Goal: Use online tool/utility: Utilize a website feature to perform a specific function

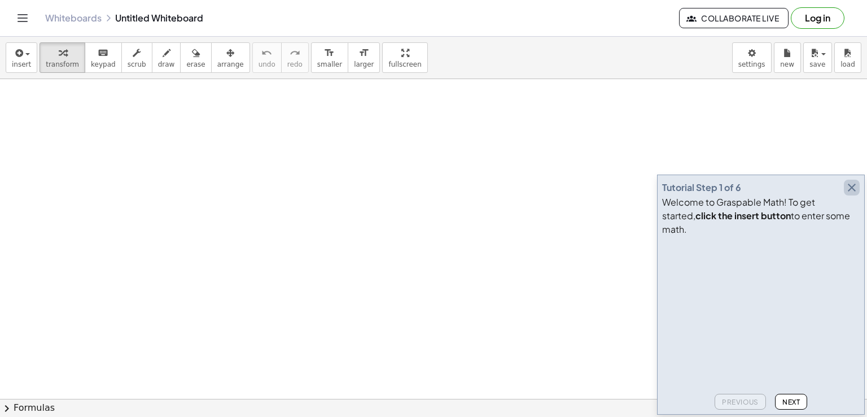
click at [850, 194] on icon "button" at bounding box center [852, 188] width 14 height 14
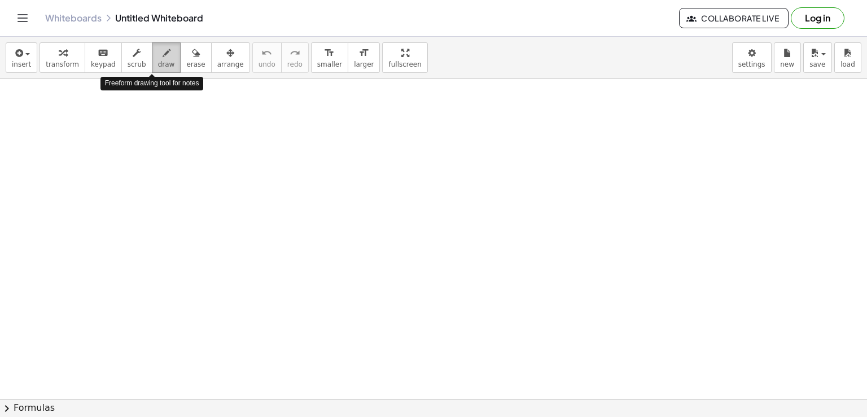
click at [158, 67] on span "draw" at bounding box center [166, 64] width 17 height 8
drag, startPoint x: 143, startPoint y: 107, endPoint x: 143, endPoint y: 141, distance: 33.9
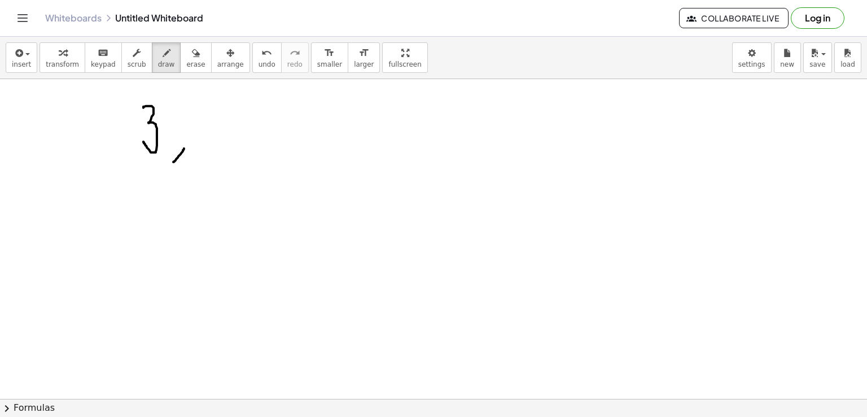
drag, startPoint x: 184, startPoint y: 148, endPoint x: 173, endPoint y: 161, distance: 17.3
drag, startPoint x: 219, startPoint y: 110, endPoint x: 226, endPoint y: 143, distance: 34.0
drag, startPoint x: 251, startPoint y: 143, endPoint x: 238, endPoint y: 165, distance: 25.8
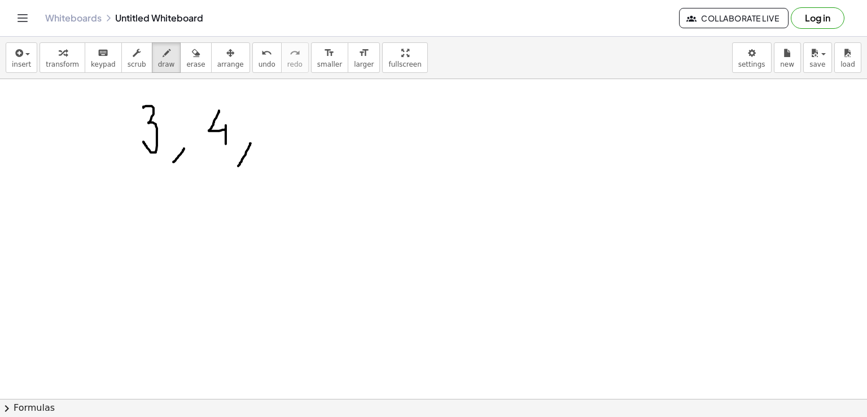
drag, startPoint x: 287, startPoint y: 113, endPoint x: 314, endPoint y: 136, distance: 35.6
drag, startPoint x: 339, startPoint y: 137, endPoint x: 330, endPoint y: 158, distance: 22.0
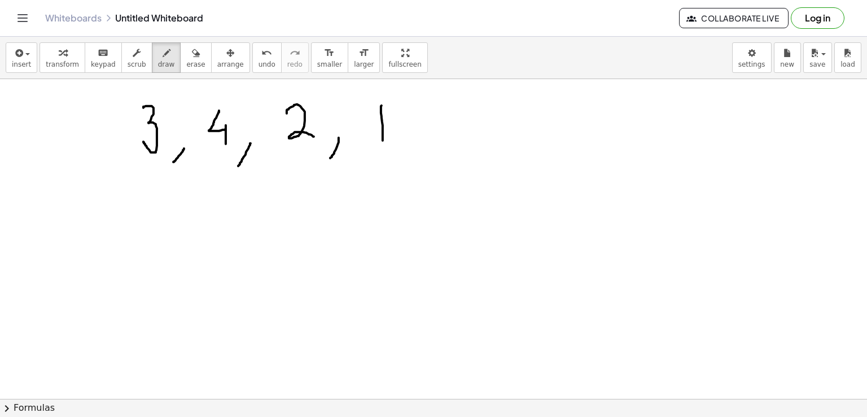
drag, startPoint x: 382, startPoint y: 105, endPoint x: 383, endPoint y: 140, distance: 35.0
drag, startPoint x: 206, startPoint y: 220, endPoint x: 211, endPoint y: 238, distance: 19.3
drag, startPoint x: 235, startPoint y: 225, endPoint x: 257, endPoint y: 226, distance: 22.6
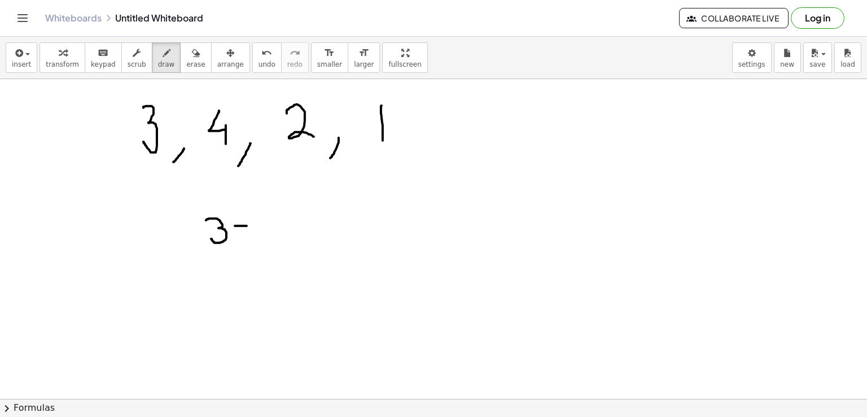
drag, startPoint x: 248, startPoint y: 215, endPoint x: 246, endPoint y: 238, distance: 23.2
drag, startPoint x: 280, startPoint y: 216, endPoint x: 282, endPoint y: 244, distance: 28.3
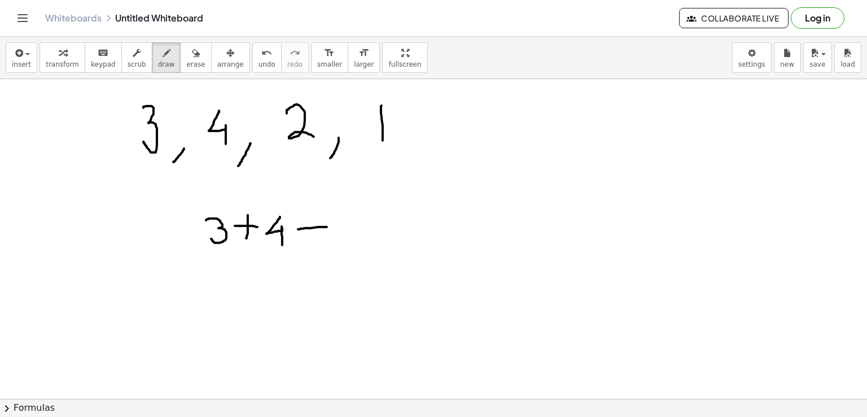
drag, startPoint x: 298, startPoint y: 229, endPoint x: 327, endPoint y: 226, distance: 28.9
drag, startPoint x: 312, startPoint y: 216, endPoint x: 315, endPoint y: 233, distance: 17.3
drag, startPoint x: 314, startPoint y: 226, endPoint x: 316, endPoint y: 235, distance: 9.2
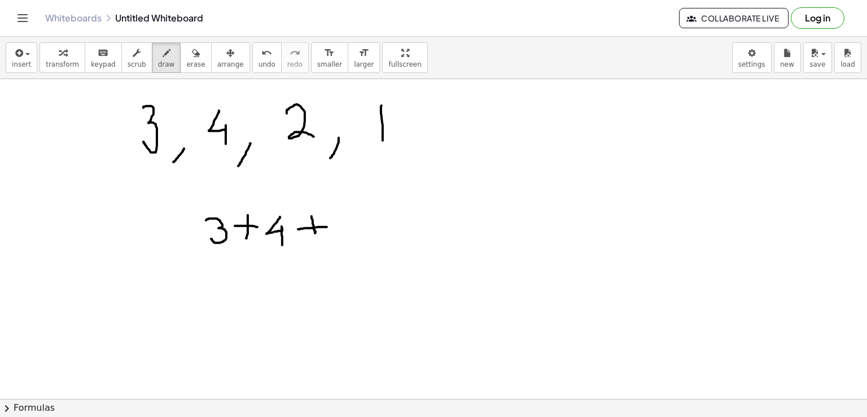
drag, startPoint x: 344, startPoint y: 215, endPoint x: 386, endPoint y: 244, distance: 50.3
drag, startPoint x: 406, startPoint y: 228, endPoint x: 434, endPoint y: 225, distance: 27.2
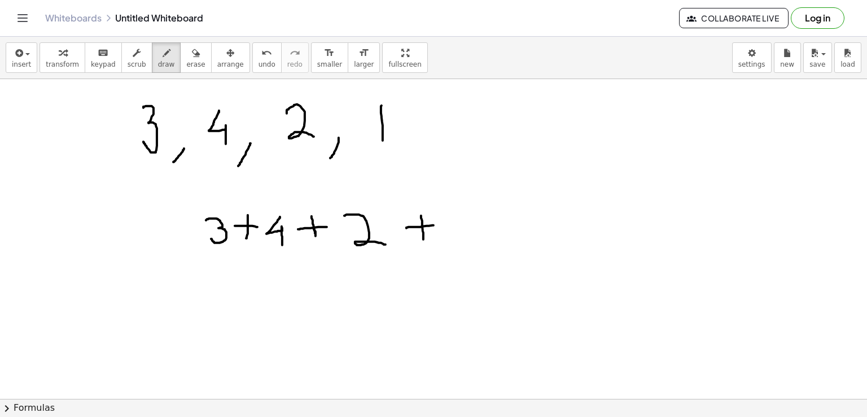
drag, startPoint x: 421, startPoint y: 215, endPoint x: 423, endPoint y: 239, distance: 23.8
drag, startPoint x: 447, startPoint y: 209, endPoint x: 453, endPoint y: 251, distance: 42.2
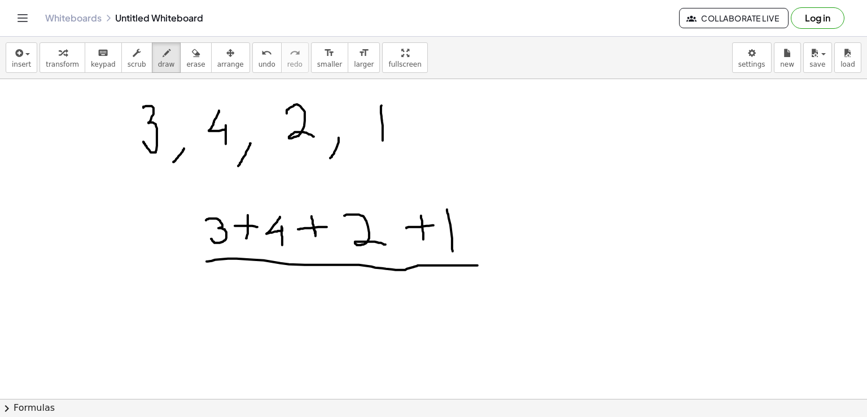
drag, startPoint x: 207, startPoint y: 261, endPoint x: 479, endPoint y: 265, distance: 272.1
drag, startPoint x: 339, startPoint y: 279, endPoint x: 345, endPoint y: 341, distance: 61.8
drag, startPoint x: 524, startPoint y: 257, endPoint x: 544, endPoint y: 256, distance: 19.8
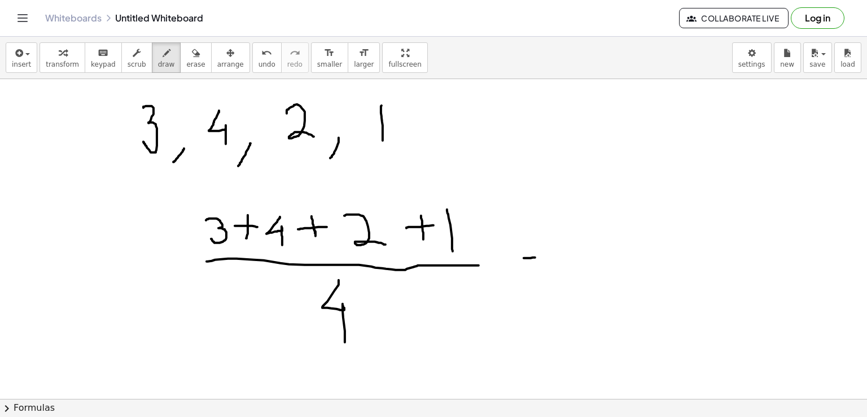
drag, startPoint x: 526, startPoint y: 265, endPoint x: 548, endPoint y: 264, distance: 22.0
drag, startPoint x: 620, startPoint y: 211, endPoint x: 621, endPoint y: 251, distance: 39.5
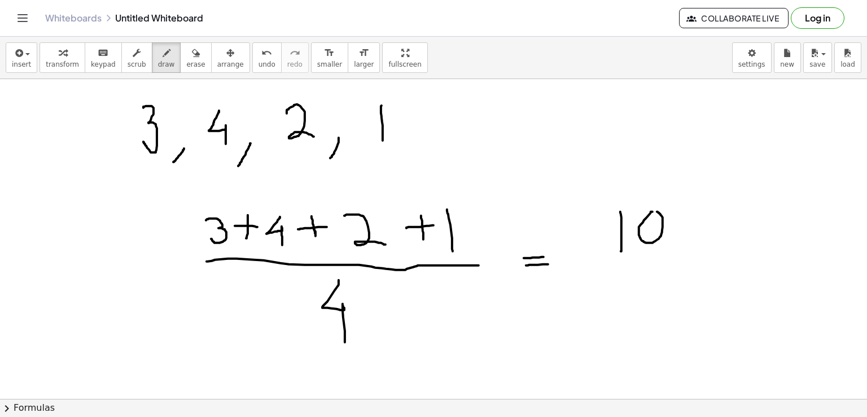
drag, startPoint x: 606, startPoint y: 264, endPoint x: 673, endPoint y: 261, distance: 66.7
drag, startPoint x: 639, startPoint y: 274, endPoint x: 650, endPoint y: 313, distance: 41.1
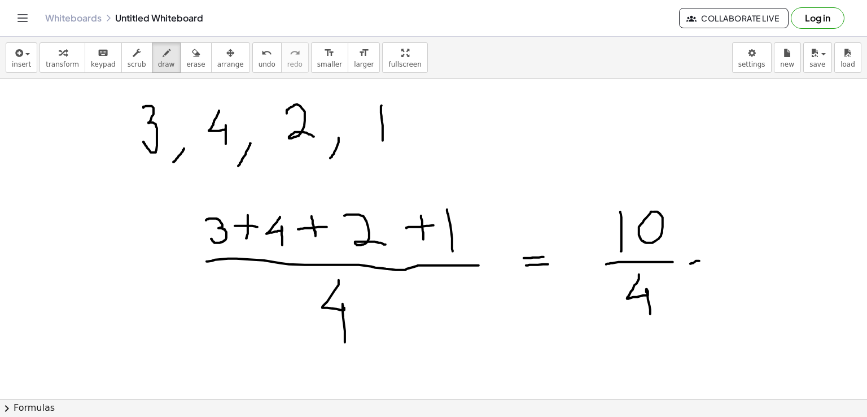
drag, startPoint x: 690, startPoint y: 263, endPoint x: 699, endPoint y: 260, distance: 9.5
drag, startPoint x: 693, startPoint y: 271, endPoint x: 707, endPoint y: 269, distance: 14.8
drag, startPoint x: 742, startPoint y: 228, endPoint x: 764, endPoint y: 253, distance: 32.8
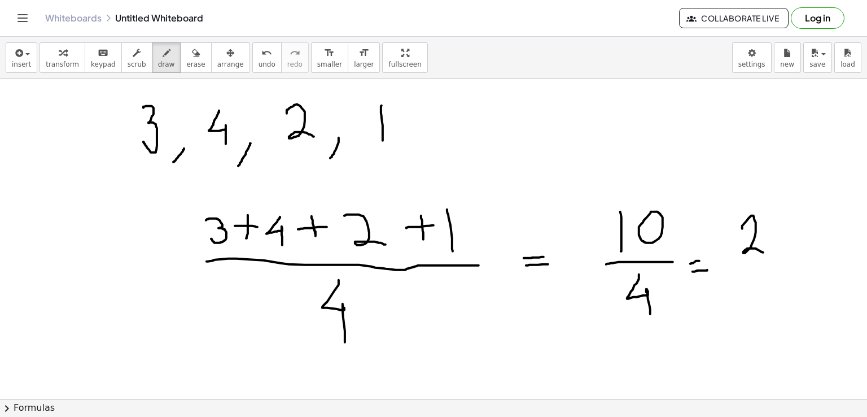
drag, startPoint x: 785, startPoint y: 220, endPoint x: 814, endPoint y: 253, distance: 43.7
drag, startPoint x: 817, startPoint y: 218, endPoint x: 842, endPoint y: 245, distance: 36.3
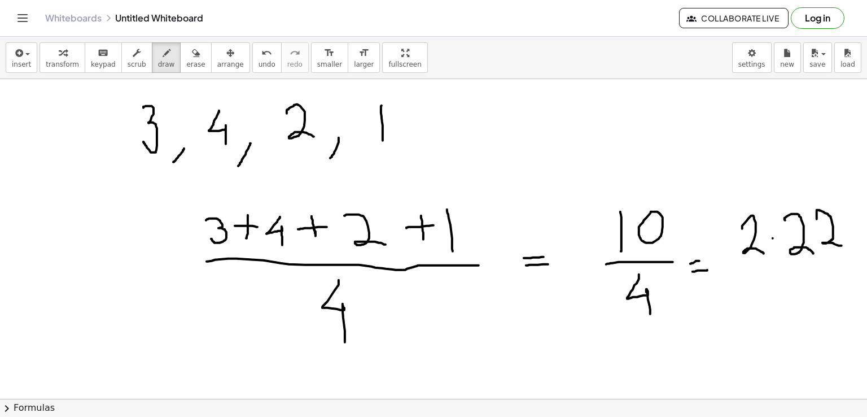
drag, startPoint x: 43, startPoint y: 220, endPoint x: 37, endPoint y: 268, distance: 47.8
drag, startPoint x: 43, startPoint y: 224, endPoint x: 67, endPoint y: 257, distance: 40.1
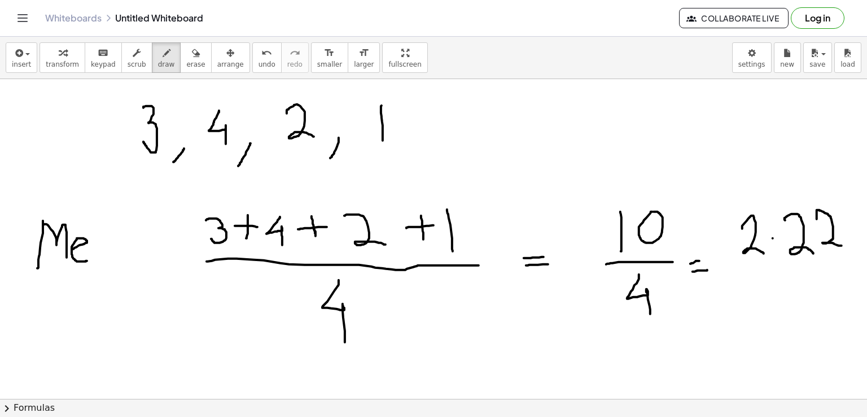
drag, startPoint x: 73, startPoint y: 248, endPoint x: 88, endPoint y: 259, distance: 18.2
drag, startPoint x: 104, startPoint y: 242, endPoint x: 117, endPoint y: 256, distance: 19.6
drag, startPoint x: 118, startPoint y: 241, endPoint x: 138, endPoint y: 263, distance: 29.2
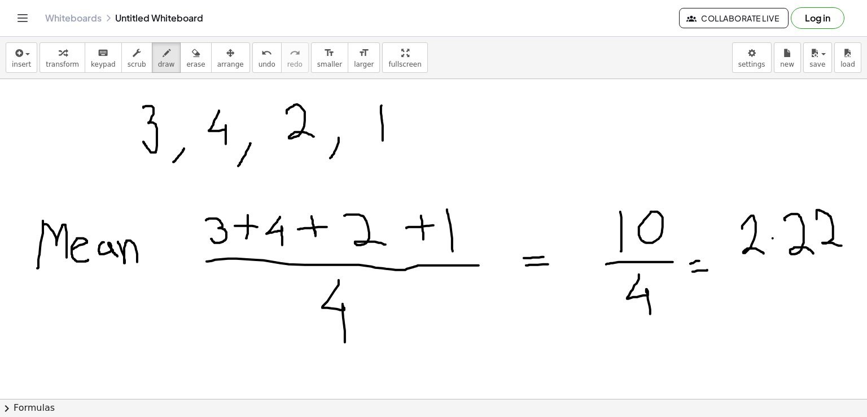
drag, startPoint x: 129, startPoint y: 164, endPoint x: 405, endPoint y: 157, distance: 276.2
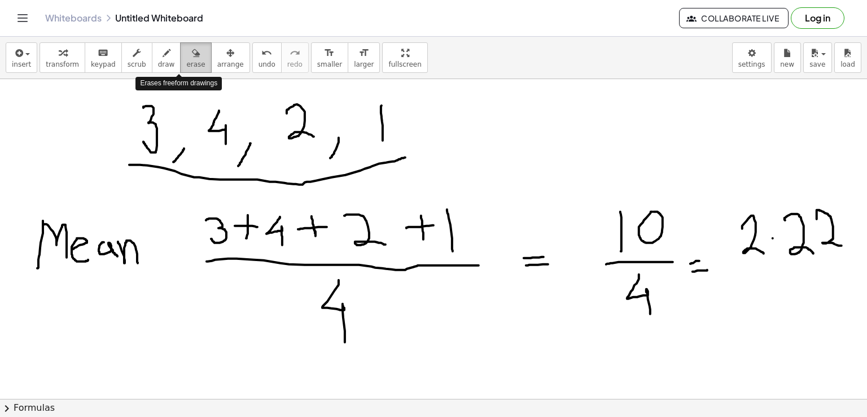
click at [186, 64] on span "erase" at bounding box center [195, 64] width 19 height 8
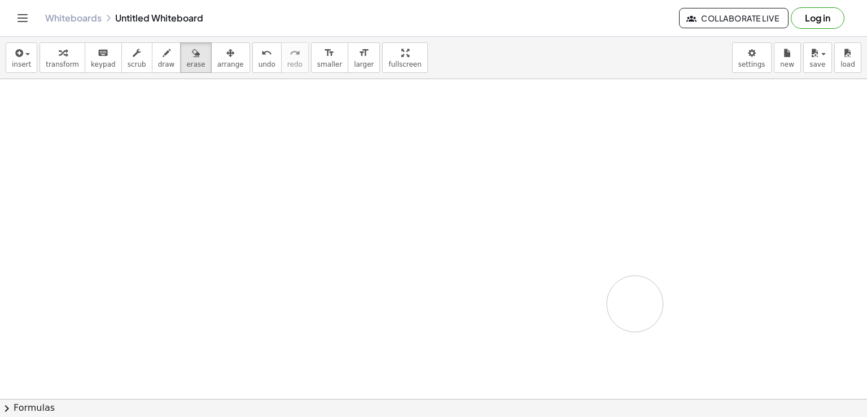
drag, startPoint x: 35, startPoint y: 100, endPoint x: 635, endPoint y: 303, distance: 633.6
click at [163, 54] on icon "button" at bounding box center [167, 53] width 8 height 14
drag, startPoint x: 185, startPoint y: 112, endPoint x: 208, endPoint y: 188, distance: 79.8
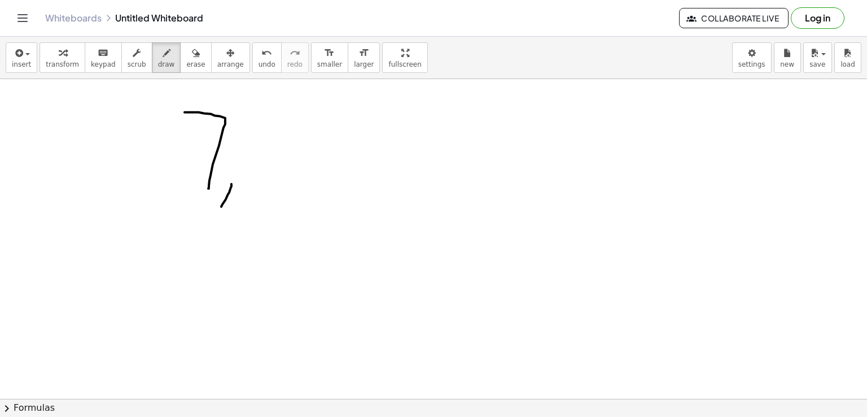
drag, startPoint x: 231, startPoint y: 183, endPoint x: 221, endPoint y: 207, distance: 25.3
drag, startPoint x: 270, startPoint y: 131, endPoint x: 270, endPoint y: 165, distance: 34.4
drag, startPoint x: 318, startPoint y: 170, endPoint x: 303, endPoint y: 202, distance: 35.6
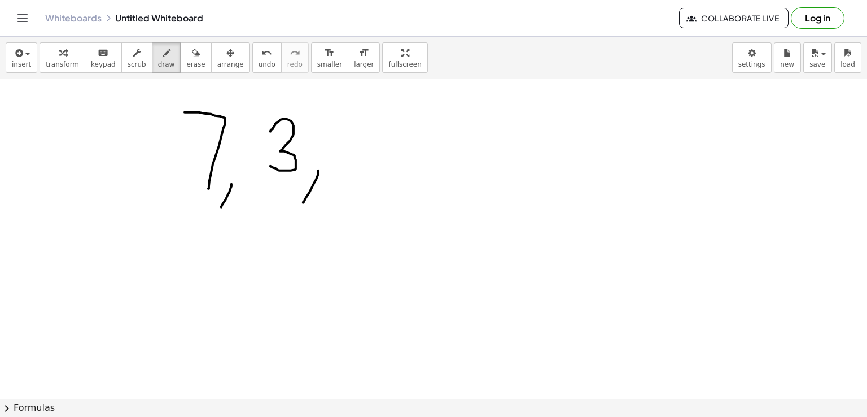
drag, startPoint x: 371, startPoint y: 117, endPoint x: 394, endPoint y: 110, distance: 24.1
drag, startPoint x: 370, startPoint y: 114, endPoint x: 368, endPoint y: 159, distance: 44.7
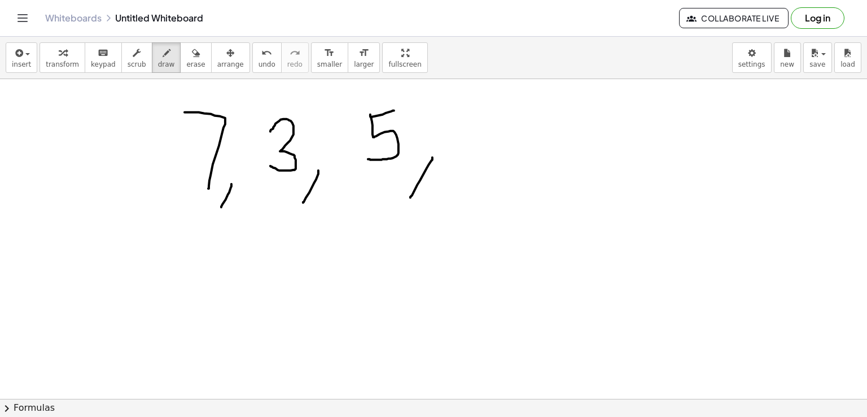
drag, startPoint x: 432, startPoint y: 157, endPoint x: 410, endPoint y: 197, distance: 45.7
drag, startPoint x: 474, startPoint y: 109, endPoint x: 488, endPoint y: 163, distance: 56.0
drag, startPoint x: 529, startPoint y: 163, endPoint x: 515, endPoint y: 195, distance: 34.4
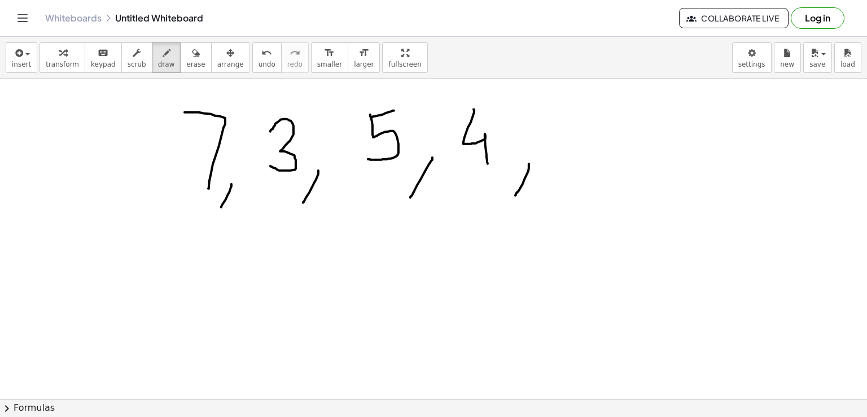
drag, startPoint x: 581, startPoint y: 112, endPoint x: 585, endPoint y: 173, distance: 61.7
drag, startPoint x: 626, startPoint y: 168, endPoint x: 622, endPoint y: 197, distance: 29.7
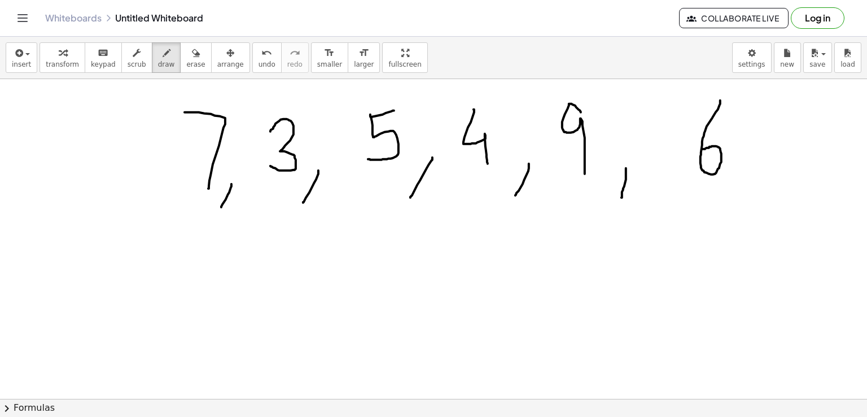
drag, startPoint x: 720, startPoint y: 100, endPoint x: 703, endPoint y: 148, distance: 51.4
drag, startPoint x: 341, startPoint y: 261, endPoint x: 311, endPoint y: 299, distance: 48.7
drag, startPoint x: 344, startPoint y: 276, endPoint x: 375, endPoint y: 303, distance: 40.4
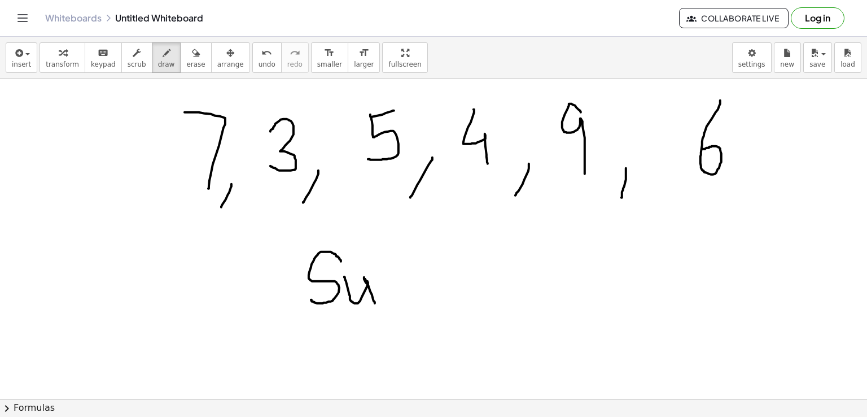
drag, startPoint x: 384, startPoint y: 274, endPoint x: 424, endPoint y: 294, distance: 44.7
drag, startPoint x: 298, startPoint y: 311, endPoint x: 474, endPoint y: 323, distance: 176.0
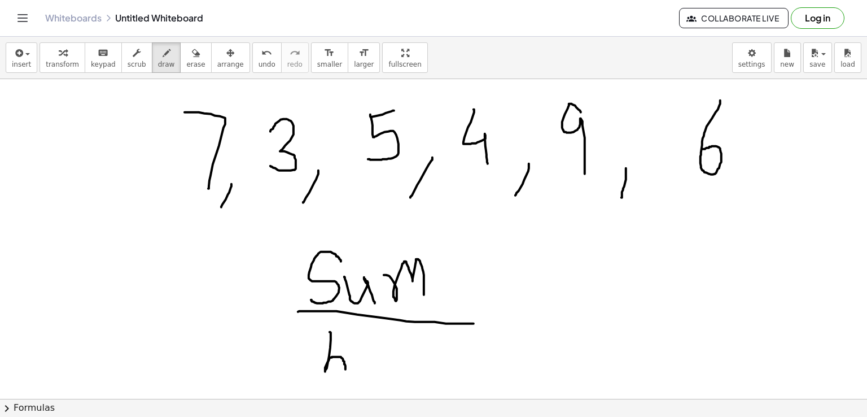
drag, startPoint x: 330, startPoint y: 331, endPoint x: 345, endPoint y: 369, distance: 40.5
drag, startPoint x: 376, startPoint y: 355, endPoint x: 391, endPoint y: 351, distance: 15.2
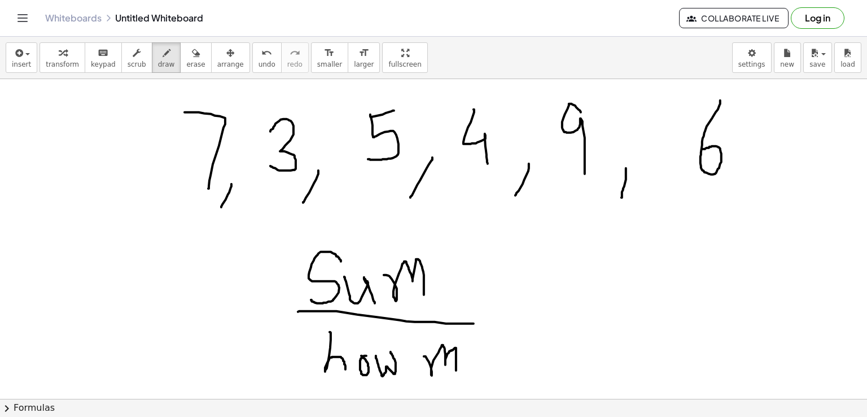
drag, startPoint x: 424, startPoint y: 356, endPoint x: 456, endPoint y: 371, distance: 35.6
drag, startPoint x: 471, startPoint y: 348, endPoint x: 478, endPoint y: 364, distance: 17.2
drag, startPoint x: 483, startPoint y: 347, endPoint x: 496, endPoint y: 362, distance: 19.6
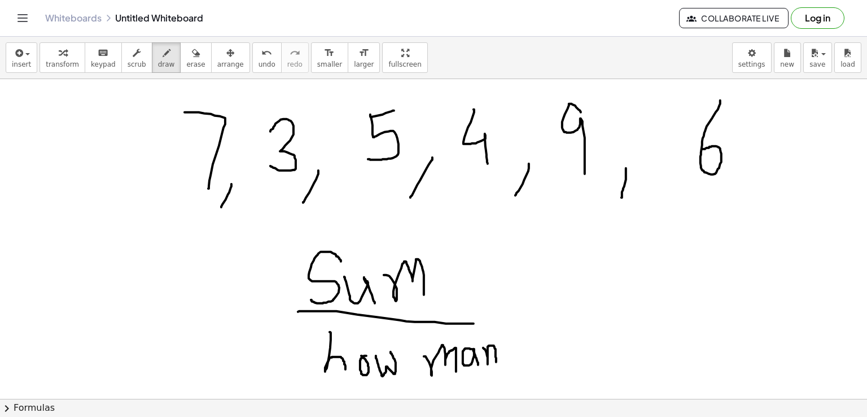
drag, startPoint x: 511, startPoint y: 339, endPoint x: 513, endPoint y: 376, distance: 37.3
drag, startPoint x: 472, startPoint y: 320, endPoint x: 522, endPoint y: 320, distance: 49.7
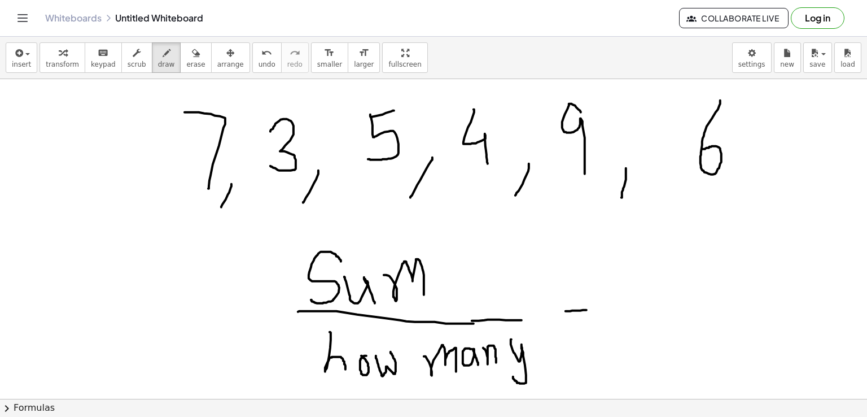
drag, startPoint x: 566, startPoint y: 310, endPoint x: 587, endPoint y: 309, distance: 20.9
drag, startPoint x: 569, startPoint y: 317, endPoint x: 587, endPoint y: 315, distance: 18.2
drag, startPoint x: 655, startPoint y: 305, endPoint x: 719, endPoint y: 297, distance: 63.7
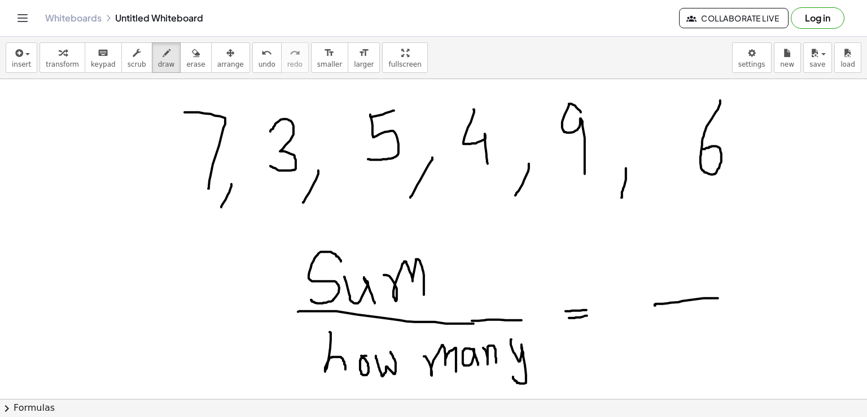
drag, startPoint x: 702, startPoint y: 307, endPoint x: 686, endPoint y: 332, distance: 29.6
drag, startPoint x: 594, startPoint y: 258, endPoint x: 611, endPoint y: 302, distance: 47.0
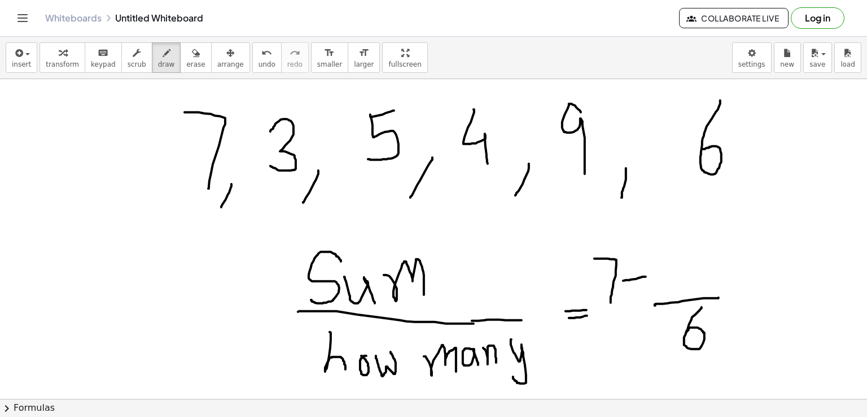
drag, startPoint x: 623, startPoint y: 280, endPoint x: 648, endPoint y: 276, distance: 24.6
drag, startPoint x: 636, startPoint y: 265, endPoint x: 639, endPoint y: 286, distance: 20.5
drag, startPoint x: 658, startPoint y: 256, endPoint x: 654, endPoint y: 290, distance: 34.0
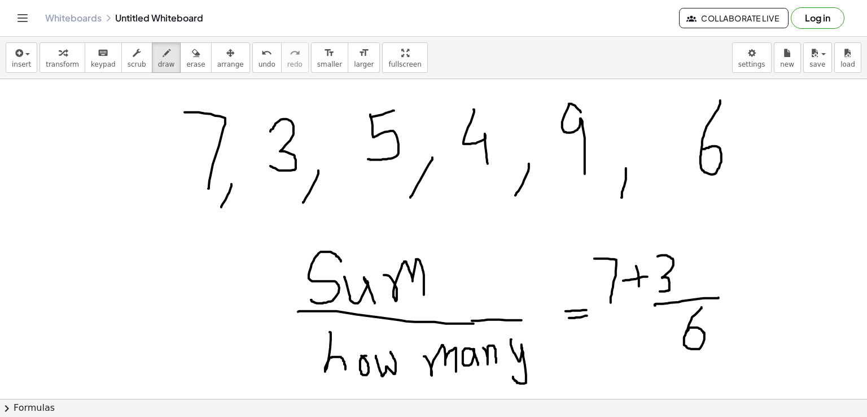
drag, startPoint x: 679, startPoint y: 275, endPoint x: 705, endPoint y: 269, distance: 26.7
drag, startPoint x: 689, startPoint y: 260, endPoint x: 695, endPoint y: 283, distance: 24.0
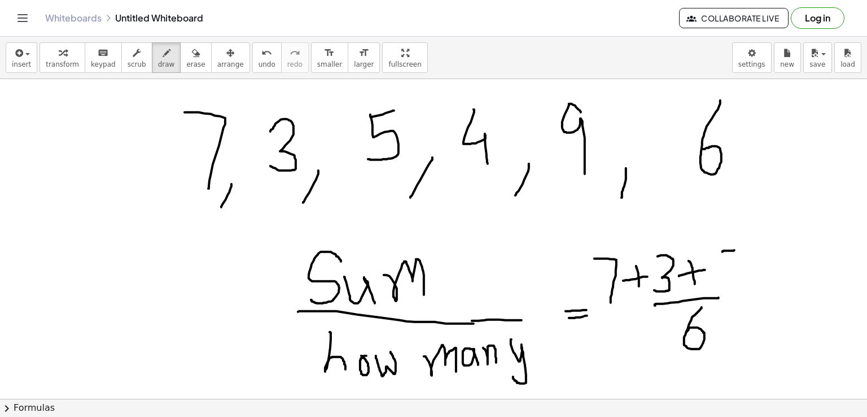
drag, startPoint x: 723, startPoint y: 251, endPoint x: 734, endPoint y: 250, distance: 12.0
drag, startPoint x: 722, startPoint y: 250, endPoint x: 716, endPoint y: 287, distance: 37.7
drag, startPoint x: 747, startPoint y: 264, endPoint x: 766, endPoint y: 264, distance: 18.6
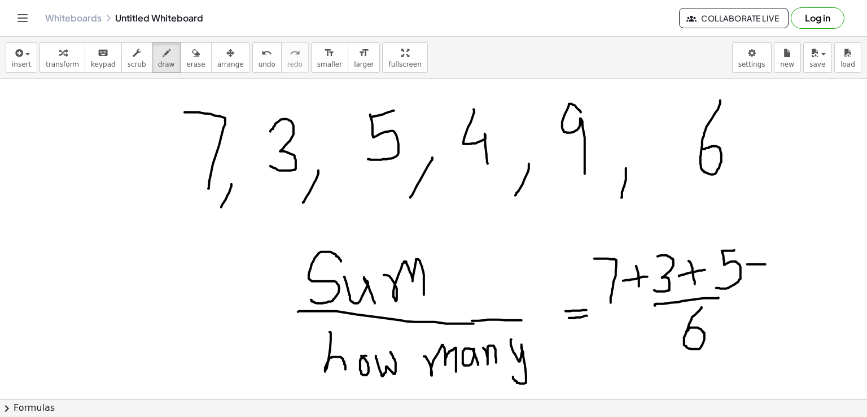
drag, startPoint x: 756, startPoint y: 253, endPoint x: 759, endPoint y: 274, distance: 20.4
drag, startPoint x: 789, startPoint y: 251, endPoint x: 791, endPoint y: 294, distance: 42.9
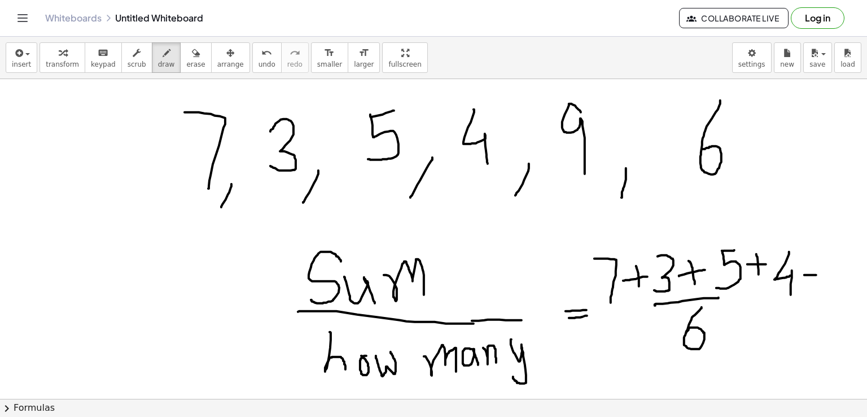
drag, startPoint x: 804, startPoint y: 274, endPoint x: 816, endPoint y: 274, distance: 11.9
drag, startPoint x: 812, startPoint y: 267, endPoint x: 814, endPoint y: 281, distance: 14.3
drag, startPoint x: 832, startPoint y: 257, endPoint x: 838, endPoint y: 294, distance: 36.7
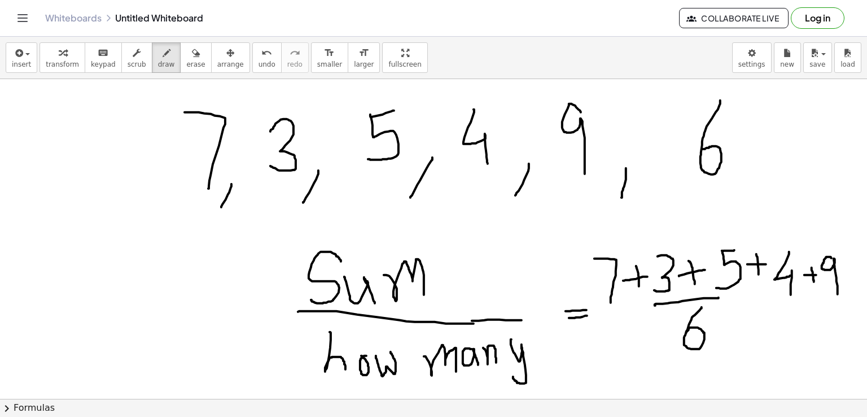
drag, startPoint x: 840, startPoint y: 278, endPoint x: 849, endPoint y: 277, distance: 8.6
drag, startPoint x: 845, startPoint y: 269, endPoint x: 846, endPoint y: 283, distance: 13.7
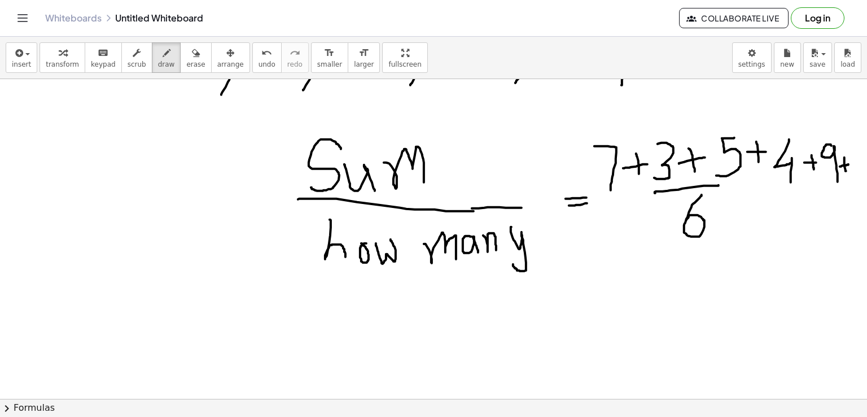
scroll to position [106, 0]
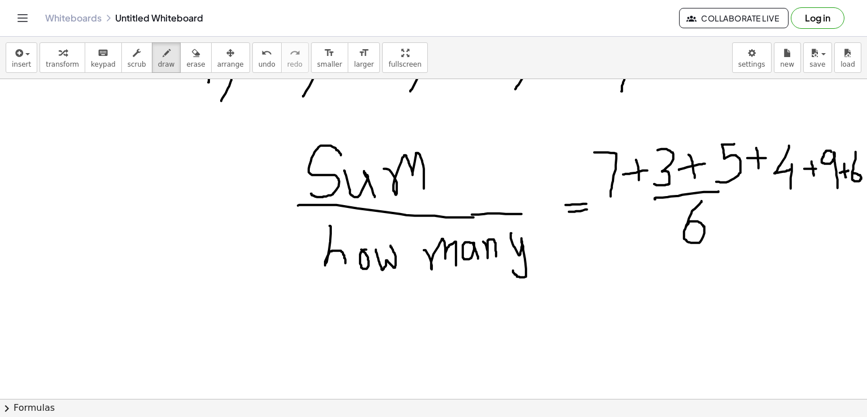
drag, startPoint x: 856, startPoint y: 151, endPoint x: 852, endPoint y: 172, distance: 21.3
click at [852, 172] on div at bounding box center [433, 329] width 867 height 712
drag, startPoint x: 609, startPoint y: 199, endPoint x: 864, endPoint y: 193, distance: 255.3
click at [864, 193] on div "×" at bounding box center [433, 239] width 867 height 320
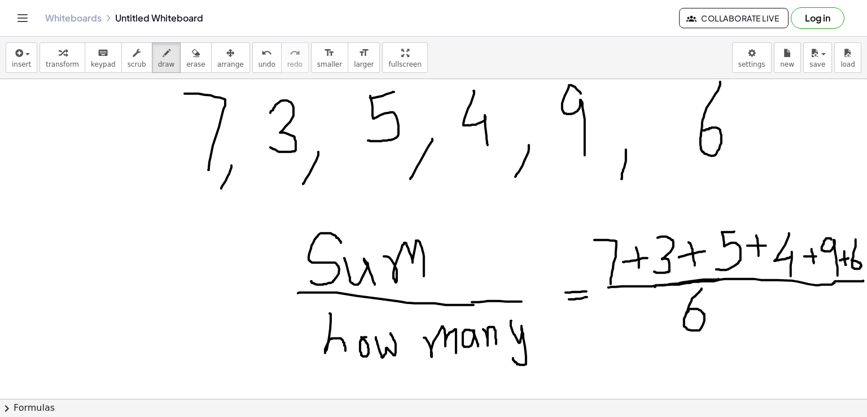
scroll to position [16, 0]
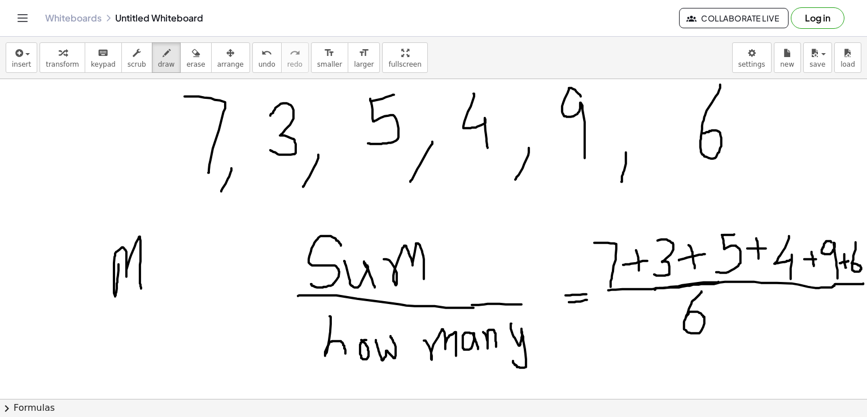
drag, startPoint x: 119, startPoint y: 264, endPoint x: 141, endPoint y: 288, distance: 33.6
click at [141, 288] on div at bounding box center [433, 419] width 867 height 712
drag, startPoint x: 148, startPoint y: 268, endPoint x: 157, endPoint y: 283, distance: 17.7
click at [157, 283] on div at bounding box center [433, 419] width 867 height 712
drag, startPoint x: 182, startPoint y: 266, endPoint x: 190, endPoint y: 289, distance: 23.7
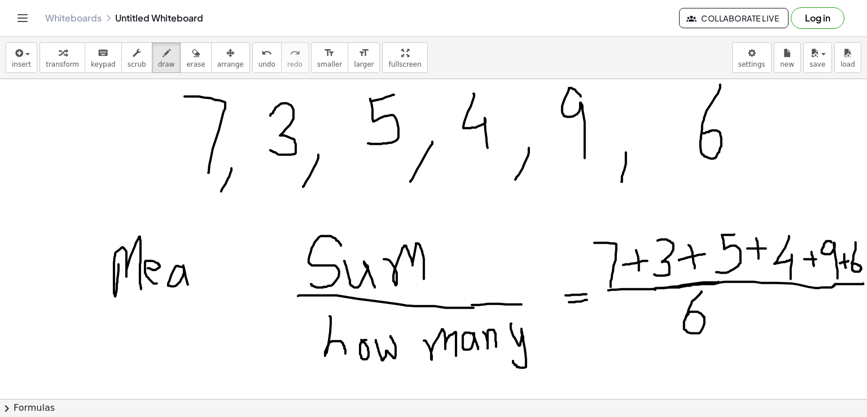
click at [190, 289] on div at bounding box center [433, 419] width 867 height 712
drag, startPoint x: 199, startPoint y: 268, endPoint x: 222, endPoint y: 296, distance: 36.1
click at [222, 296] on div at bounding box center [433, 419] width 867 height 712
drag, startPoint x: 260, startPoint y: 286, endPoint x: 275, endPoint y: 286, distance: 15.3
click at [275, 286] on div at bounding box center [433, 419] width 867 height 712
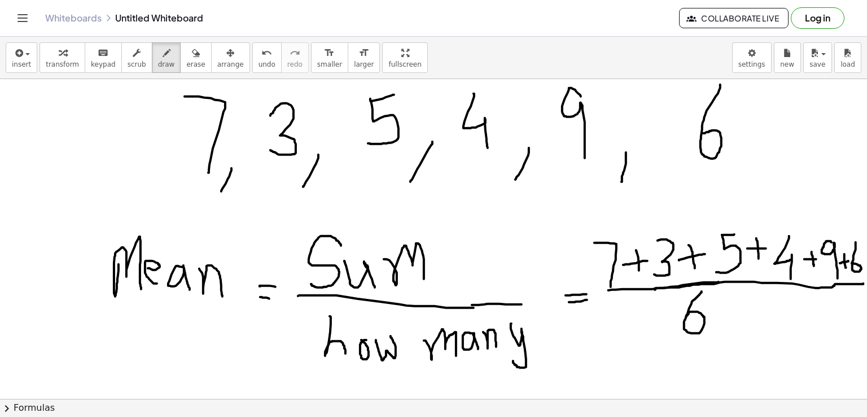
drag, startPoint x: 260, startPoint y: 296, endPoint x: 271, endPoint y: 298, distance: 10.9
click at [271, 298] on div at bounding box center [433, 419] width 867 height 712
drag, startPoint x: 582, startPoint y: 364, endPoint x: 593, endPoint y: 365, distance: 10.7
click at [593, 365] on div at bounding box center [433, 419] width 867 height 712
drag, startPoint x: 567, startPoint y: 378, endPoint x: 583, endPoint y: 376, distance: 15.4
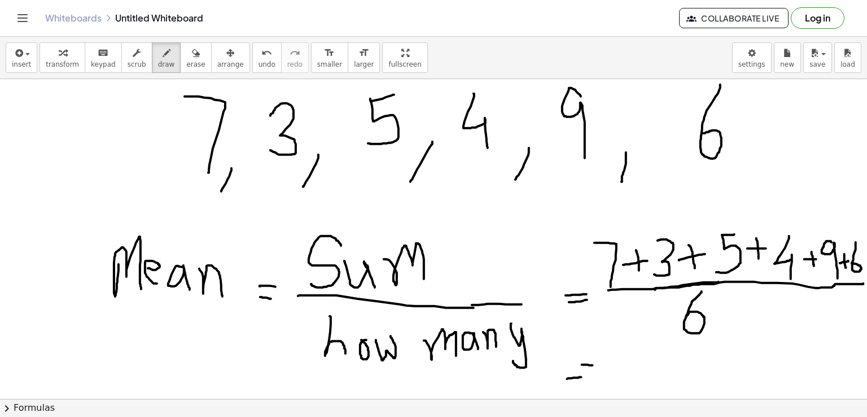
click at [583, 376] on div at bounding box center [433, 419] width 867 height 712
drag, startPoint x: 629, startPoint y: 352, endPoint x: 632, endPoint y: 371, distance: 18.8
click at [632, 371] on div at bounding box center [433, 419] width 867 height 712
drag, startPoint x: 658, startPoint y: 353, endPoint x: 665, endPoint y: 371, distance: 19.5
click at [665, 371] on div at bounding box center [433, 419] width 867 height 712
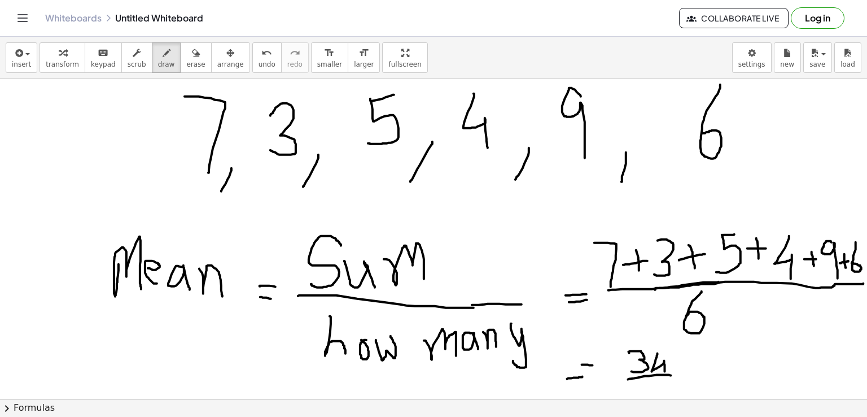
drag, startPoint x: 628, startPoint y: 379, endPoint x: 672, endPoint y: 375, distance: 44.2
click at [672, 375] on div at bounding box center [433, 419] width 867 height 712
drag, startPoint x: 659, startPoint y: 377, endPoint x: 651, endPoint y: 383, distance: 10.8
click at [651, 383] on div at bounding box center [433, 419] width 867 height 712
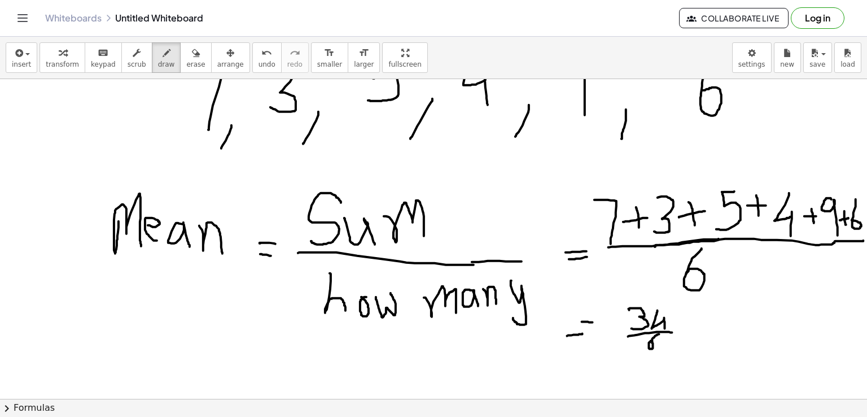
scroll to position [58, 0]
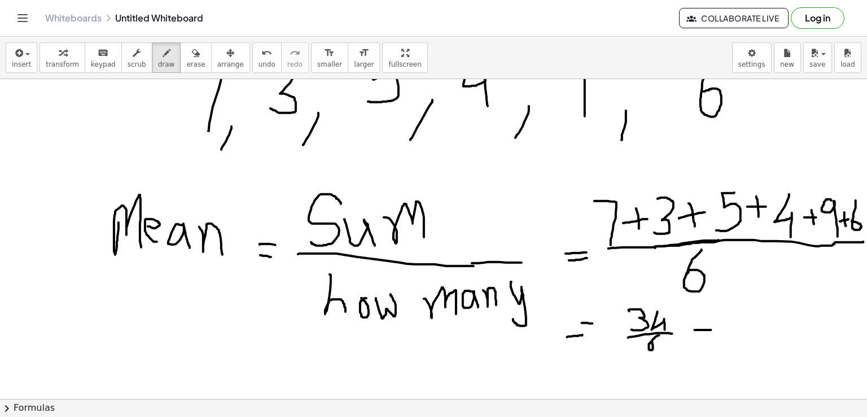
drag, startPoint x: 695, startPoint y: 329, endPoint x: 711, endPoint y: 329, distance: 16.4
click at [711, 329] on div at bounding box center [433, 377] width 867 height 712
drag, startPoint x: 693, startPoint y: 333, endPoint x: 712, endPoint y: 335, distance: 19.9
click at [712, 335] on div at bounding box center [433, 377] width 867 height 712
click at [192, 55] on icon "button" at bounding box center [196, 53] width 8 height 14
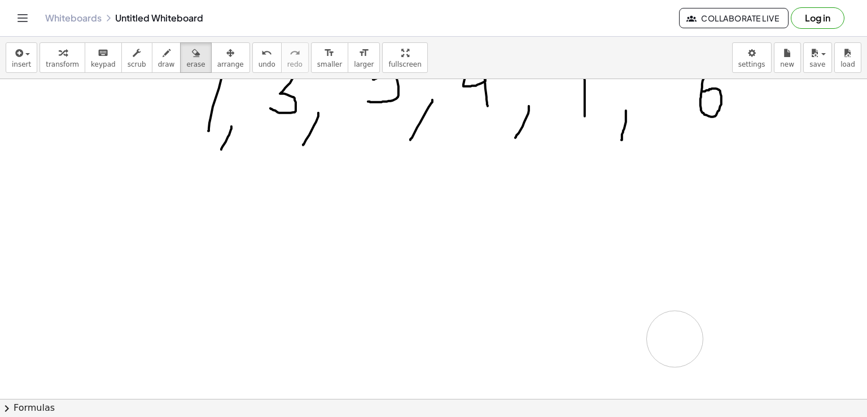
drag, startPoint x: 101, startPoint y: 203, endPoint x: 863, endPoint y: 205, distance: 762.1
click at [676, 337] on div at bounding box center [433, 377] width 867 height 712
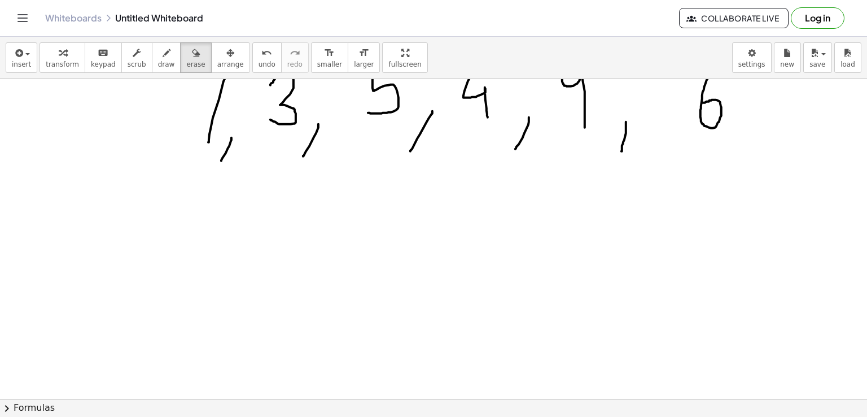
scroll to position [0, 0]
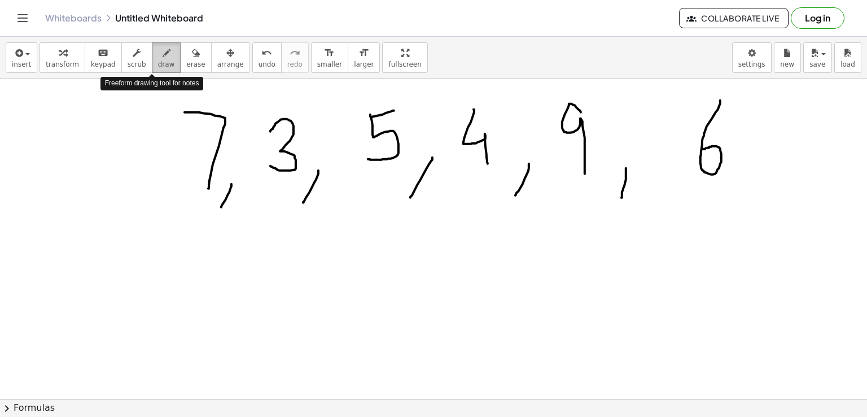
click at [158, 62] on span "draw" at bounding box center [166, 64] width 17 height 8
drag, startPoint x: 208, startPoint y: 265, endPoint x: 201, endPoint y: 294, distance: 30.1
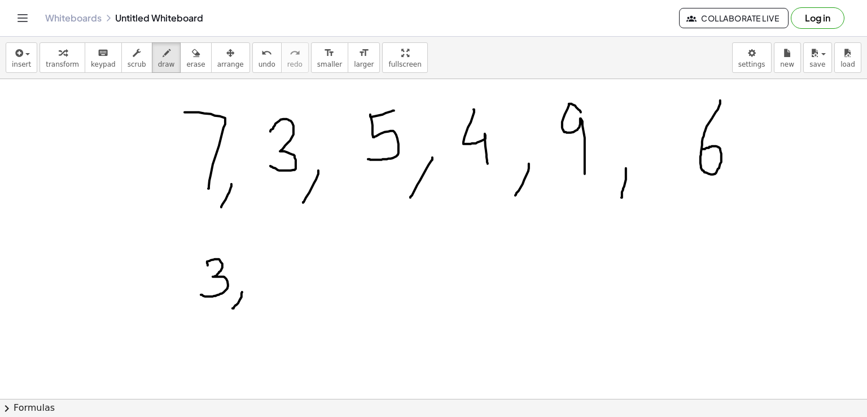
drag, startPoint x: 242, startPoint y: 291, endPoint x: 233, endPoint y: 308, distance: 19.0
drag, startPoint x: 291, startPoint y: 251, endPoint x: 306, endPoint y: 296, distance: 47.5
drag, startPoint x: 351, startPoint y: 293, endPoint x: 342, endPoint y: 314, distance: 22.8
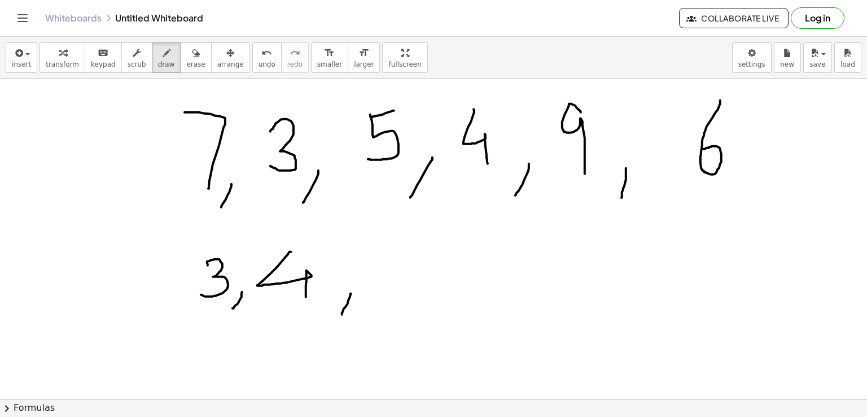
drag, startPoint x: 386, startPoint y: 238, endPoint x: 381, endPoint y: 278, distance: 39.9
drag, startPoint x: 445, startPoint y: 281, endPoint x: 427, endPoint y: 309, distance: 34.0
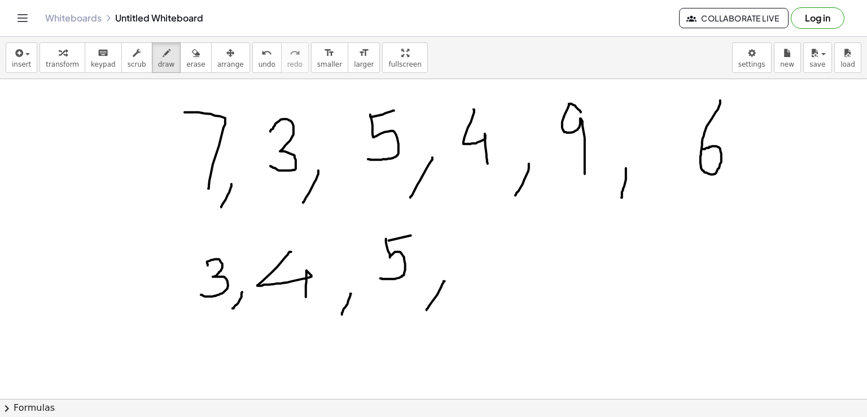
drag, startPoint x: 511, startPoint y: 230, endPoint x: 496, endPoint y: 254, distance: 28.5
drag, startPoint x: 553, startPoint y: 265, endPoint x: 544, endPoint y: 294, distance: 30.0
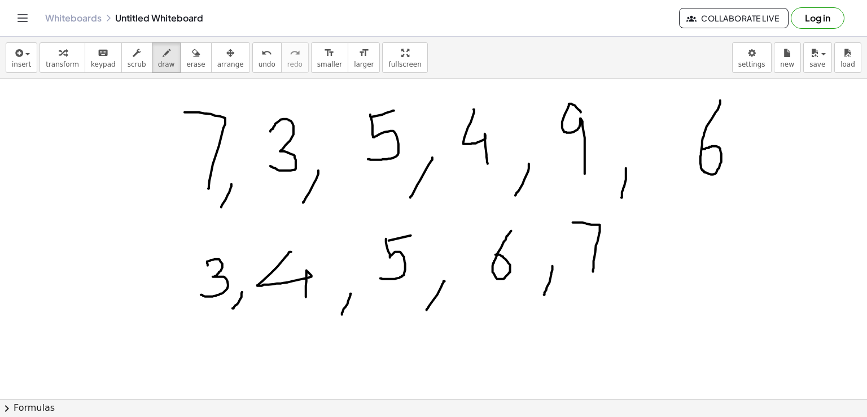
drag, startPoint x: 574, startPoint y: 222, endPoint x: 593, endPoint y: 273, distance: 54.3
drag, startPoint x: 627, startPoint y: 265, endPoint x: 619, endPoint y: 293, distance: 29.3
drag, startPoint x: 690, startPoint y: 219, endPoint x: 699, endPoint y: 269, distance: 51.0
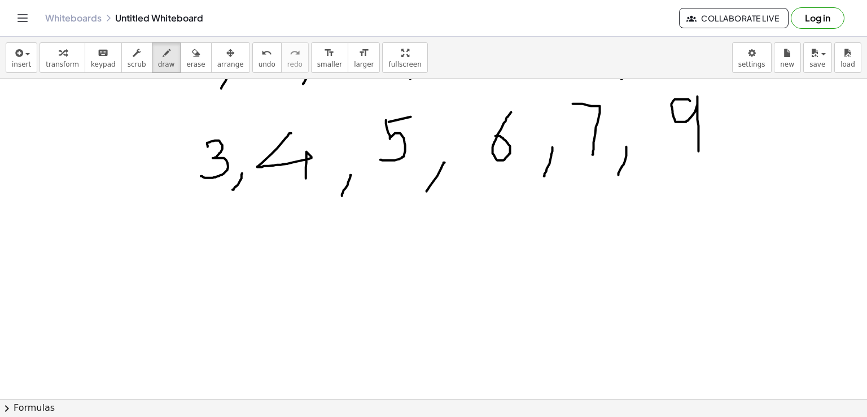
scroll to position [117, 0]
drag, startPoint x: 385, startPoint y: 256, endPoint x: 402, endPoint y: 267, distance: 20.4
click at [402, 267] on div at bounding box center [433, 318] width 867 height 712
drag, startPoint x: 378, startPoint y: 278, endPoint x: 421, endPoint y: 281, distance: 43.6
click at [421, 281] on div at bounding box center [433, 318] width 867 height 712
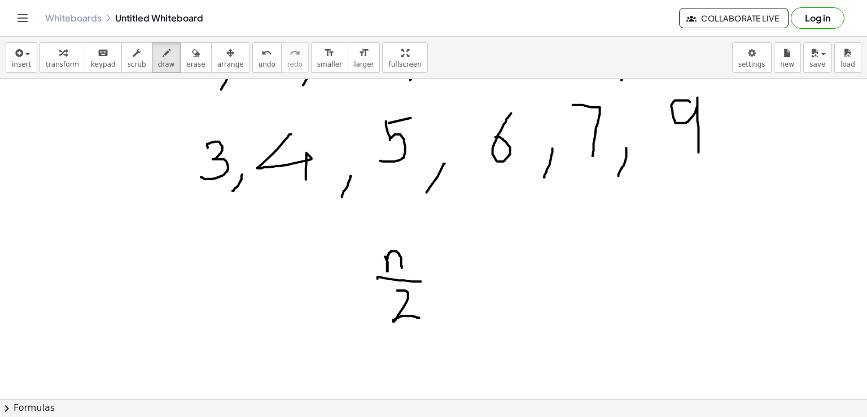
drag, startPoint x: 397, startPoint y: 290, endPoint x: 419, endPoint y: 317, distance: 34.9
click at [419, 317] on div at bounding box center [433, 318] width 867 height 712
drag, startPoint x: 483, startPoint y: 263, endPoint x: 491, endPoint y: 265, distance: 8.2
click at [491, 265] on div at bounding box center [433, 318] width 867 height 712
drag, startPoint x: 481, startPoint y: 273, endPoint x: 499, endPoint y: 272, distance: 18.1
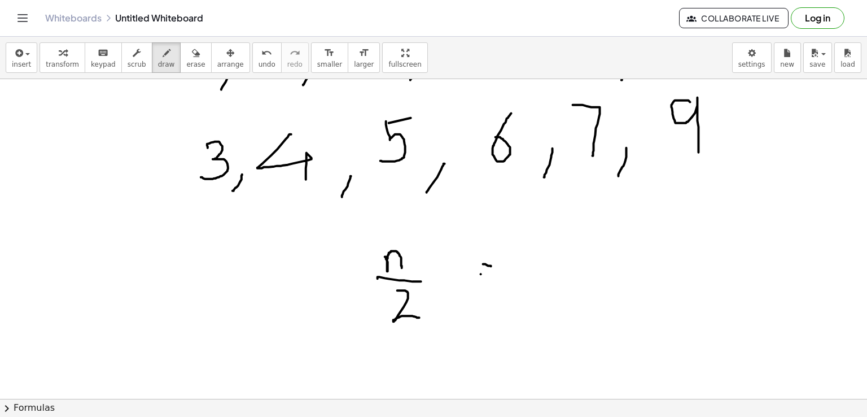
click at [499, 272] on div at bounding box center [433, 318] width 867 height 712
drag, startPoint x: 562, startPoint y: 231, endPoint x: 551, endPoint y: 251, distance: 22.0
click at [551, 251] on div at bounding box center [433, 318] width 867 height 712
drag, startPoint x: 563, startPoint y: 229, endPoint x: 559, endPoint y: 235, distance: 7.1
click at [559, 235] on div at bounding box center [433, 318] width 867 height 712
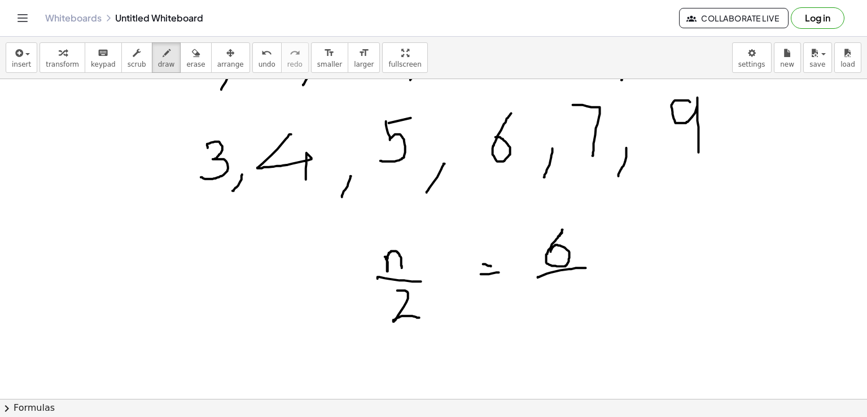
drag, startPoint x: 538, startPoint y: 277, endPoint x: 586, endPoint y: 267, distance: 48.9
click at [586, 267] on div at bounding box center [433, 318] width 867 height 712
drag, startPoint x: 566, startPoint y: 292, endPoint x: 598, endPoint y: 317, distance: 41.0
click at [598, 317] on div at bounding box center [433, 318] width 867 height 712
drag, startPoint x: 616, startPoint y: 265, endPoint x: 628, endPoint y: 264, distance: 11.3
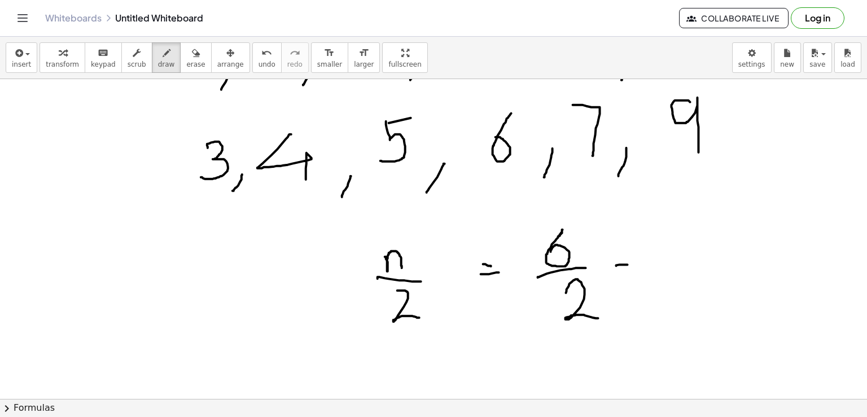
click at [628, 264] on div at bounding box center [433, 318] width 867 height 712
drag, startPoint x: 615, startPoint y: 273, endPoint x: 628, endPoint y: 273, distance: 12.4
click at [628, 273] on div at bounding box center [433, 318] width 867 height 712
drag, startPoint x: 663, startPoint y: 228, endPoint x: 663, endPoint y: 267, distance: 39.0
click at [663, 267] on div at bounding box center [433, 318] width 867 height 712
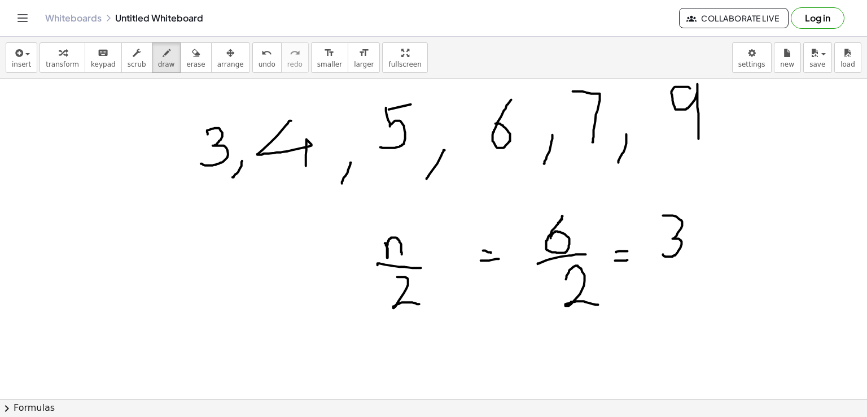
scroll to position [134, 0]
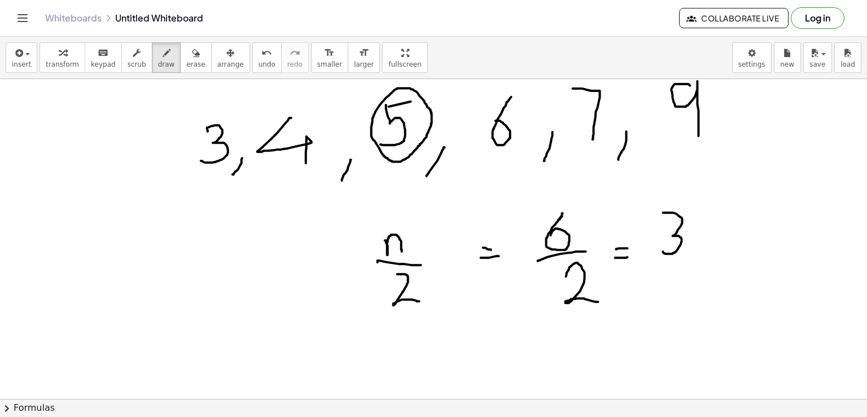
click at [431, 109] on div at bounding box center [433, 301] width 867 height 712
drag, startPoint x: 389, startPoint y: 324, endPoint x: 413, endPoint y: 353, distance: 37.3
click at [413, 353] on div at bounding box center [433, 301] width 867 height 712
drag, startPoint x: 382, startPoint y: 355, endPoint x: 422, endPoint y: 358, distance: 40.8
click at [422, 358] on div at bounding box center [433, 301] width 867 height 712
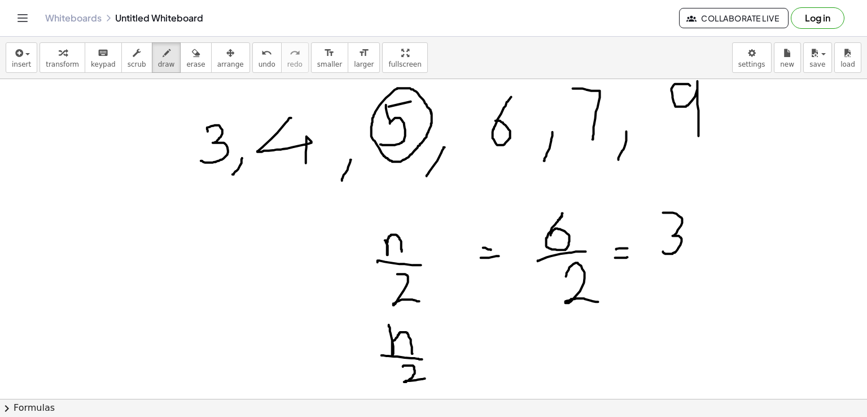
drag, startPoint x: 403, startPoint y: 366, endPoint x: 426, endPoint y: 378, distance: 26.0
click at [426, 378] on div at bounding box center [433, 301] width 867 height 712
drag, startPoint x: 438, startPoint y: 349, endPoint x: 456, endPoint y: 346, distance: 18.4
click at [456, 346] on div at bounding box center [433, 301] width 867 height 712
drag, startPoint x: 444, startPoint y: 337, endPoint x: 447, endPoint y: 356, distance: 19.5
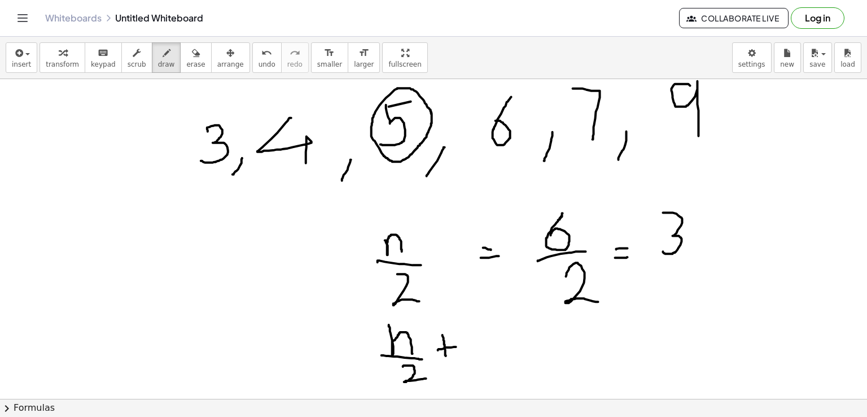
click at [447, 356] on div at bounding box center [433, 301] width 867 height 712
drag, startPoint x: 470, startPoint y: 325, endPoint x: 470, endPoint y: 352, distance: 27.1
click at [470, 352] on div at bounding box center [433, 301] width 867 height 712
drag, startPoint x: 514, startPoint y: 338, endPoint x: 535, endPoint y: 338, distance: 21.5
click at [535, 338] on div at bounding box center [433, 301] width 867 height 712
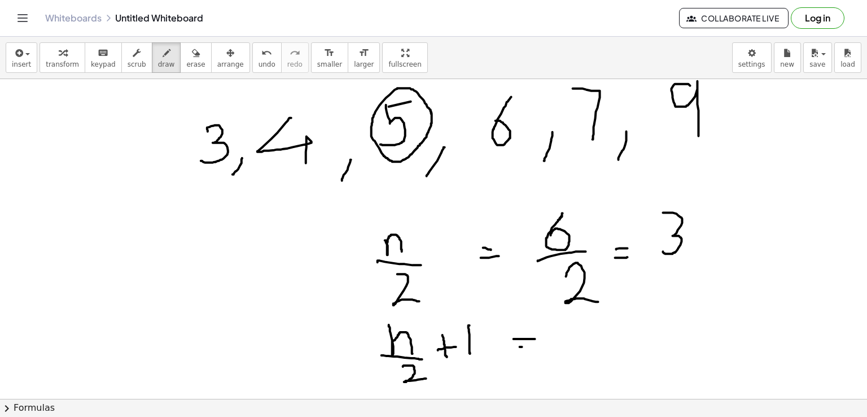
drag, startPoint x: 520, startPoint y: 346, endPoint x: 538, endPoint y: 348, distance: 18.1
click at [538, 348] on div at bounding box center [433, 301] width 867 height 712
drag, startPoint x: 601, startPoint y: 322, endPoint x: 594, endPoint y: 337, distance: 16.9
click at [594, 337] on div at bounding box center [433, 301] width 867 height 712
drag, startPoint x: 580, startPoint y: 352, endPoint x: 611, endPoint y: 351, distance: 31.1
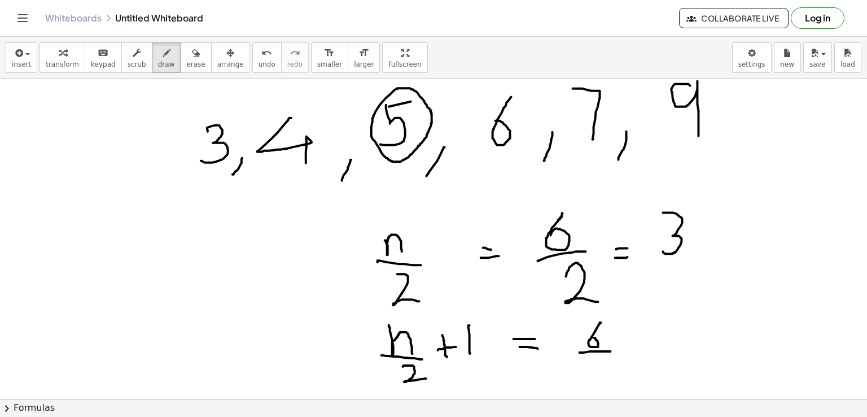
click at [611, 351] on div at bounding box center [433, 301] width 867 height 712
drag, startPoint x: 595, startPoint y: 356, endPoint x: 614, endPoint y: 371, distance: 23.7
click at [614, 371] on div at bounding box center [433, 301] width 867 height 712
drag, startPoint x: 625, startPoint y: 341, endPoint x: 642, endPoint y: 338, distance: 17.3
click at [642, 338] on div at bounding box center [433, 301] width 867 height 712
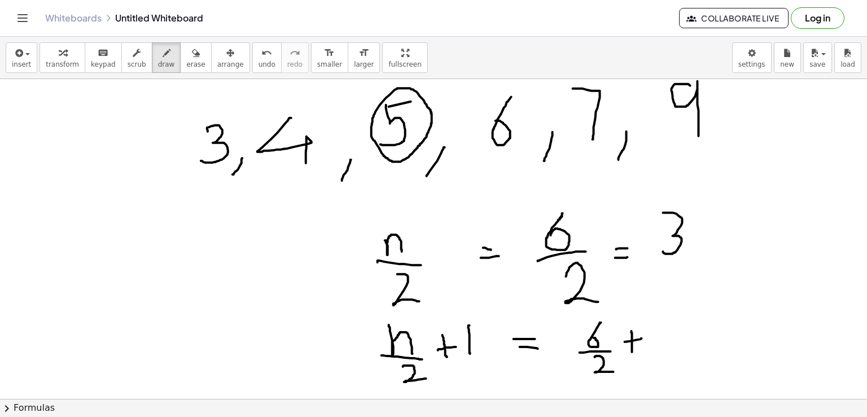
drag, startPoint x: 632, startPoint y: 330, endPoint x: 632, endPoint y: 351, distance: 20.9
click at [632, 351] on div at bounding box center [433, 301] width 867 height 712
drag, startPoint x: 658, startPoint y: 327, endPoint x: 661, endPoint y: 348, distance: 21.6
click at [661, 348] on div at bounding box center [433, 301] width 867 height 712
drag, startPoint x: 685, startPoint y: 342, endPoint x: 700, endPoint y: 340, distance: 14.8
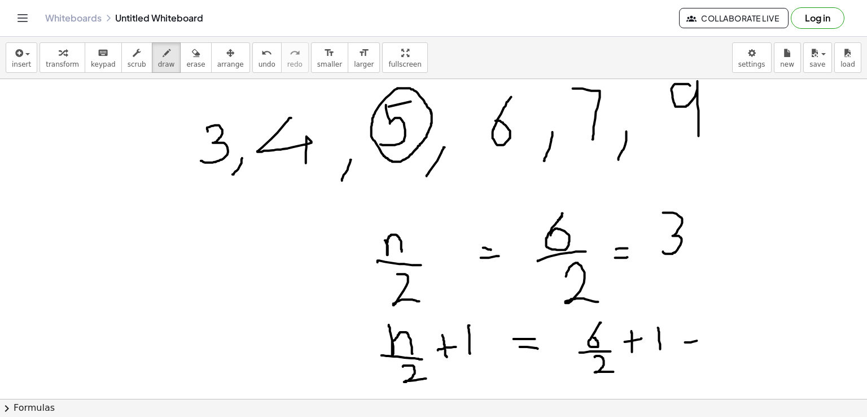
click at [700, 340] on div at bounding box center [433, 301] width 867 height 712
drag, startPoint x: 688, startPoint y: 350, endPoint x: 706, endPoint y: 351, distance: 18.1
click at [706, 351] on div at bounding box center [433, 301] width 867 height 712
drag, startPoint x: 732, startPoint y: 314, endPoint x: 727, endPoint y: 350, distance: 35.9
click at [727, 350] on div at bounding box center [433, 301] width 867 height 712
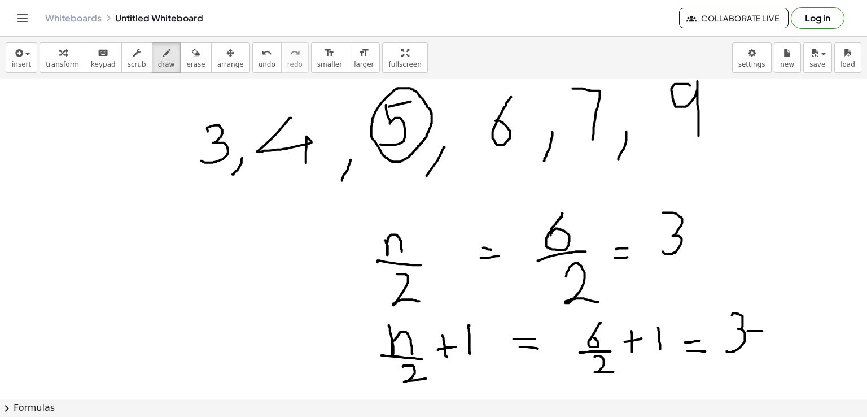
drag, startPoint x: 748, startPoint y: 330, endPoint x: 763, endPoint y: 330, distance: 14.7
click at [763, 330] on div at bounding box center [433, 301] width 867 height 712
drag, startPoint x: 757, startPoint y: 322, endPoint x: 758, endPoint y: 338, distance: 15.3
click at [758, 338] on div at bounding box center [433, 301] width 867 height 712
drag, startPoint x: 775, startPoint y: 319, endPoint x: 777, endPoint y: 355, distance: 36.2
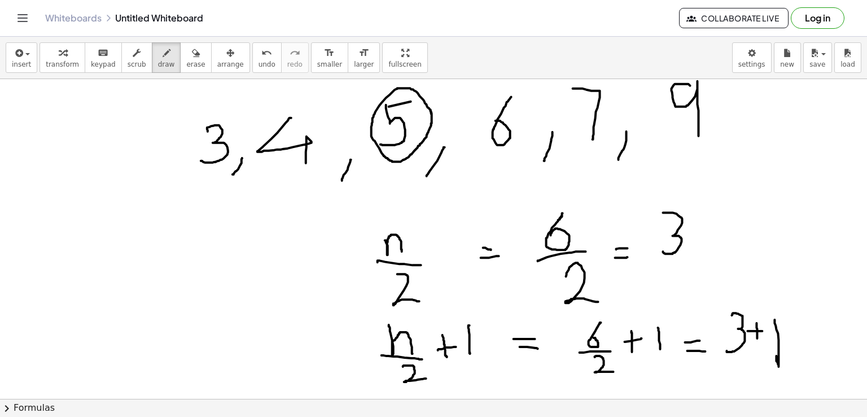
click at [777, 355] on div at bounding box center [433, 301] width 867 height 712
drag, startPoint x: 786, startPoint y: 339, endPoint x: 802, endPoint y: 338, distance: 15.3
click at [802, 338] on div at bounding box center [433, 301] width 867 height 712
drag, startPoint x: 794, startPoint y: 346, endPoint x: 806, endPoint y: 344, distance: 12.1
click at [806, 344] on div at bounding box center [433, 301] width 867 height 712
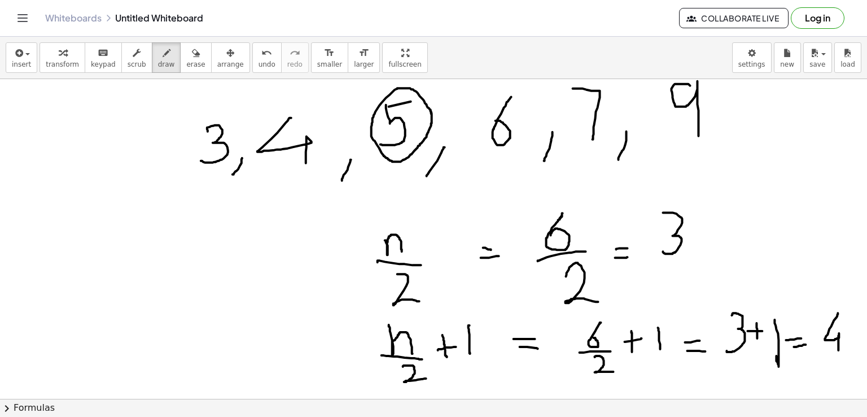
drag, startPoint x: 838, startPoint y: 312, endPoint x: 838, endPoint y: 350, distance: 37.8
click at [838, 350] on div at bounding box center [433, 301] width 867 height 712
click at [526, 107] on div at bounding box center [433, 301] width 867 height 712
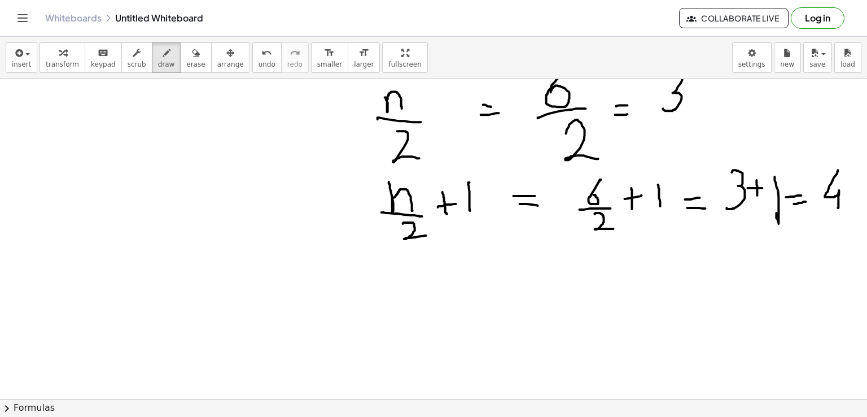
scroll to position [302, 0]
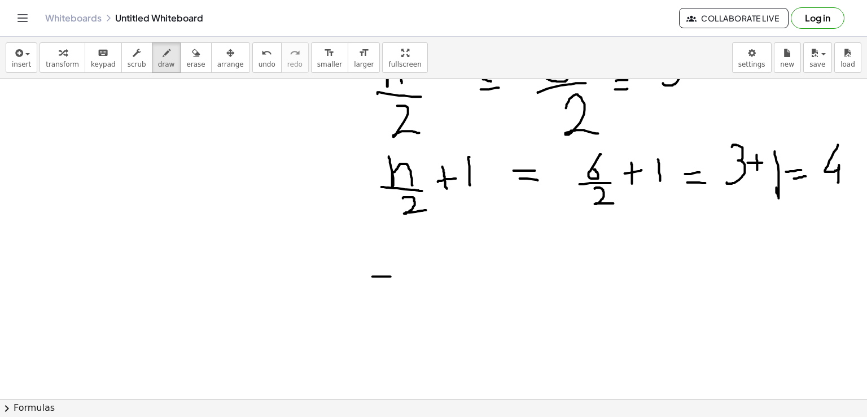
drag, startPoint x: 373, startPoint y: 276, endPoint x: 391, endPoint y: 276, distance: 18.1
click at [391, 276] on div at bounding box center [433, 133] width 867 height 712
drag, startPoint x: 373, startPoint y: 274, endPoint x: 371, endPoint y: 306, distance: 31.6
click at [371, 306] on div at bounding box center [433, 133] width 867 height 712
drag, startPoint x: 406, startPoint y: 295, endPoint x: 432, endPoint y: 293, distance: 26.0
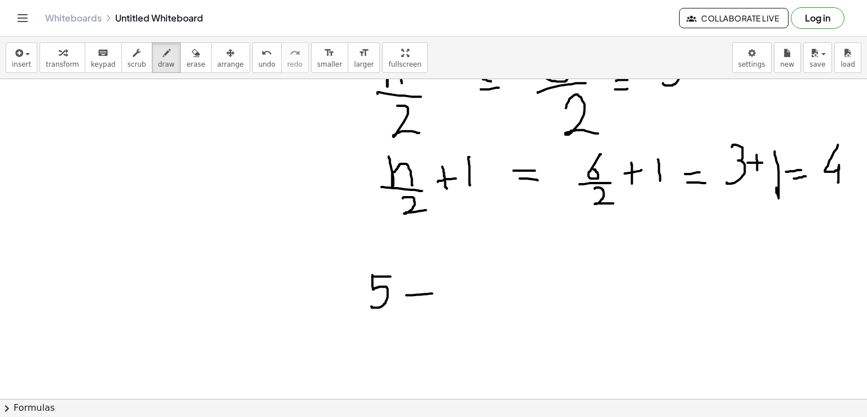
click at [432, 293] on div at bounding box center [433, 133] width 867 height 712
drag, startPoint x: 418, startPoint y: 284, endPoint x: 422, endPoint y: 309, distance: 25.6
click at [422, 309] on div at bounding box center [433, 133] width 867 height 712
drag, startPoint x: 457, startPoint y: 269, endPoint x: 447, endPoint y: 290, distance: 23.2
click at [447, 290] on div at bounding box center [433, 133] width 867 height 712
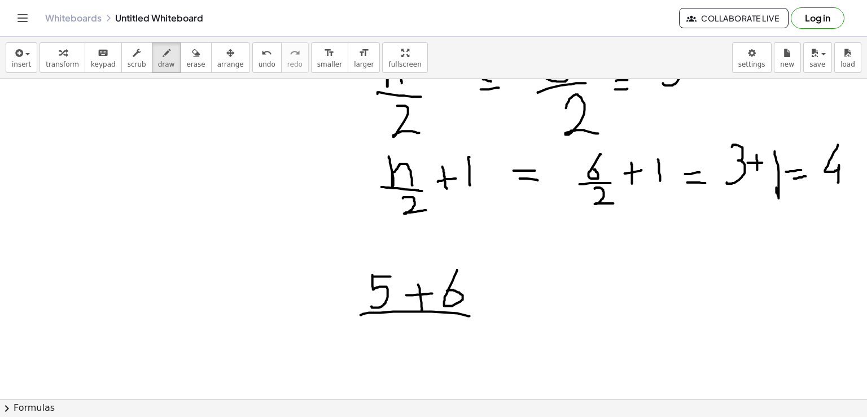
drag, startPoint x: 361, startPoint y: 314, endPoint x: 470, endPoint y: 316, distance: 109.0
click at [470, 316] on div at bounding box center [433, 133] width 867 height 712
drag, startPoint x: 418, startPoint y: 329, endPoint x: 456, endPoint y: 348, distance: 42.9
click at [456, 348] on div at bounding box center [433, 133] width 867 height 712
drag, startPoint x: 504, startPoint y: 300, endPoint x: 522, endPoint y: 298, distance: 18.1
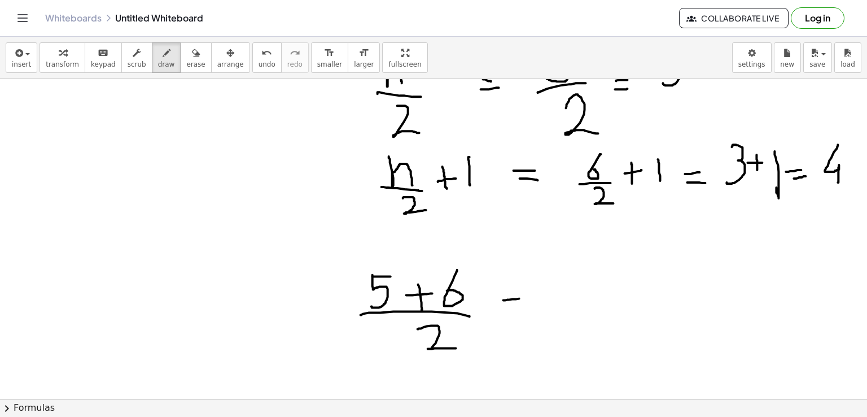
click at [522, 298] on div at bounding box center [433, 133] width 867 height 712
drag, startPoint x: 507, startPoint y: 307, endPoint x: 526, endPoint y: 307, distance: 19.2
click at [526, 307] on div at bounding box center [433, 133] width 867 height 712
drag, startPoint x: 578, startPoint y: 261, endPoint x: 579, endPoint y: 292, distance: 30.5
click at [579, 292] on div at bounding box center [433, 133] width 867 height 712
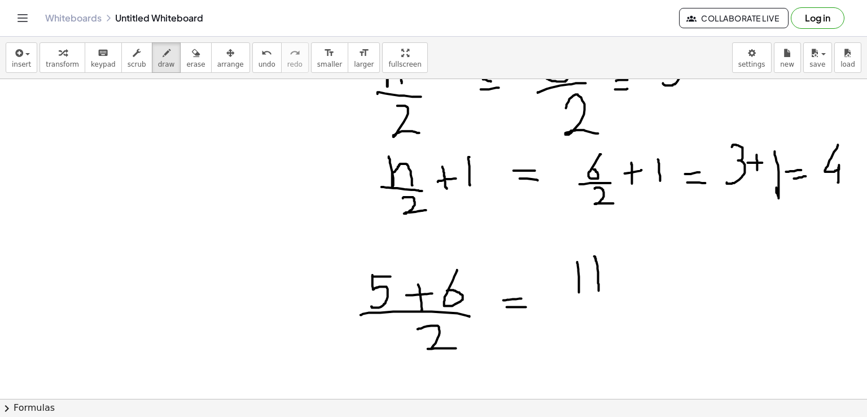
drag, startPoint x: 594, startPoint y: 256, endPoint x: 599, endPoint y: 290, distance: 34.7
click at [599, 290] on div at bounding box center [433, 133] width 867 height 712
drag, startPoint x: 571, startPoint y: 298, endPoint x: 623, endPoint y: 301, distance: 52.6
click at [623, 301] on div at bounding box center [433, 133] width 867 height 712
drag, startPoint x: 588, startPoint y: 313, endPoint x: 621, endPoint y: 338, distance: 41.1
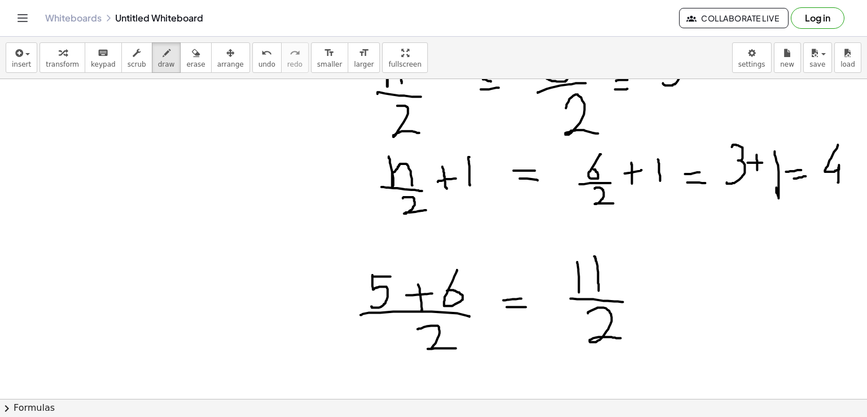
click at [621, 338] on div at bounding box center [433, 133] width 867 height 712
drag, startPoint x: 646, startPoint y: 296, endPoint x: 655, endPoint y: 294, distance: 9.9
click at [655, 294] on div at bounding box center [433, 133] width 867 height 712
drag, startPoint x: 644, startPoint y: 303, endPoint x: 663, endPoint y: 298, distance: 20.0
click at [663, 298] on div at bounding box center [433, 133] width 867 height 712
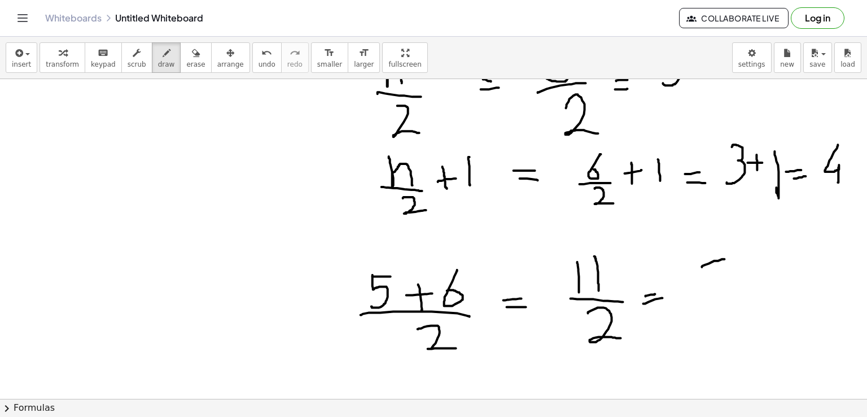
drag, startPoint x: 702, startPoint y: 266, endPoint x: 716, endPoint y: 259, distance: 15.7
click at [721, 259] on div at bounding box center [433, 133] width 867 height 712
drag, startPoint x: 705, startPoint y: 264, endPoint x: 701, endPoint y: 300, distance: 36.9
click at [701, 300] on div at bounding box center [433, 133] width 867 height 712
click at [736, 283] on div at bounding box center [433, 133] width 867 height 712
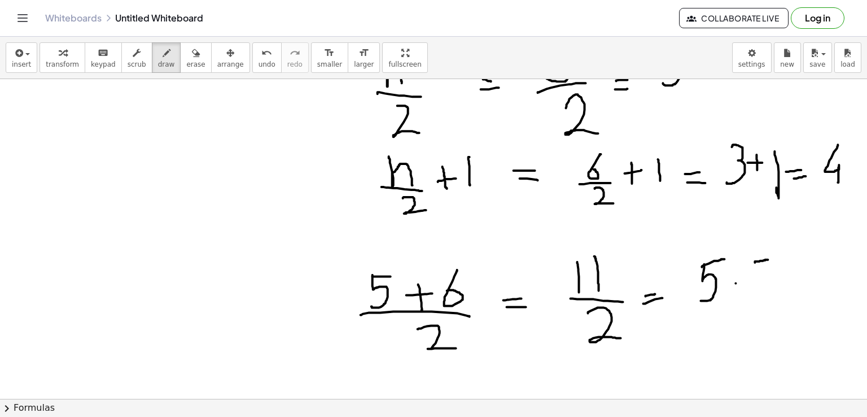
drag, startPoint x: 755, startPoint y: 262, endPoint x: 768, endPoint y: 259, distance: 13.3
click at [768, 259] on div at bounding box center [433, 133] width 867 height 712
drag, startPoint x: 751, startPoint y: 263, endPoint x: 741, endPoint y: 290, distance: 28.9
click at [741, 290] on div at bounding box center [433, 133] width 867 height 712
drag, startPoint x: 782, startPoint y: 259, endPoint x: 803, endPoint y: 260, distance: 20.3
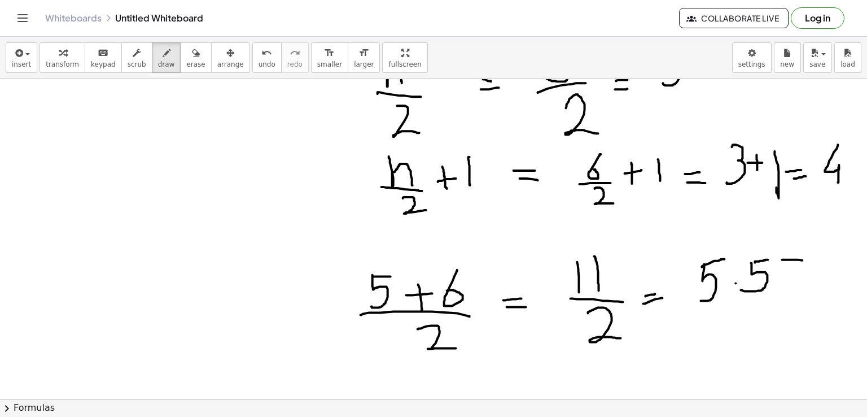
click at [803, 260] on div at bounding box center [433, 133] width 867 height 712
drag, startPoint x: 782, startPoint y: 258, endPoint x: 785, endPoint y: 290, distance: 32.3
click at [785, 290] on div at bounding box center [433, 133] width 867 height 712
drag, startPoint x: 103, startPoint y: 274, endPoint x: 105, endPoint y: 310, distance: 36.2
click at [105, 310] on div at bounding box center [433, 133] width 867 height 712
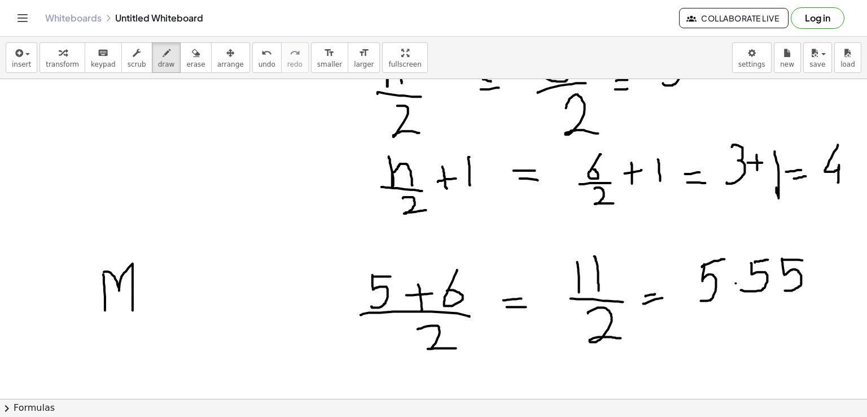
drag, startPoint x: 104, startPoint y: 272, endPoint x: 133, endPoint y: 310, distance: 48.0
click at [133, 310] on div at bounding box center [433, 133] width 867 height 712
drag, startPoint x: 146, startPoint y: 295, endPoint x: 162, endPoint y: 304, distance: 18.2
click at [162, 304] on div at bounding box center [433, 133] width 867 height 712
drag, startPoint x: 182, startPoint y: 298, endPoint x: 183, endPoint y: 319, distance: 20.9
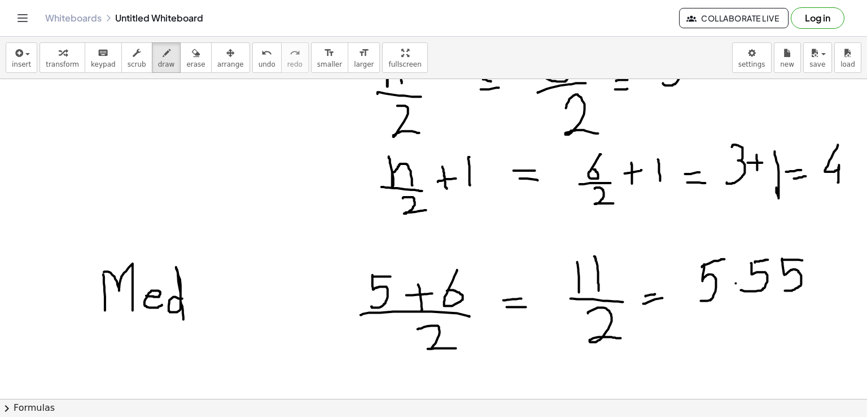
click at [183, 319] on div at bounding box center [433, 133] width 867 height 712
drag, startPoint x: 200, startPoint y: 300, endPoint x: 202, endPoint y: 318, distance: 18.2
click at [202, 318] on div at bounding box center [433, 133] width 867 height 712
click at [198, 285] on div at bounding box center [433, 133] width 867 height 712
drag, startPoint x: 224, startPoint y: 296, endPoint x: 237, endPoint y: 318, distance: 25.6
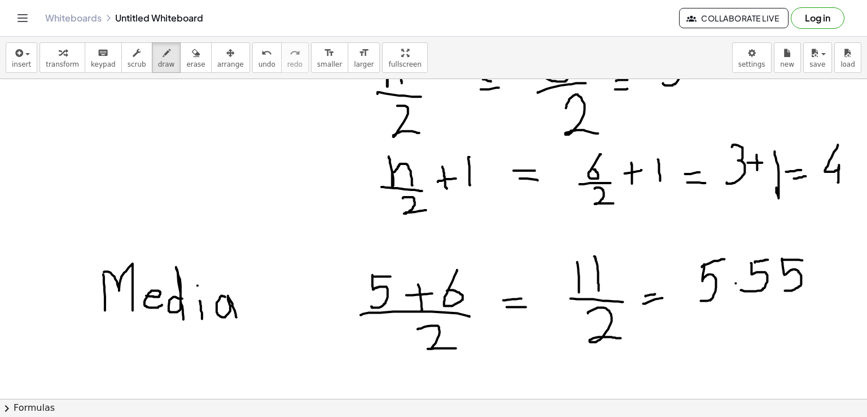
click at [237, 318] on div at bounding box center [433, 133] width 867 height 712
drag, startPoint x: 240, startPoint y: 296, endPoint x: 263, endPoint y: 317, distance: 30.0
click at [263, 317] on div at bounding box center [433, 133] width 867 height 712
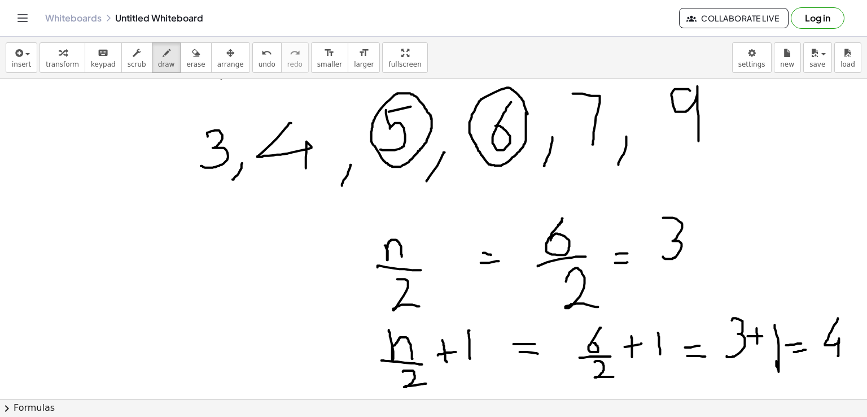
scroll to position [135, 0]
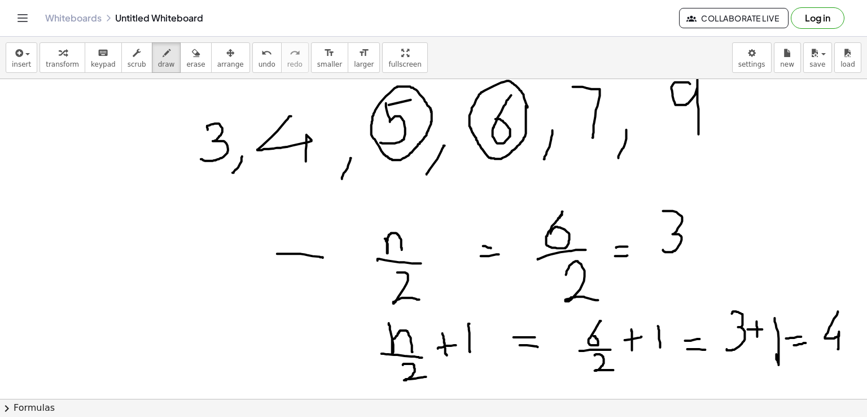
drag, startPoint x: 277, startPoint y: 253, endPoint x: 323, endPoint y: 257, distance: 45.9
click at [323, 257] on div at bounding box center [433, 300] width 867 height 712
drag, startPoint x: 283, startPoint y: 328, endPoint x: 332, endPoint y: 333, distance: 48.8
click at [332, 333] on div at bounding box center [433, 300] width 867 height 712
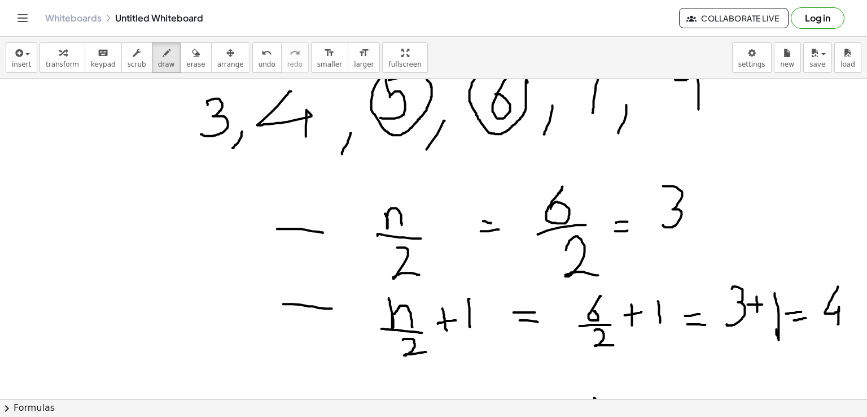
scroll to position [163, 0]
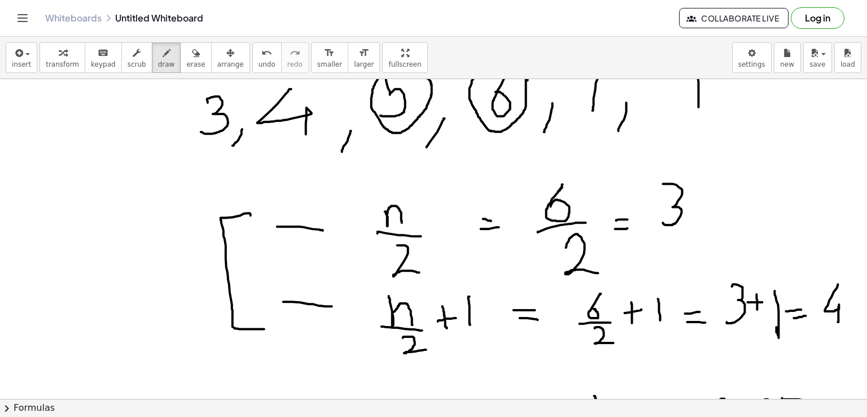
drag, startPoint x: 251, startPoint y: 215, endPoint x: 264, endPoint y: 329, distance: 114.3
click at [264, 329] on div at bounding box center [433, 272] width 867 height 712
drag, startPoint x: 75, startPoint y: 251, endPoint x: 104, endPoint y: 235, distance: 33.6
click at [104, 235] on div at bounding box center [433, 272] width 867 height 712
drag, startPoint x: 76, startPoint y: 244, endPoint x: 100, endPoint y: 277, distance: 41.2
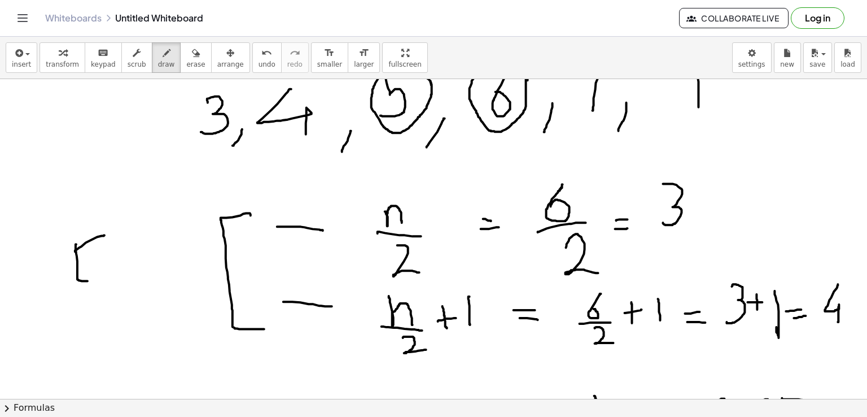
click at [100, 277] on div at bounding box center [433, 272] width 867 height 712
drag, startPoint x: 80, startPoint y: 265, endPoint x: 93, endPoint y: 263, distance: 13.3
click at [93, 263] on div at bounding box center [433, 272] width 867 height 712
drag, startPoint x: 99, startPoint y: 260, endPoint x: 112, endPoint y: 260, distance: 12.4
click at [112, 260] on div at bounding box center [433, 272] width 867 height 712
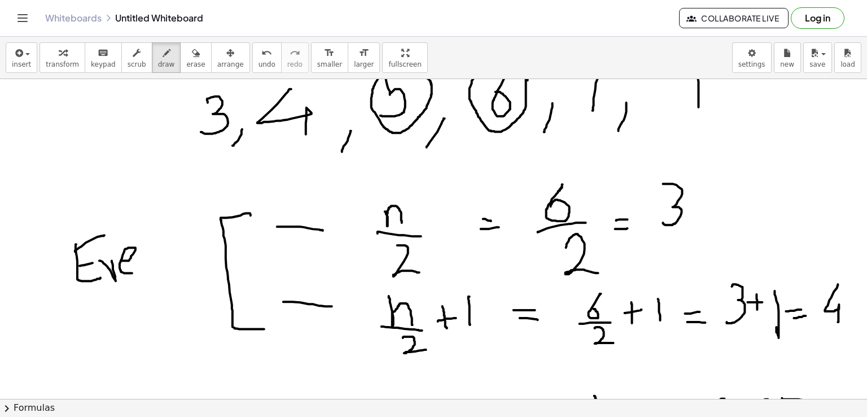
drag, startPoint x: 121, startPoint y: 260, endPoint x: 139, endPoint y: 271, distance: 21.0
click at [139, 271] on div at bounding box center [433, 272] width 867 height 712
drag, startPoint x: 154, startPoint y: 251, endPoint x: 176, endPoint y: 269, distance: 28.5
click at [176, 269] on div at bounding box center [433, 272] width 867 height 712
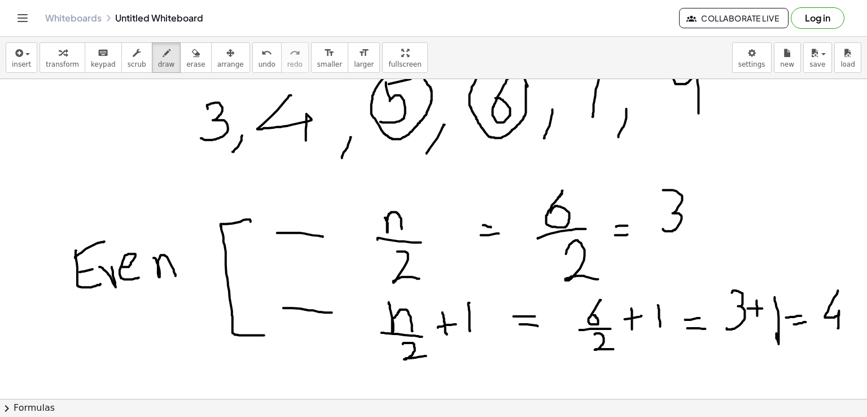
scroll to position [143, 0]
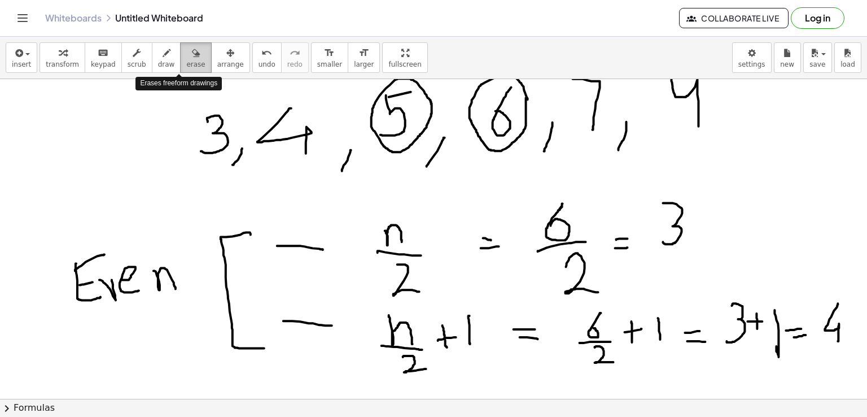
click at [186, 56] on div "button" at bounding box center [195, 53] width 19 height 14
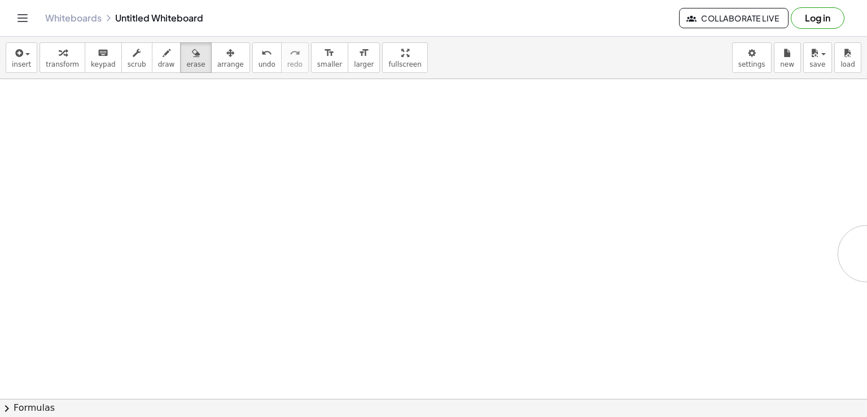
drag, startPoint x: 68, startPoint y: 91, endPoint x: 292, endPoint y: 227, distance: 262.7
click at [867, 233] on div "×" at bounding box center [433, 239] width 867 height 320
drag, startPoint x: 138, startPoint y: 132, endPoint x: 419, endPoint y: 370, distance: 368.5
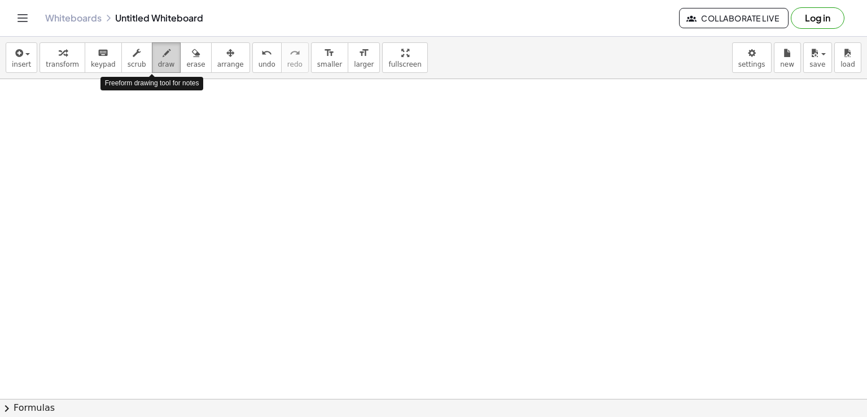
click at [158, 67] on span "draw" at bounding box center [166, 64] width 17 height 8
drag, startPoint x: 185, startPoint y: 107, endPoint x: 217, endPoint y: 142, distance: 47.9
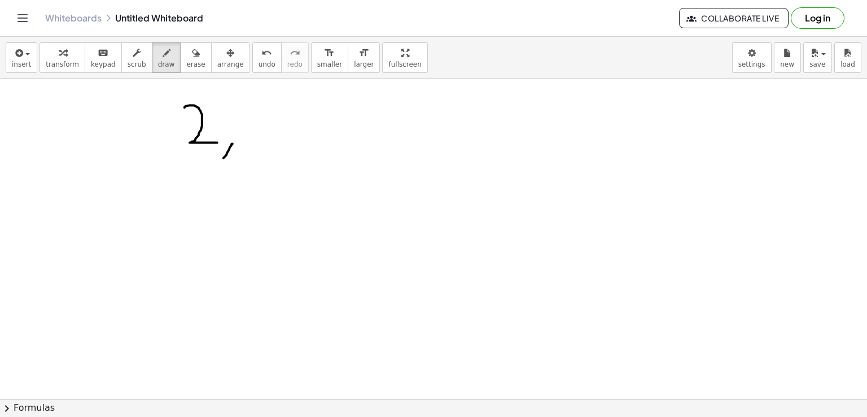
drag, startPoint x: 233, startPoint y: 143, endPoint x: 219, endPoint y: 164, distance: 25.4
drag, startPoint x: 260, startPoint y: 113, endPoint x: 285, endPoint y: 141, distance: 36.8
drag, startPoint x: 309, startPoint y: 138, endPoint x: 302, endPoint y: 158, distance: 21.1
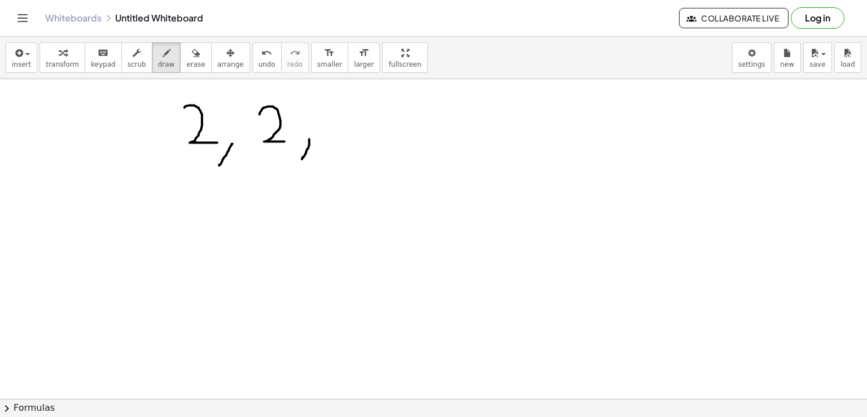
drag, startPoint x: 385, startPoint y: 141, endPoint x: 375, endPoint y: 168, distance: 28.4
drag, startPoint x: 419, startPoint y: 106, endPoint x: 429, endPoint y: 150, distance: 45.1
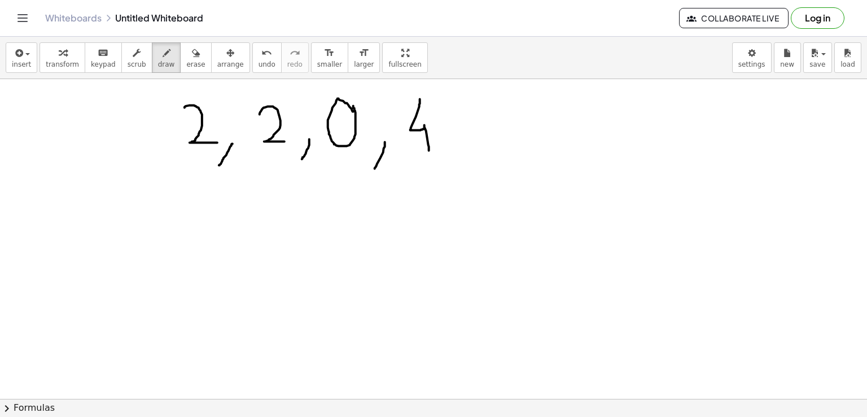
drag, startPoint x: 455, startPoint y: 148, endPoint x: 444, endPoint y: 176, distance: 30.4
drag, startPoint x: 479, startPoint y: 110, endPoint x: 480, endPoint y: 147, distance: 37.3
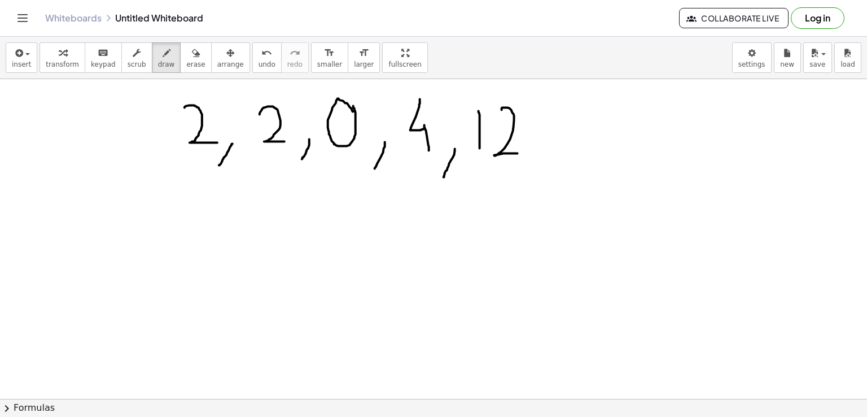
drag, startPoint x: 502, startPoint y: 109, endPoint x: 519, endPoint y: 152, distance: 46.9
drag, startPoint x: 548, startPoint y: 152, endPoint x: 540, endPoint y: 182, distance: 31.1
drag, startPoint x: 570, startPoint y: 115, endPoint x: 571, endPoint y: 158, distance: 42.9
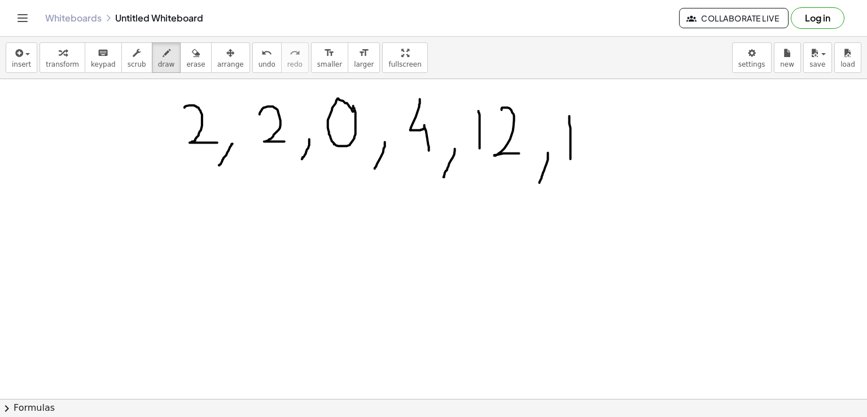
drag, startPoint x: 635, startPoint y: 154, endPoint x: 620, endPoint y: 186, distance: 34.6
drag, startPoint x: 668, startPoint y: 109, endPoint x: 662, endPoint y: 131, distance: 23.0
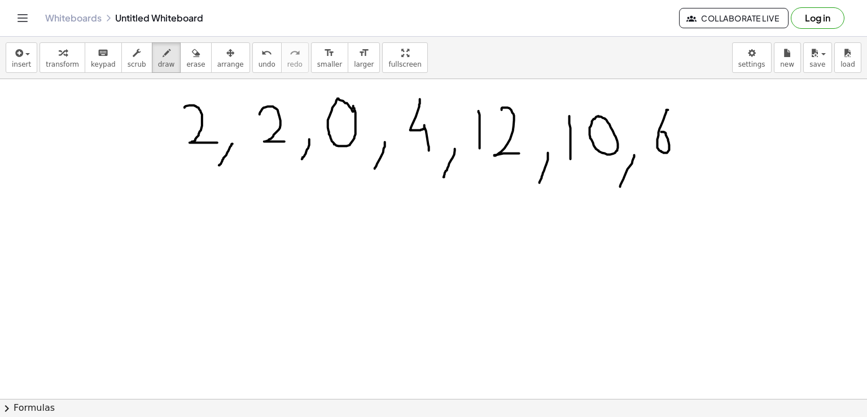
drag, startPoint x: 686, startPoint y: 149, endPoint x: 676, endPoint y: 176, distance: 28.2
drag, startPoint x: 712, startPoint y: 113, endPoint x: 714, endPoint y: 104, distance: 9.2
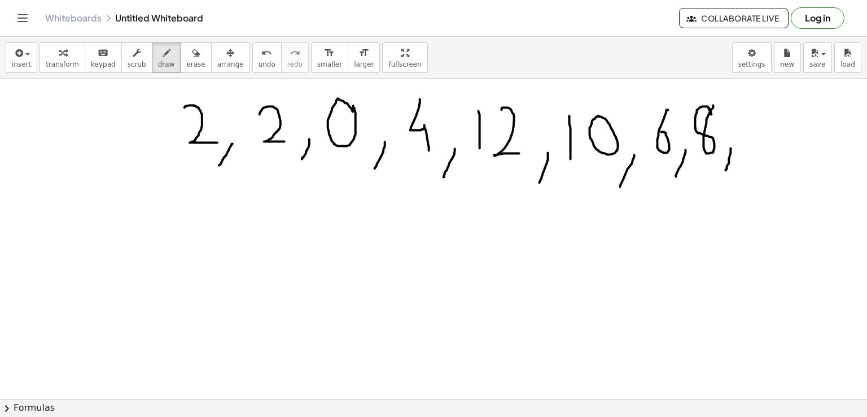
drag, startPoint x: 731, startPoint y: 147, endPoint x: 726, endPoint y: 169, distance: 22.6
drag, startPoint x: 755, startPoint y: 106, endPoint x: 770, endPoint y: 106, distance: 14.7
drag, startPoint x: 755, startPoint y: 105, endPoint x: 754, endPoint y: 151, distance: 45.7
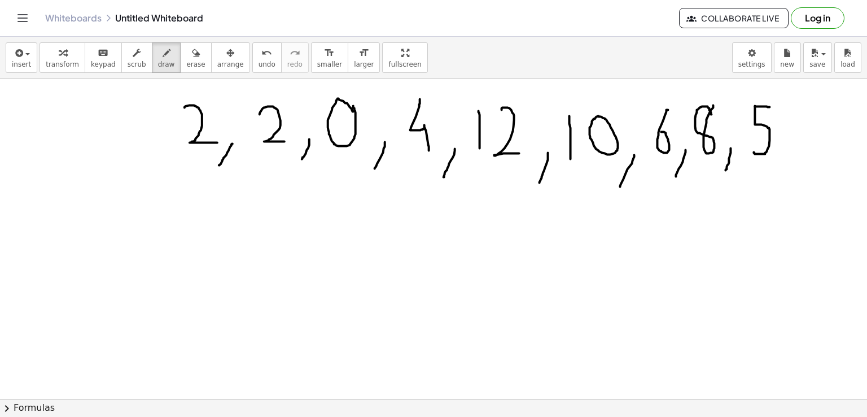
drag, startPoint x: 785, startPoint y: 161, endPoint x: 772, endPoint y: 187, distance: 28.8
drag, startPoint x: 799, startPoint y: 106, endPoint x: 816, endPoint y: 154, distance: 51.6
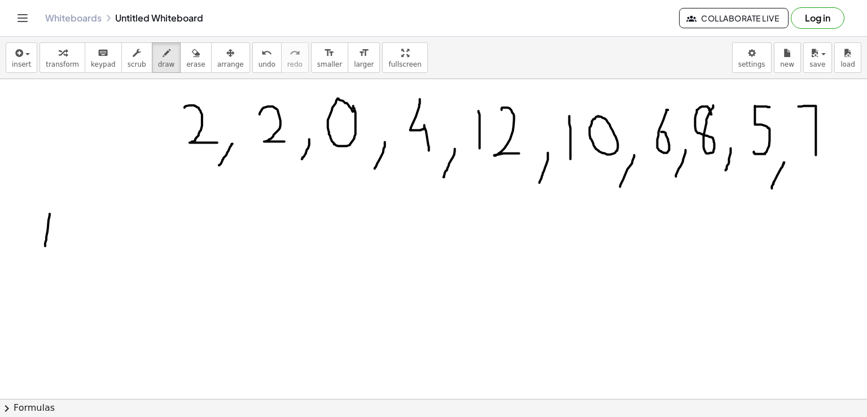
drag, startPoint x: 50, startPoint y: 213, endPoint x: 45, endPoint y: 245, distance: 32.5
drag, startPoint x: 48, startPoint y: 220, endPoint x: 58, endPoint y: 244, distance: 26.8
drag, startPoint x: 49, startPoint y: 227, endPoint x: 59, endPoint y: 227, distance: 10.7
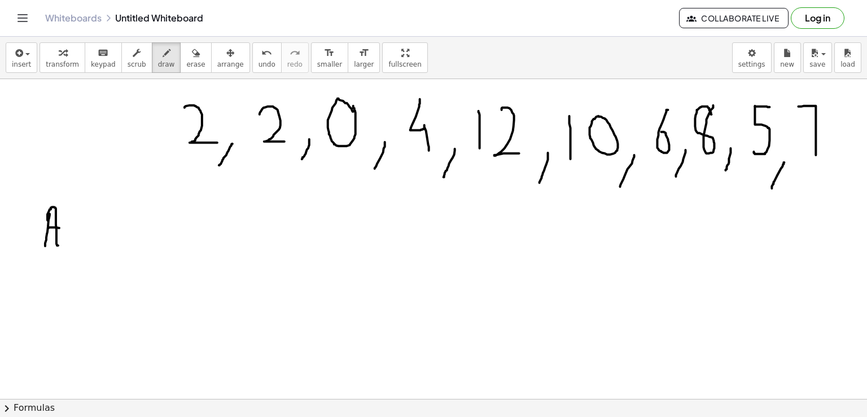
drag, startPoint x: 83, startPoint y: 226, endPoint x: 67, endPoint y: 242, distance: 22.8
drag, startPoint x: 106, startPoint y: 228, endPoint x: 108, endPoint y: 247, distance: 18.8
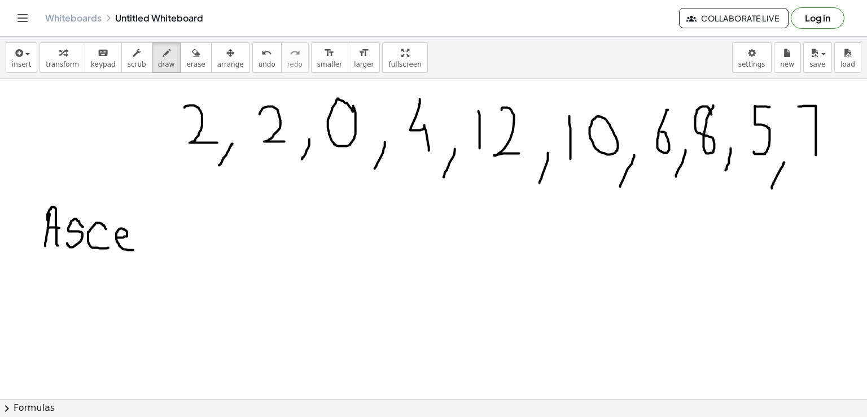
drag, startPoint x: 117, startPoint y: 237, endPoint x: 134, endPoint y: 249, distance: 20.5
drag, startPoint x: 141, startPoint y: 226, endPoint x: 164, endPoint y: 246, distance: 30.5
drag, startPoint x: 183, startPoint y: 230, endPoint x: 204, endPoint y: 258, distance: 34.8
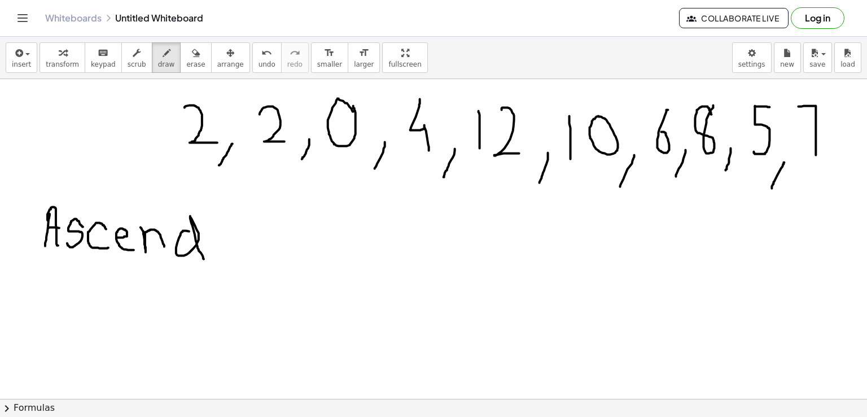
drag, startPoint x: 219, startPoint y: 235, endPoint x: 221, endPoint y: 249, distance: 14.3
drag, startPoint x: 236, startPoint y: 233, endPoint x: 265, endPoint y: 252, distance: 34.3
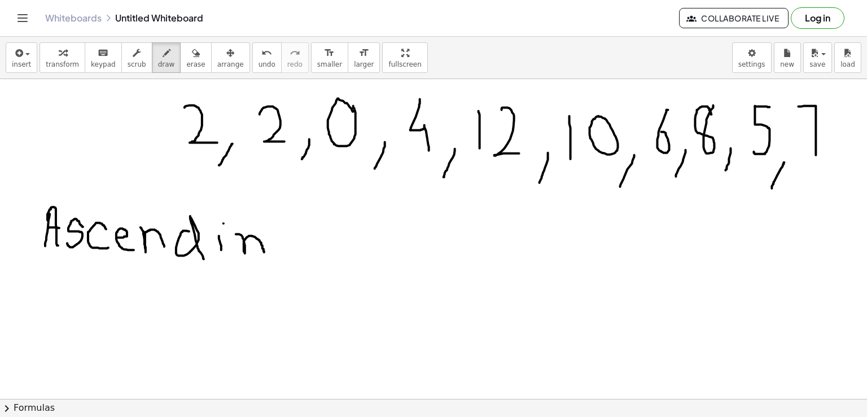
drag, startPoint x: 279, startPoint y: 233, endPoint x: 299, endPoint y: 242, distance: 21.7
drag, startPoint x: 177, startPoint y: 317, endPoint x: 173, endPoint y: 338, distance: 21.7
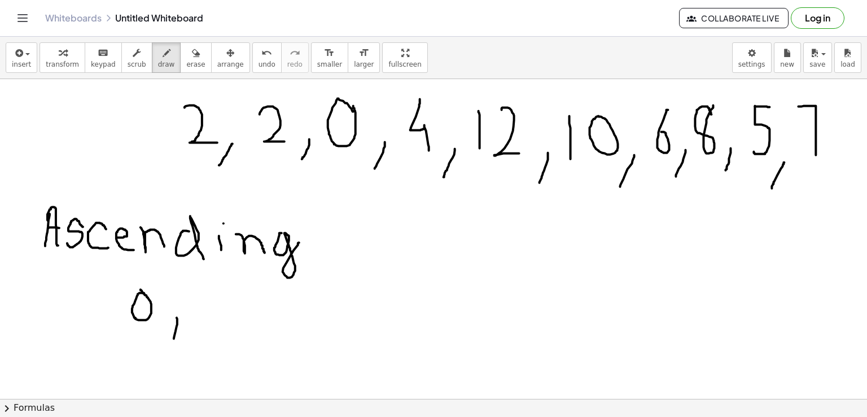
drag, startPoint x: 194, startPoint y: 293, endPoint x: 224, endPoint y: 322, distance: 41.5
drag, startPoint x: 250, startPoint y: 321, endPoint x: 236, endPoint y: 341, distance: 24.0
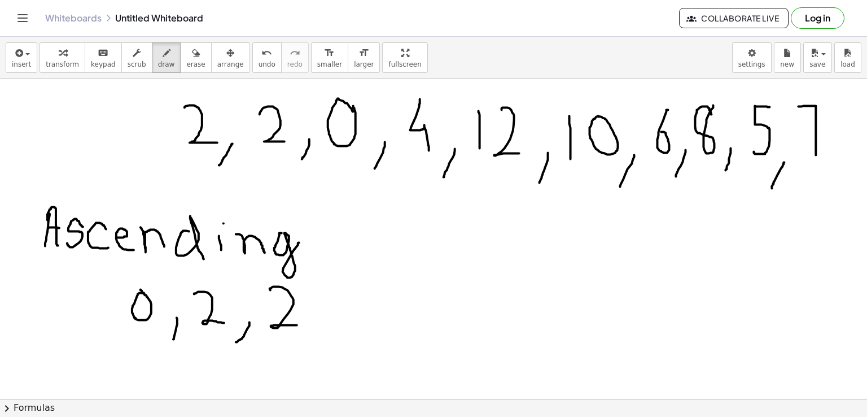
drag, startPoint x: 270, startPoint y: 289, endPoint x: 298, endPoint y: 324, distance: 44.6
drag, startPoint x: 325, startPoint y: 330, endPoint x: 316, endPoint y: 351, distance: 22.2
drag, startPoint x: 357, startPoint y: 287, endPoint x: 360, endPoint y: 331, distance: 44.2
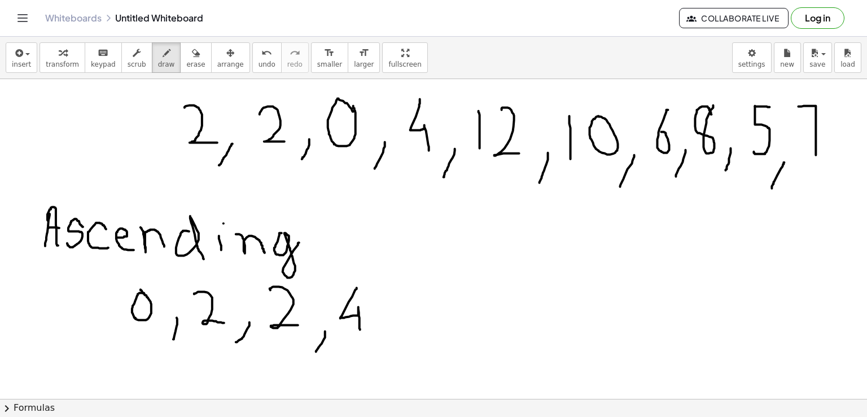
drag, startPoint x: 382, startPoint y: 330, endPoint x: 366, endPoint y: 359, distance: 33.1
drag, startPoint x: 408, startPoint y: 287, endPoint x: 436, endPoint y: 285, distance: 28.9
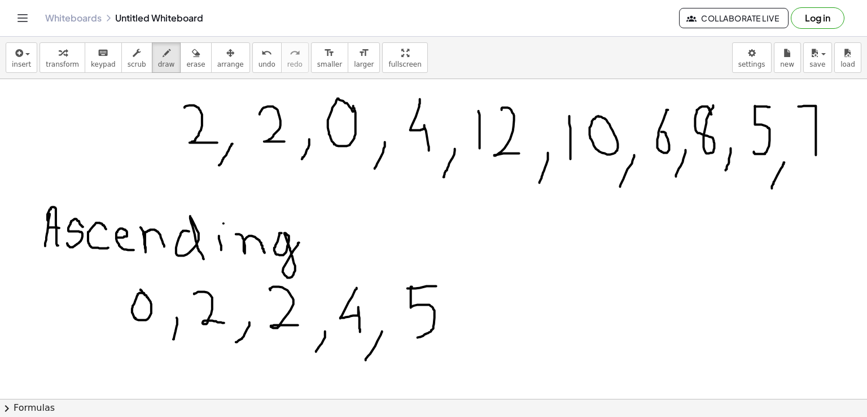
drag, startPoint x: 412, startPoint y: 286, endPoint x: 407, endPoint y: 334, distance: 48.8
drag, startPoint x: 467, startPoint y: 334, endPoint x: 453, endPoint y: 353, distance: 24.2
drag, startPoint x: 507, startPoint y: 280, endPoint x: 495, endPoint y: 305, distance: 27.8
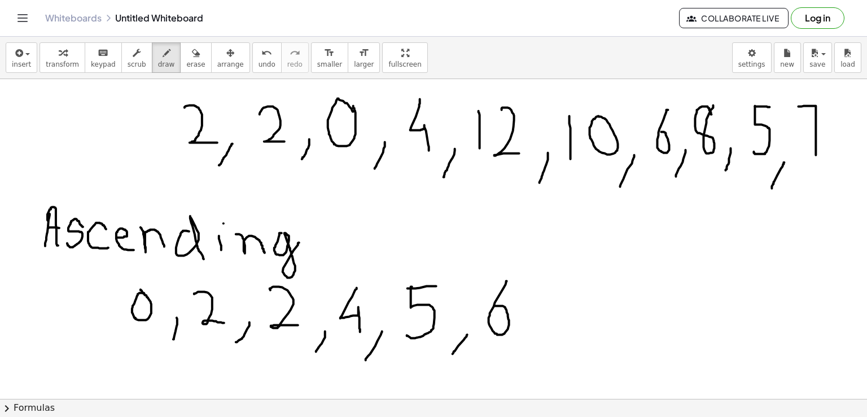
drag, startPoint x: 546, startPoint y: 327, endPoint x: 530, endPoint y: 357, distance: 34.1
drag, startPoint x: 569, startPoint y: 278, endPoint x: 592, endPoint y: 330, distance: 56.3
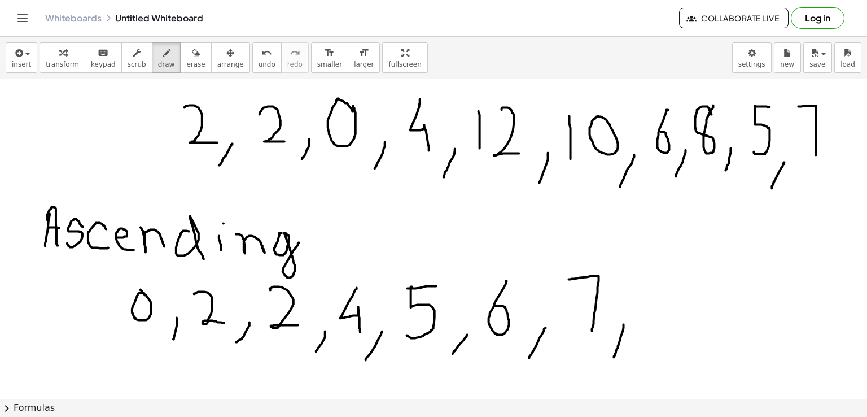
drag, startPoint x: 624, startPoint y: 323, endPoint x: 614, endPoint y: 357, distance: 34.7
drag, startPoint x: 674, startPoint y: 276, endPoint x: 666, endPoint y: 273, distance: 8.6
drag, startPoint x: 711, startPoint y: 308, endPoint x: 699, endPoint y: 335, distance: 29.6
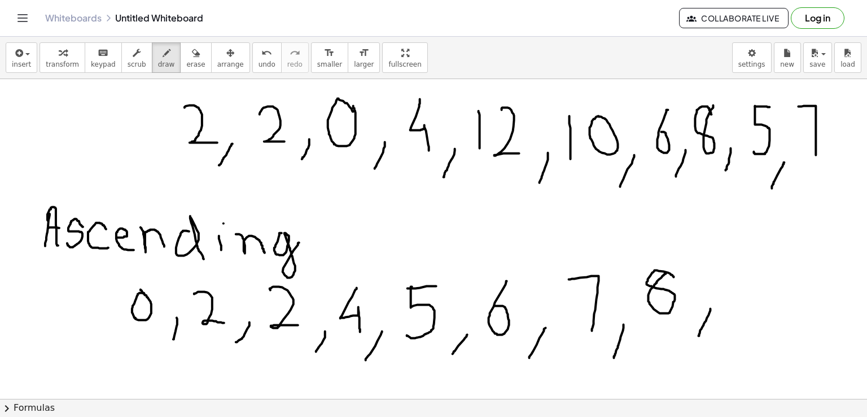
drag, startPoint x: 730, startPoint y: 266, endPoint x: 733, endPoint y: 324, distance: 57.7
drag, startPoint x: 748, startPoint y: 285, endPoint x: 758, endPoint y: 268, distance: 19.5
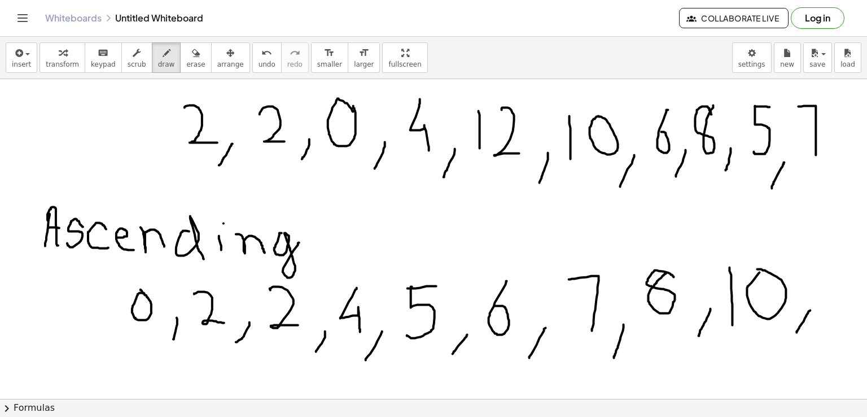
drag, startPoint x: 811, startPoint y: 309, endPoint x: 797, endPoint y: 331, distance: 26.2
drag, startPoint x: 821, startPoint y: 278, endPoint x: 824, endPoint y: 315, distance: 36.8
drag, startPoint x: 837, startPoint y: 275, endPoint x: 860, endPoint y: 314, distance: 44.8
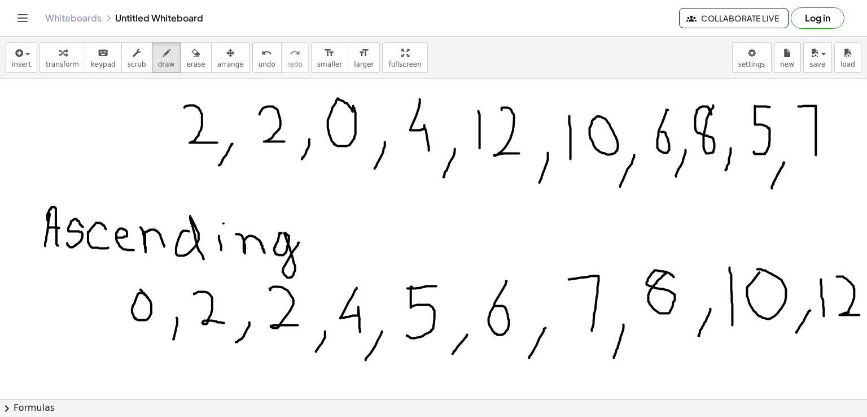
click at [860, 314] on div "×" at bounding box center [433, 239] width 867 height 320
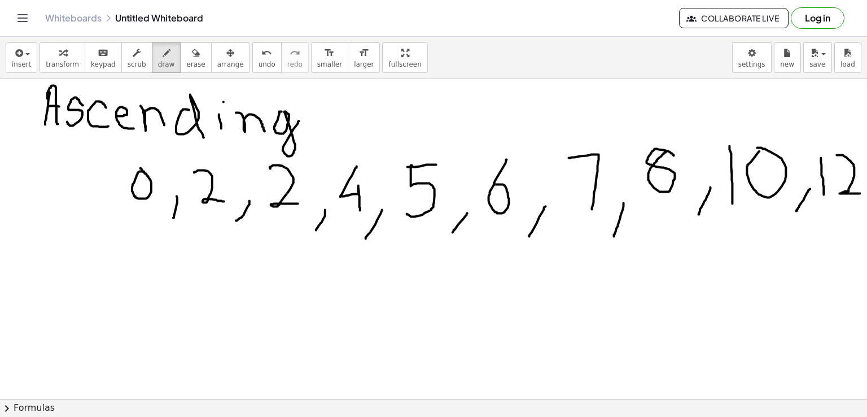
scroll to position [122, 0]
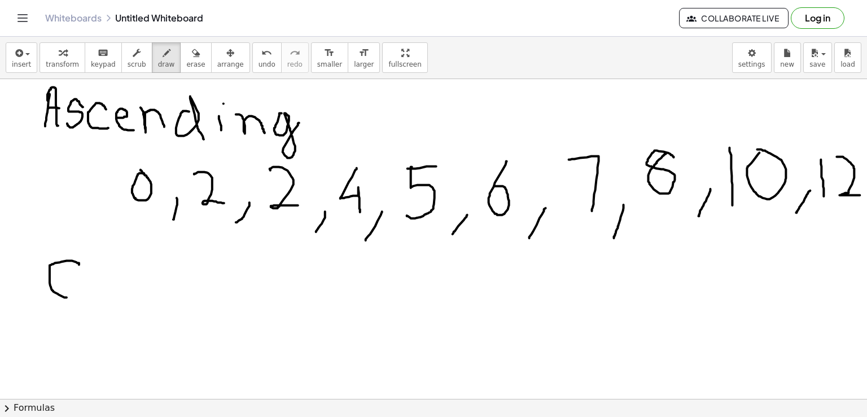
drag, startPoint x: 79, startPoint y: 264, endPoint x: 84, endPoint y: 292, distance: 28.0
click at [84, 292] on div at bounding box center [433, 313] width 867 height 712
click at [90, 275] on div at bounding box center [433, 313] width 867 height 712
drag, startPoint x: 121, startPoint y: 273, endPoint x: 140, endPoint y: 301, distance: 33.7
click at [140, 301] on div at bounding box center [433, 313] width 867 height 712
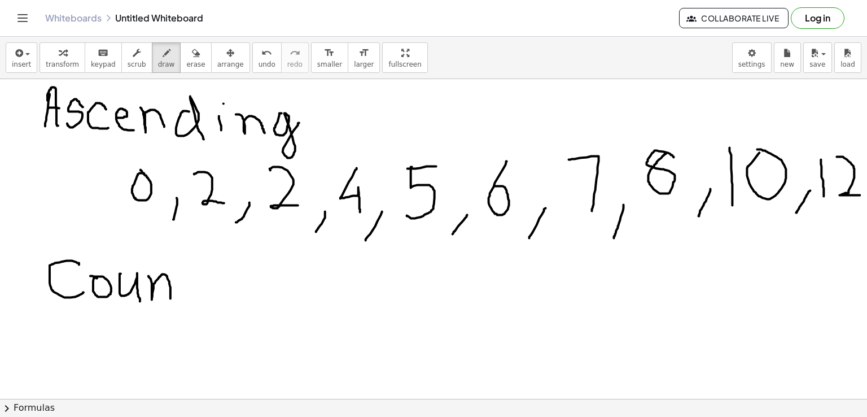
drag, startPoint x: 148, startPoint y: 275, endPoint x: 170, endPoint y: 298, distance: 31.5
click at [170, 298] on div at bounding box center [433, 313] width 867 height 712
drag, startPoint x: 181, startPoint y: 270, endPoint x: 196, endPoint y: 296, distance: 30.4
click at [196, 296] on div at bounding box center [433, 313] width 867 height 712
drag, startPoint x: 183, startPoint y: 282, endPoint x: 199, endPoint y: 282, distance: 15.2
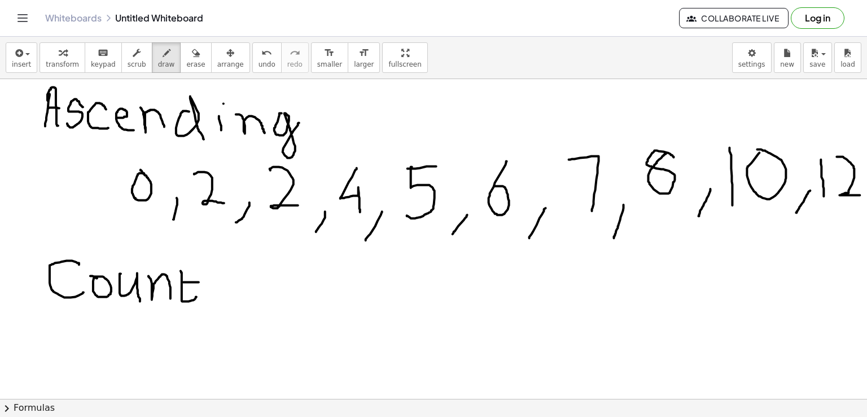
click at [199, 282] on div at bounding box center [433, 313] width 867 height 712
drag, startPoint x: 233, startPoint y: 286, endPoint x: 246, endPoint y: 285, distance: 13.6
click at [246, 285] on div at bounding box center [433, 313] width 867 height 712
drag, startPoint x: 231, startPoint y: 288, endPoint x: 251, endPoint y: 291, distance: 20.0
click at [251, 291] on div at bounding box center [433, 313] width 867 height 712
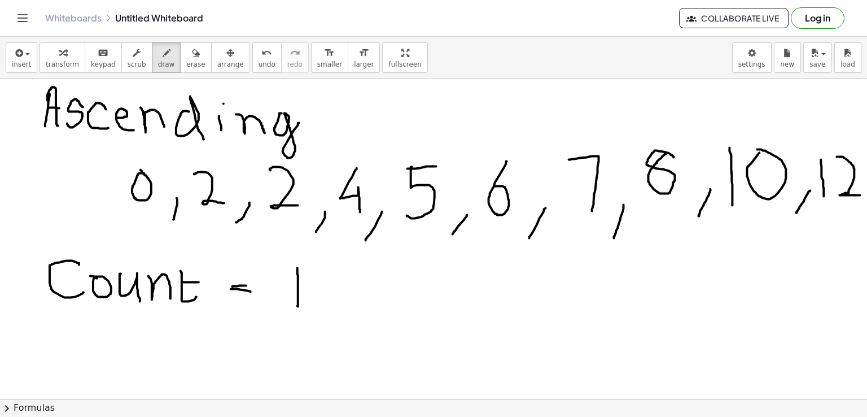
drag, startPoint x: 298, startPoint y: 268, endPoint x: 297, endPoint y: 305, distance: 37.8
click at [297, 305] on div at bounding box center [433, 313] width 867 height 712
click at [323, 275] on div at bounding box center [433, 313] width 867 height 712
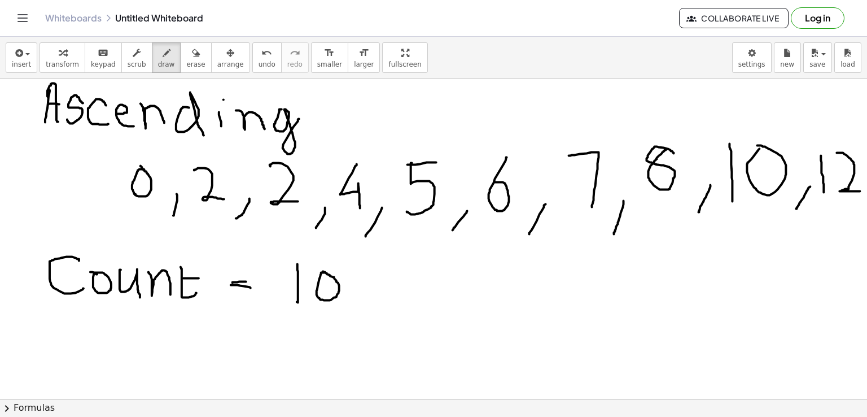
scroll to position [130, 0]
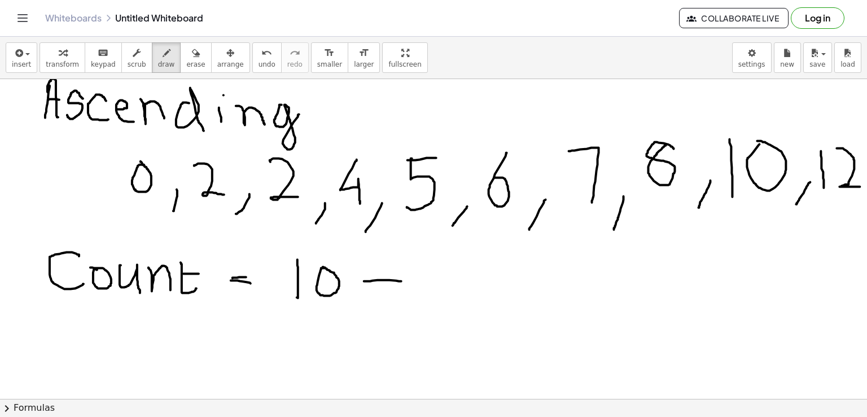
drag, startPoint x: 364, startPoint y: 281, endPoint x: 401, endPoint y: 281, distance: 37.3
click at [401, 281] on div at bounding box center [433, 305] width 867 height 712
drag, startPoint x: 439, startPoint y: 258, endPoint x: 467, endPoint y: 256, distance: 28.3
click at [467, 256] on div at bounding box center [433, 305] width 867 height 712
drag, startPoint x: 438, startPoint y: 259, endPoint x: 464, endPoint y: 287, distance: 38.8
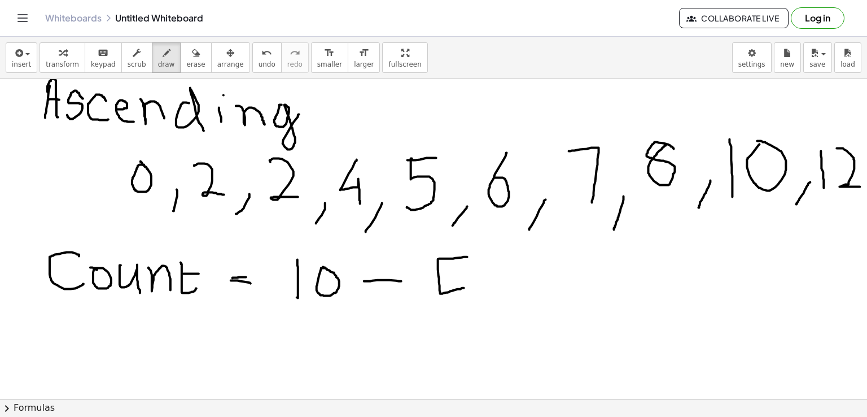
click at [464, 287] on div at bounding box center [433, 305] width 867 height 712
drag, startPoint x: 439, startPoint y: 272, endPoint x: 461, endPoint y: 270, distance: 22.1
click at [461, 270] on div at bounding box center [433, 305] width 867 height 712
drag, startPoint x: 470, startPoint y: 270, endPoint x: 486, endPoint y: 264, distance: 17.0
click at [486, 264] on div at bounding box center [433, 305] width 867 height 712
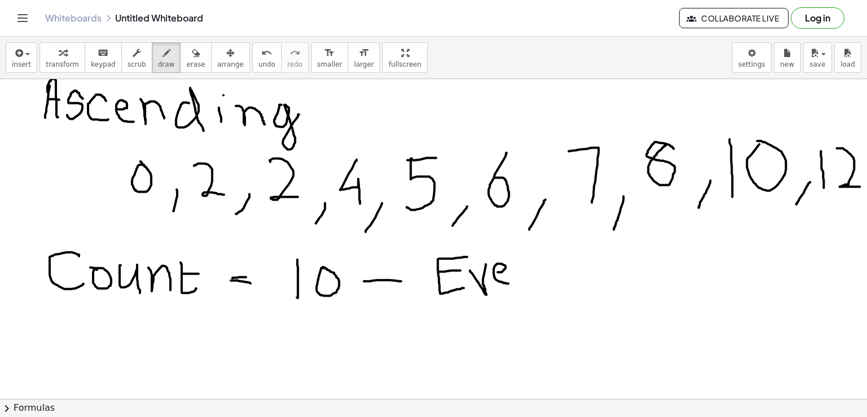
drag, startPoint x: 498, startPoint y: 272, endPoint x: 510, endPoint y: 283, distance: 16.8
click at [510, 283] on div at bounding box center [433, 305] width 867 height 712
drag, startPoint x: 519, startPoint y: 265, endPoint x: 545, endPoint y: 279, distance: 29.3
click at [545, 279] on div at bounding box center [433, 305] width 867 height 712
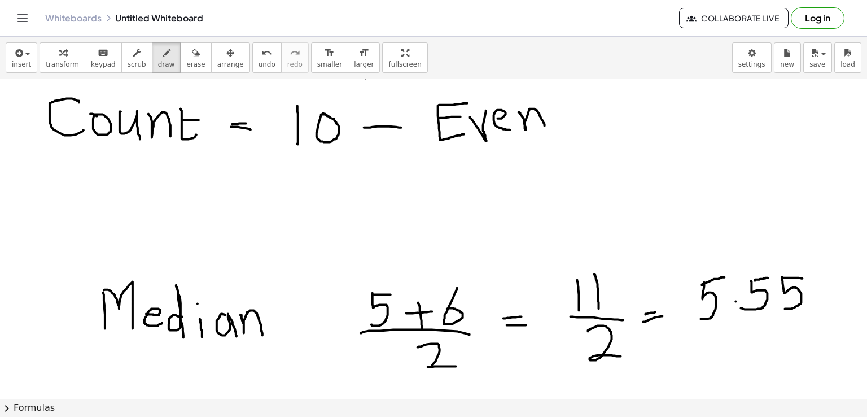
scroll to position [287, 0]
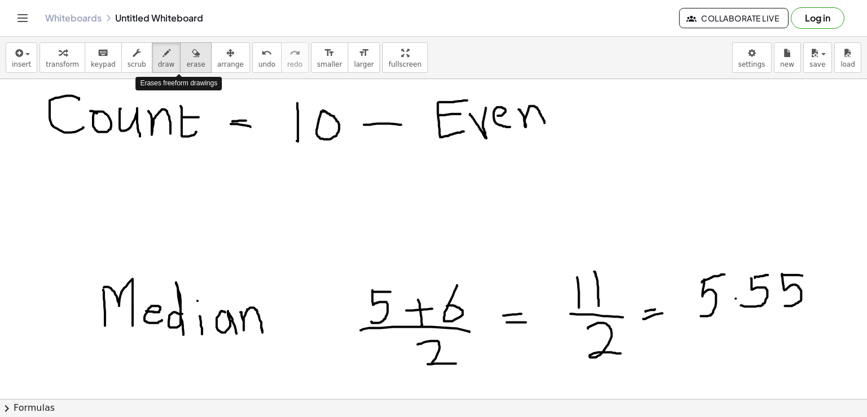
click at [186, 58] on div "button" at bounding box center [195, 53] width 19 height 14
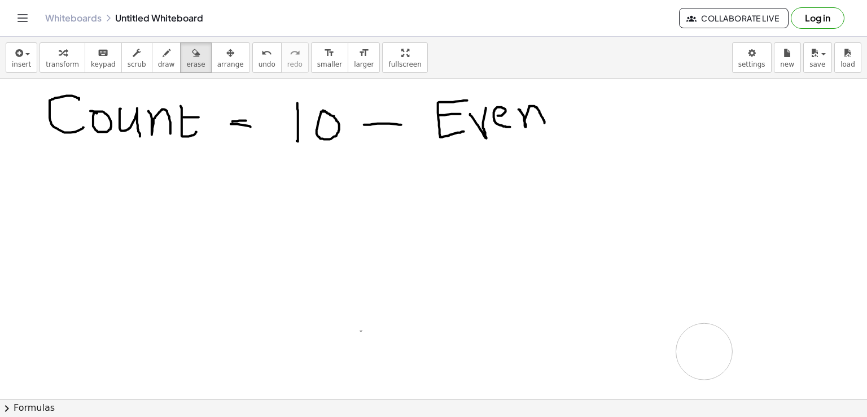
drag, startPoint x: 79, startPoint y: 295, endPoint x: 705, endPoint y: 351, distance: 628.0
click at [705, 351] on div at bounding box center [433, 148] width 867 height 712
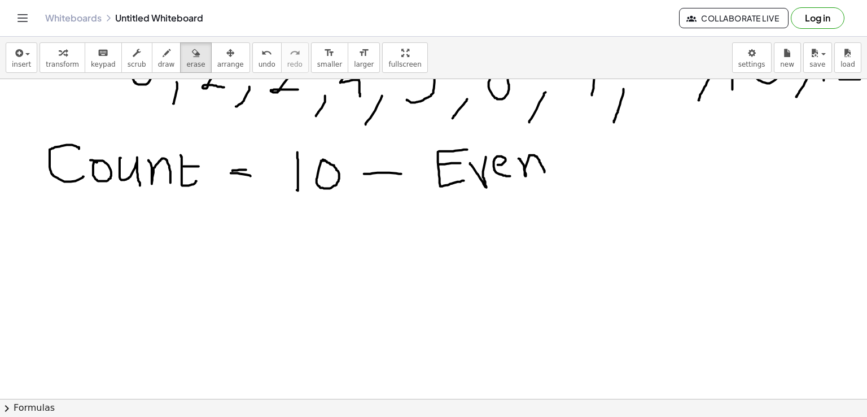
scroll to position [235, 0]
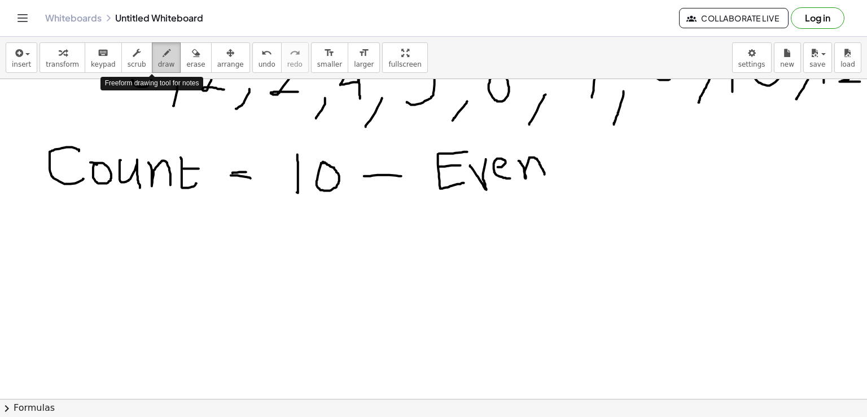
click at [163, 53] on icon "button" at bounding box center [167, 53] width 8 height 14
drag, startPoint x: 216, startPoint y: 250, endPoint x: 256, endPoint y: 272, distance: 46.2
click at [256, 272] on div at bounding box center [433, 200] width 867 height 712
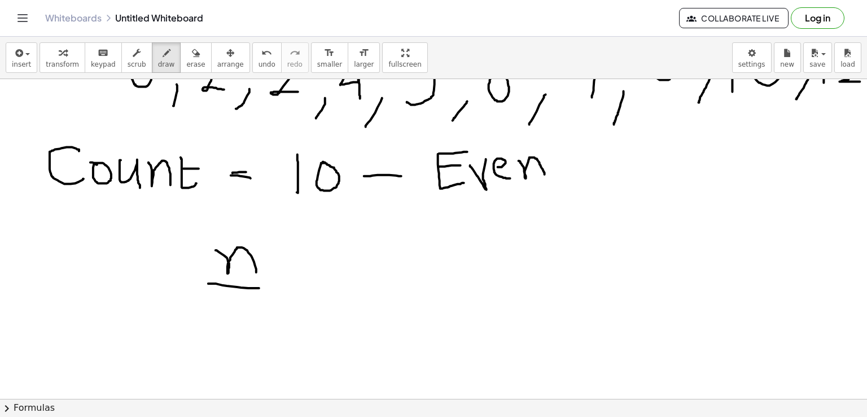
drag, startPoint x: 208, startPoint y: 283, endPoint x: 260, endPoint y: 287, distance: 51.6
click at [260, 287] on div at bounding box center [433, 200] width 867 height 712
drag, startPoint x: 230, startPoint y: 299, endPoint x: 278, endPoint y: 321, distance: 52.3
click at [278, 321] on div at bounding box center [433, 200] width 867 height 712
drag, startPoint x: 305, startPoint y: 274, endPoint x: 321, endPoint y: 272, distance: 15.4
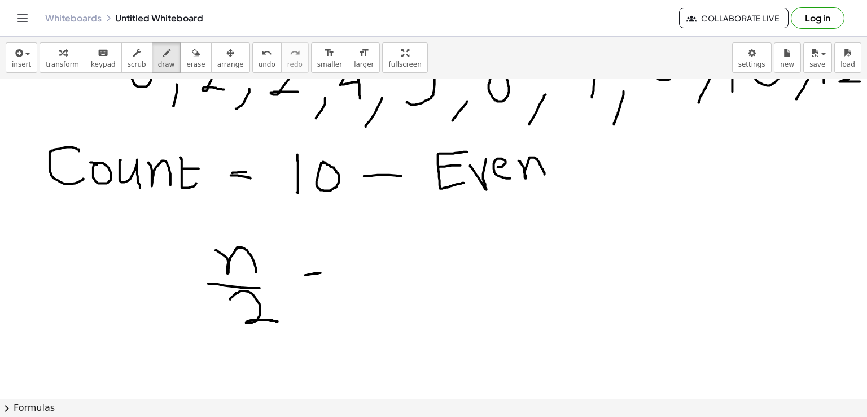
click at [321, 272] on div at bounding box center [433, 200] width 867 height 712
drag, startPoint x: 300, startPoint y: 282, endPoint x: 321, endPoint y: 283, distance: 21.5
click at [321, 283] on div at bounding box center [433, 200] width 867 height 712
drag, startPoint x: 359, startPoint y: 240, endPoint x: 359, endPoint y: 285, distance: 44.6
click at [359, 285] on div at bounding box center [433, 200] width 867 height 712
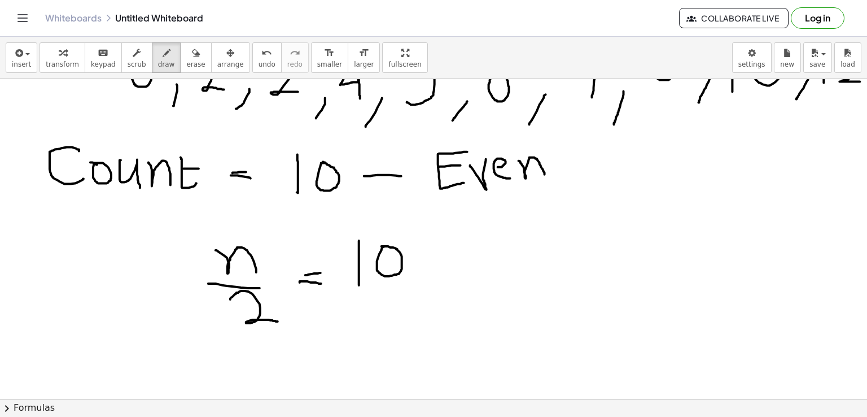
click at [382, 246] on div at bounding box center [433, 200] width 867 height 712
drag, startPoint x: 352, startPoint y: 290, endPoint x: 401, endPoint y: 291, distance: 49.1
click at [401, 291] on div at bounding box center [433, 200] width 867 height 712
drag, startPoint x: 375, startPoint y: 301, endPoint x: 413, endPoint y: 321, distance: 42.7
click at [413, 321] on div at bounding box center [433, 200] width 867 height 712
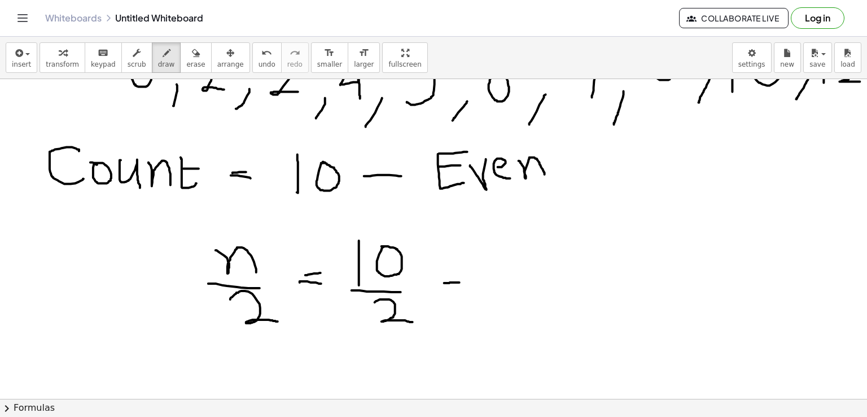
drag, startPoint x: 444, startPoint y: 282, endPoint x: 460, endPoint y: 282, distance: 15.3
click at [460, 282] on div at bounding box center [433, 200] width 867 height 712
drag, startPoint x: 438, startPoint y: 292, endPoint x: 462, endPoint y: 294, distance: 24.9
click at [462, 294] on div at bounding box center [433, 200] width 867 height 712
drag, startPoint x: 522, startPoint y: 242, endPoint x: 536, endPoint y: 241, distance: 14.7
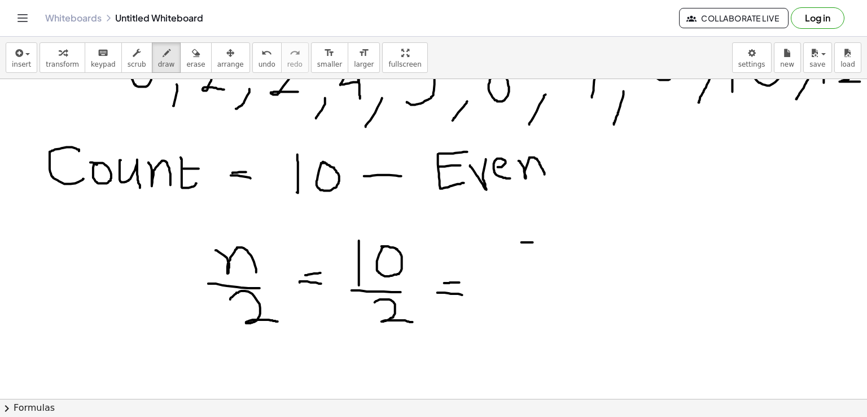
click at [536, 241] on div at bounding box center [433, 200] width 867 height 712
drag, startPoint x: 521, startPoint y: 241, endPoint x: 513, endPoint y: 283, distance: 42.5
click at [513, 283] on div at bounding box center [433, 200] width 867 height 712
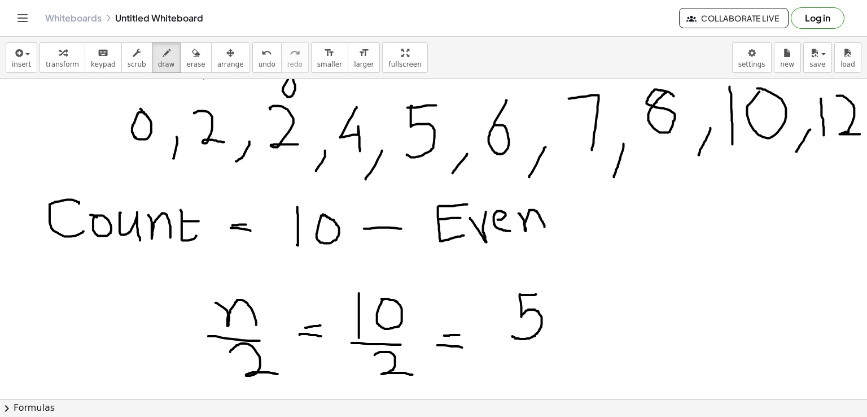
scroll to position [187, 0]
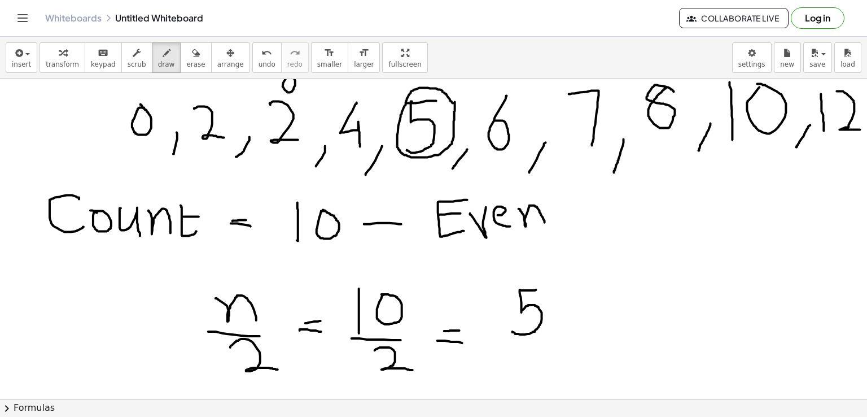
click at [455, 101] on div at bounding box center [433, 248] width 867 height 712
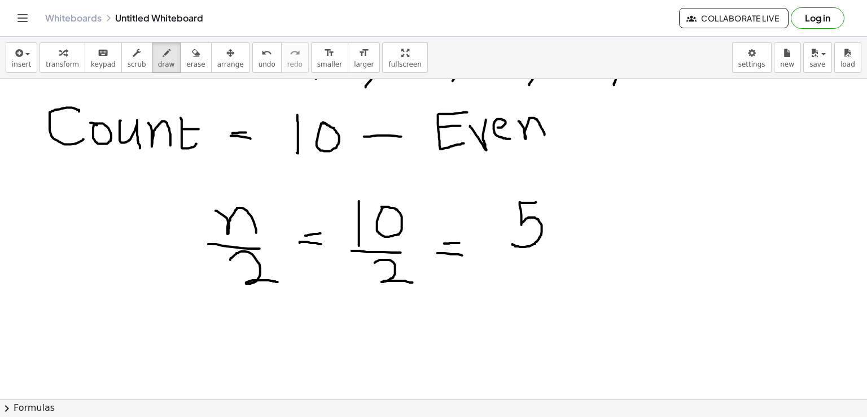
scroll to position [279, 0]
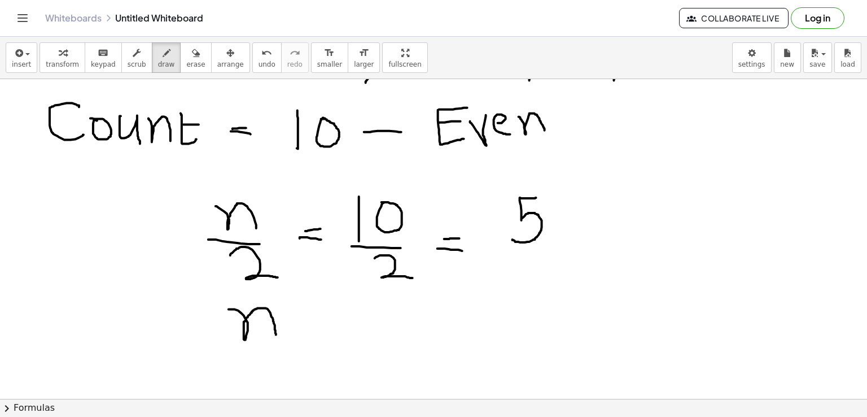
drag, startPoint x: 229, startPoint y: 309, endPoint x: 277, endPoint y: 336, distance: 55.1
click at [277, 336] on div at bounding box center [433, 156] width 867 height 712
drag, startPoint x: 224, startPoint y: 345, endPoint x: 292, endPoint y: 344, distance: 68.3
click at [292, 344] on div at bounding box center [433, 156] width 867 height 712
drag, startPoint x: 256, startPoint y: 355, endPoint x: 291, endPoint y: 374, distance: 39.9
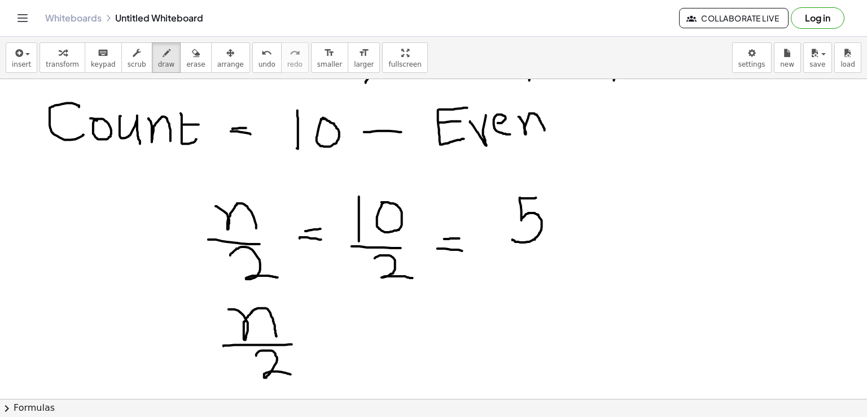
click at [291, 374] on div at bounding box center [433, 156] width 867 height 712
drag, startPoint x: 317, startPoint y: 338, endPoint x: 345, endPoint y: 335, distance: 27.8
click at [345, 335] on div at bounding box center [433, 156] width 867 height 712
drag, startPoint x: 329, startPoint y: 326, endPoint x: 334, endPoint y: 348, distance: 23.1
click at [334, 348] on div at bounding box center [433, 156] width 867 height 712
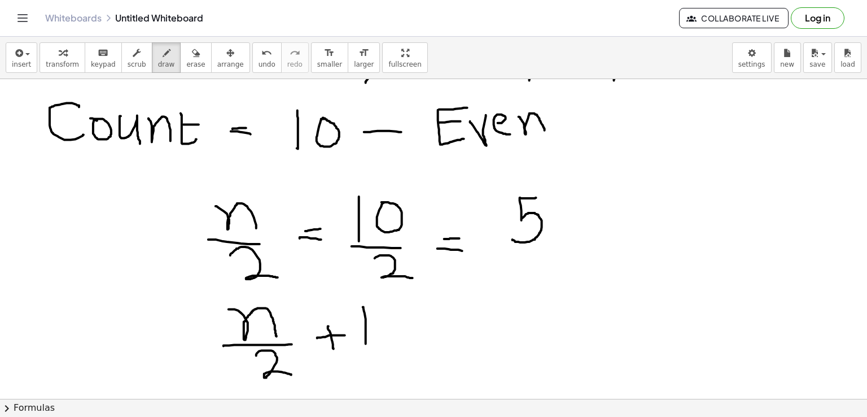
drag, startPoint x: 364, startPoint y: 307, endPoint x: 366, endPoint y: 344, distance: 37.3
click at [366, 344] on div at bounding box center [433, 156] width 867 height 712
drag, startPoint x: 412, startPoint y: 318, endPoint x: 427, endPoint y: 320, distance: 14.8
click at [427, 320] on div at bounding box center [433, 156] width 867 height 712
drag, startPoint x: 412, startPoint y: 328, endPoint x: 425, endPoint y: 329, distance: 13.0
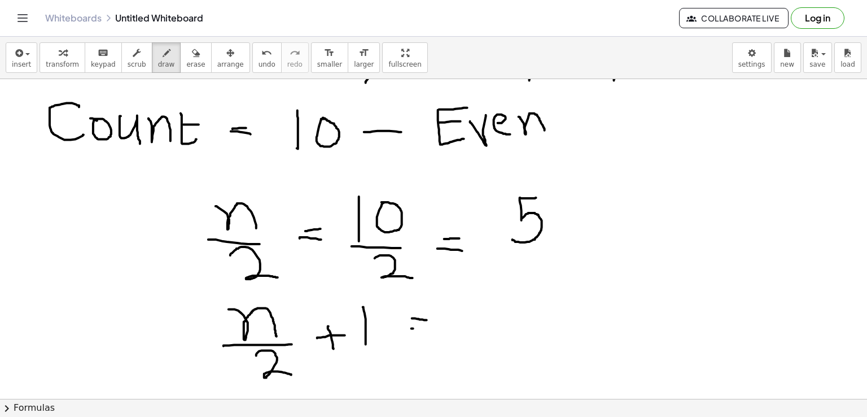
click at [425, 329] on div at bounding box center [433, 156] width 867 height 712
drag, startPoint x: 461, startPoint y: 304, endPoint x: 473, endPoint y: 304, distance: 12.4
click at [473, 304] on div at bounding box center [433, 156] width 867 height 712
drag, startPoint x: 458, startPoint y: 305, endPoint x: 461, endPoint y: 344, distance: 39.0
click at [461, 344] on div at bounding box center [433, 156] width 867 height 712
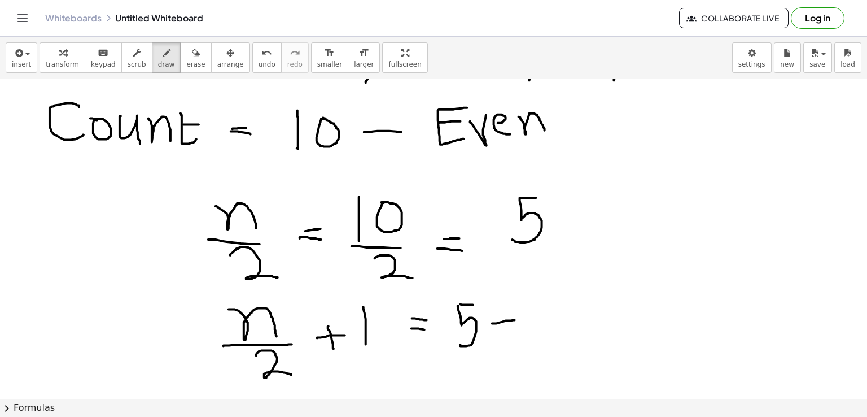
drag, startPoint x: 492, startPoint y: 323, endPoint x: 517, endPoint y: 320, distance: 25.1
click at [517, 320] on div at bounding box center [433, 156] width 867 height 712
drag, startPoint x: 506, startPoint y: 312, endPoint x: 506, endPoint y: 329, distance: 16.9
click at [506, 329] on div at bounding box center [433, 156] width 867 height 712
drag, startPoint x: 532, startPoint y: 309, endPoint x: 533, endPoint y: 332, distance: 23.2
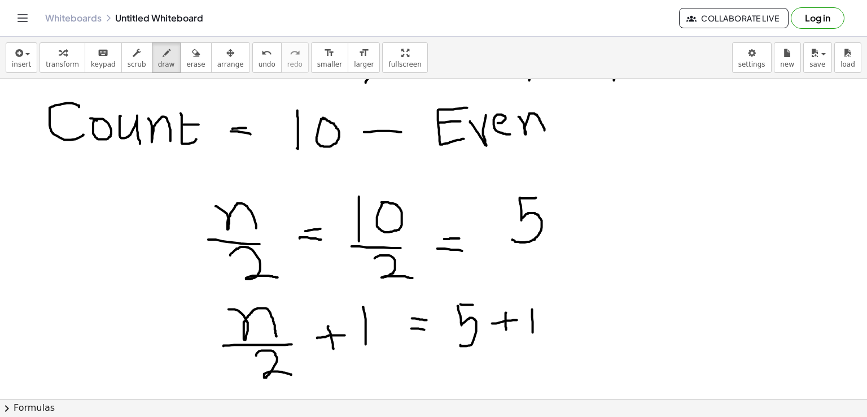
click at [533, 332] on div at bounding box center [433, 156] width 867 height 712
drag, startPoint x: 554, startPoint y: 323, endPoint x: 574, endPoint y: 321, distance: 20.4
click at [574, 321] on div at bounding box center [433, 156] width 867 height 712
drag, startPoint x: 558, startPoint y: 333, endPoint x: 580, endPoint y: 329, distance: 22.3
click at [580, 329] on div at bounding box center [433, 156] width 867 height 712
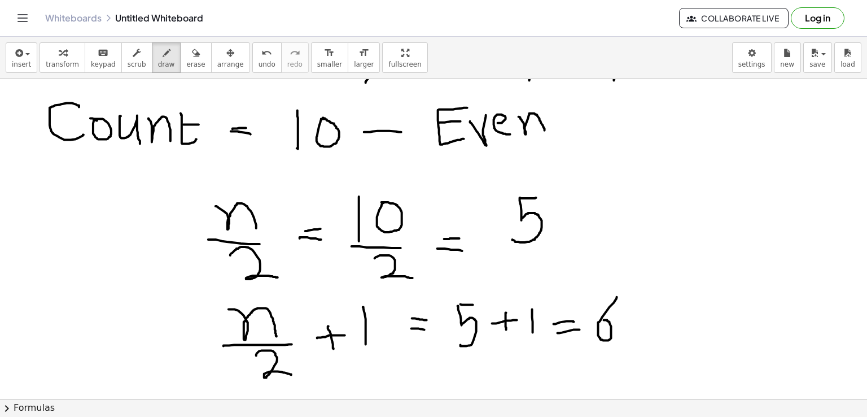
drag, startPoint x: 617, startPoint y: 296, endPoint x: 601, endPoint y: 320, distance: 28.4
click at [601, 320] on div at bounding box center [433, 156] width 867 height 712
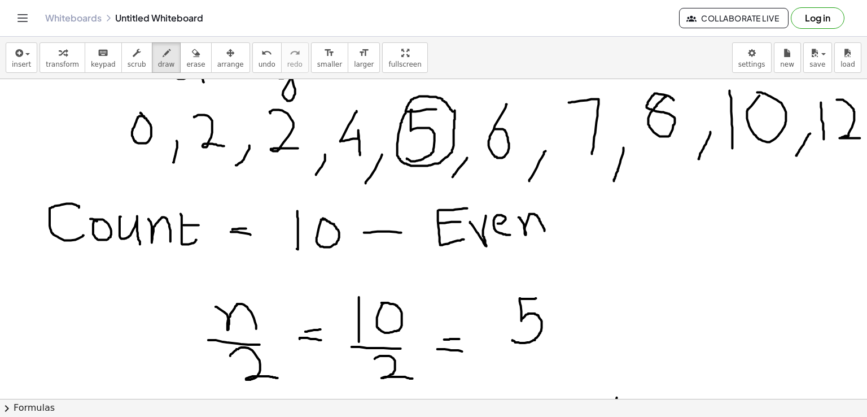
scroll to position [178, 0]
drag, startPoint x: 531, startPoint y: 130, endPoint x: 530, endPoint y: 122, distance: 8.5
click at [530, 122] on div at bounding box center [433, 257] width 867 height 712
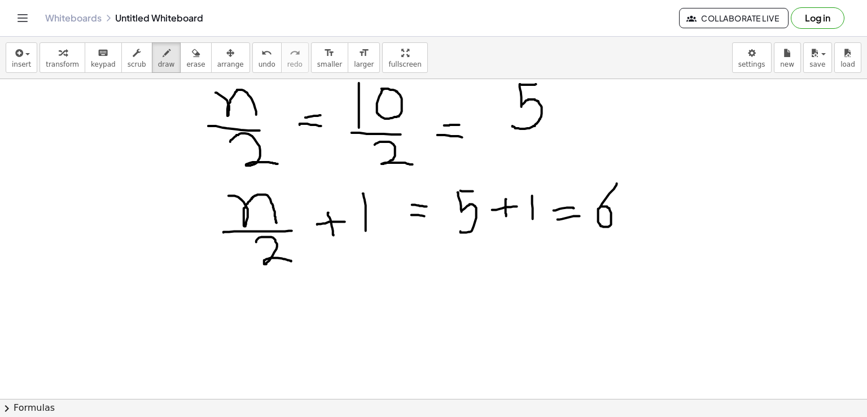
scroll to position [422, 0]
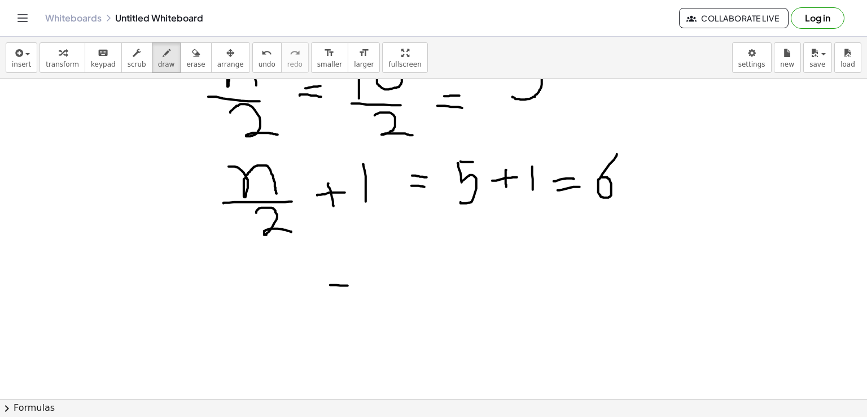
drag, startPoint x: 330, startPoint y: 285, endPoint x: 348, endPoint y: 286, distance: 17.5
click at [348, 286] on div at bounding box center [433, 136] width 867 height 959
drag, startPoint x: 332, startPoint y: 285, endPoint x: 340, endPoint y: 313, distance: 28.9
click at [340, 313] on div at bounding box center [433, 136] width 867 height 959
drag, startPoint x: 374, startPoint y: 296, endPoint x: 405, endPoint y: 294, distance: 30.6
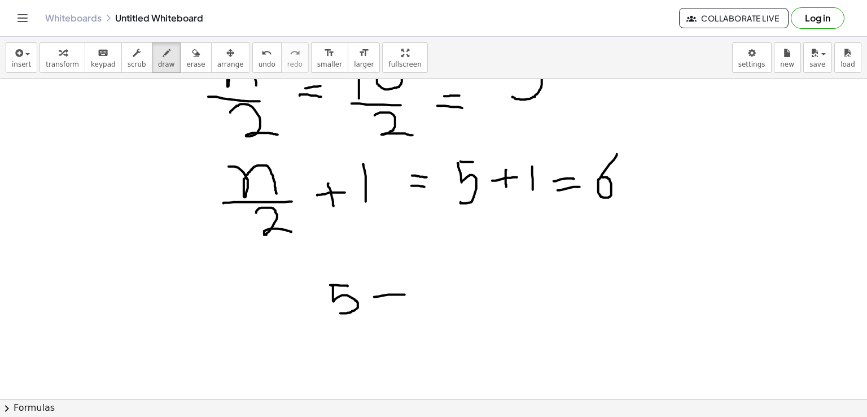
click at [405, 294] on div at bounding box center [433, 136] width 867 height 959
drag, startPoint x: 386, startPoint y: 281, endPoint x: 390, endPoint y: 309, distance: 28.5
click at [390, 309] on div at bounding box center [433, 136] width 867 height 959
drag, startPoint x: 435, startPoint y: 274, endPoint x: 425, endPoint y: 295, distance: 23.0
click at [425, 295] on div at bounding box center [433, 136] width 867 height 959
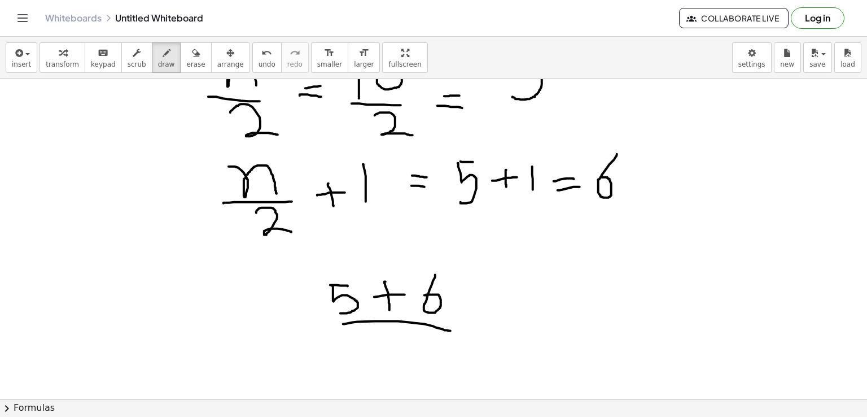
drag, startPoint x: 343, startPoint y: 323, endPoint x: 451, endPoint y: 330, distance: 108.0
click at [451, 330] on div at bounding box center [433, 136] width 867 height 959
drag, startPoint x: 393, startPoint y: 343, endPoint x: 430, endPoint y: 352, distance: 38.2
click at [430, 352] on div at bounding box center [433, 136] width 867 height 959
drag, startPoint x: 476, startPoint y: 326, endPoint x: 501, endPoint y: 322, distance: 25.2
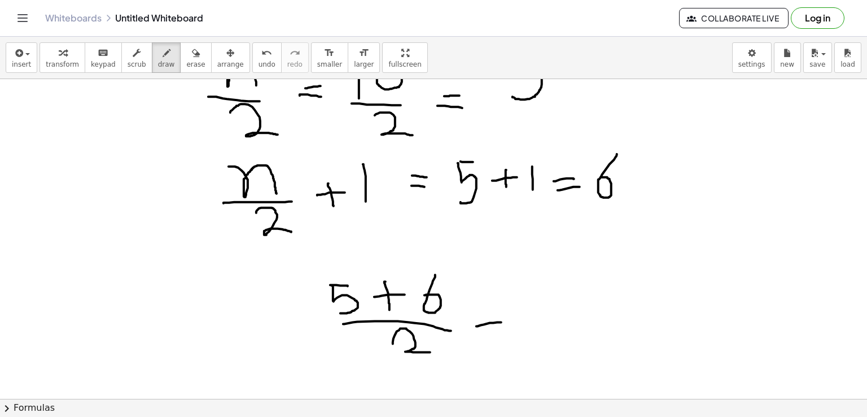
click at [501, 322] on div at bounding box center [433, 136] width 867 height 959
drag, startPoint x: 487, startPoint y: 329, endPoint x: 508, endPoint y: 329, distance: 20.3
click at [508, 329] on div at bounding box center [433, 136] width 867 height 959
drag, startPoint x: 549, startPoint y: 275, endPoint x: 551, endPoint y: 305, distance: 30.0
click at [551, 305] on div at bounding box center [433, 136] width 867 height 959
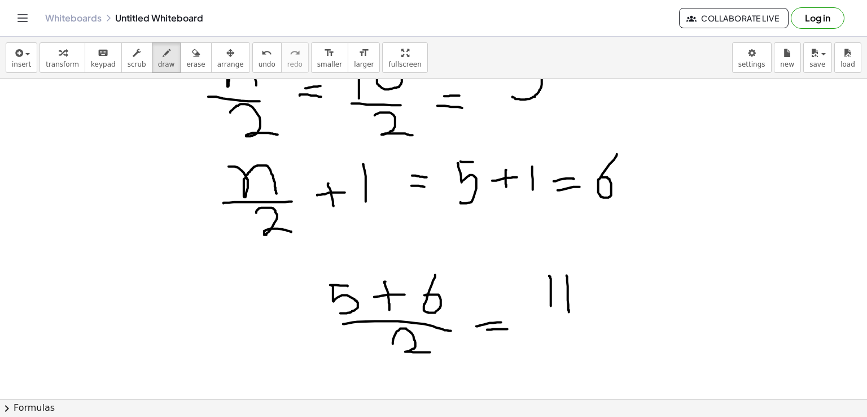
drag, startPoint x: 567, startPoint y: 275, endPoint x: 569, endPoint y: 312, distance: 36.8
click at [569, 312] on div at bounding box center [433, 136] width 867 height 959
drag, startPoint x: 534, startPoint y: 316, endPoint x: 596, endPoint y: 317, distance: 62.1
click at [596, 317] on div at bounding box center [433, 136] width 867 height 959
drag, startPoint x: 562, startPoint y: 328, endPoint x: 601, endPoint y: 345, distance: 42.7
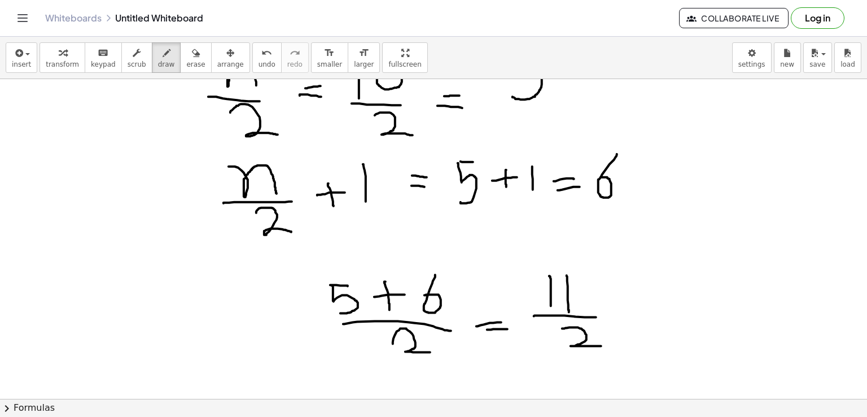
click at [601, 345] on div at bounding box center [433, 136] width 867 height 959
click at [192, 58] on icon "button" at bounding box center [196, 53] width 8 height 14
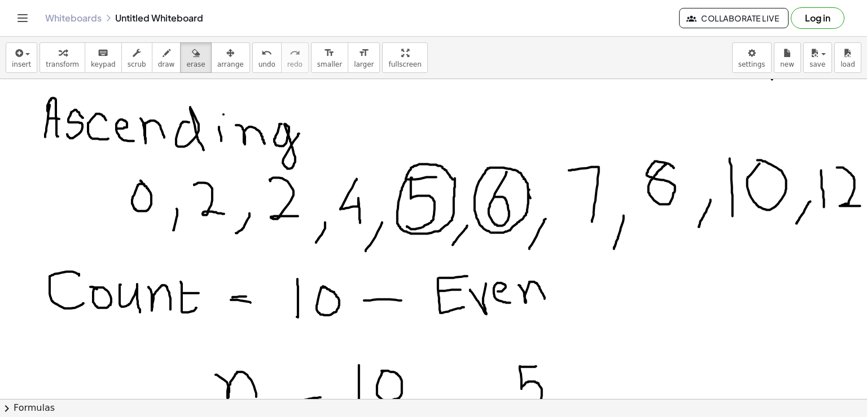
scroll to position [110, 0]
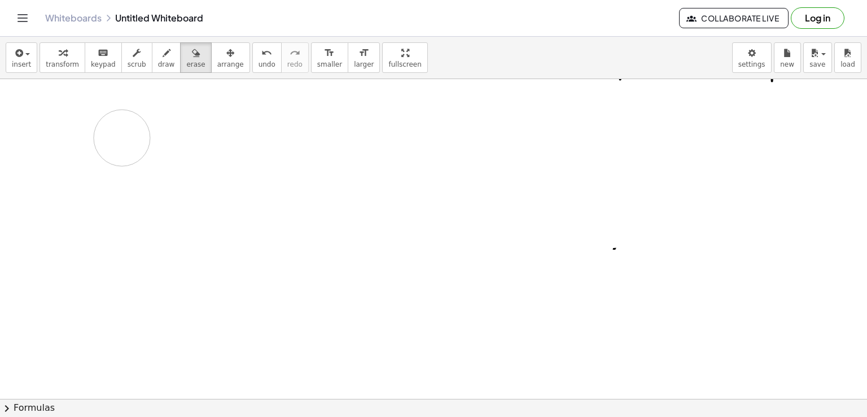
drag, startPoint x: 30, startPoint y: 103, endPoint x: 122, endPoint y: 137, distance: 98.1
drag, startPoint x: 151, startPoint y: 111, endPoint x: 273, endPoint y: 116, distance: 121.5
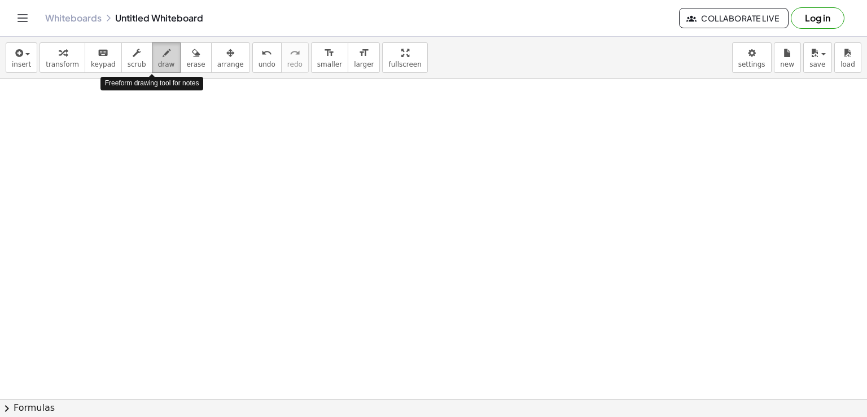
click at [158, 61] on span "draw" at bounding box center [166, 64] width 17 height 8
drag, startPoint x: 123, startPoint y: 104, endPoint x: 156, endPoint y: 135, distance: 45.5
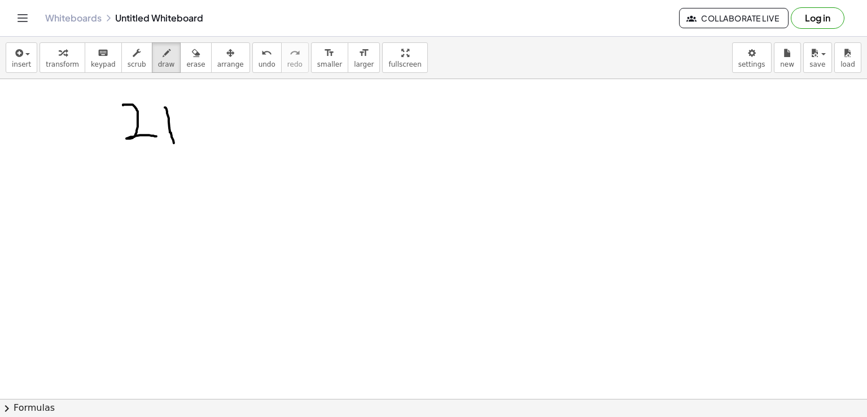
drag, startPoint x: 165, startPoint y: 107, endPoint x: 174, endPoint y: 143, distance: 37.9
drag, startPoint x: 197, startPoint y: 140, endPoint x: 188, endPoint y: 179, distance: 40.0
drag, startPoint x: 231, startPoint y: 113, endPoint x: 248, endPoint y: 147, distance: 37.9
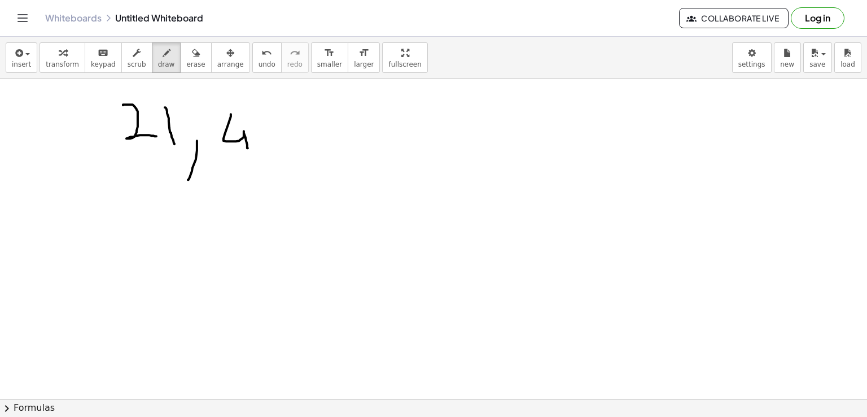
drag, startPoint x: 331, startPoint y: 145, endPoint x: 320, endPoint y: 171, distance: 28.6
drag, startPoint x: 343, startPoint y: 116, endPoint x: 376, endPoint y: 150, distance: 47.1
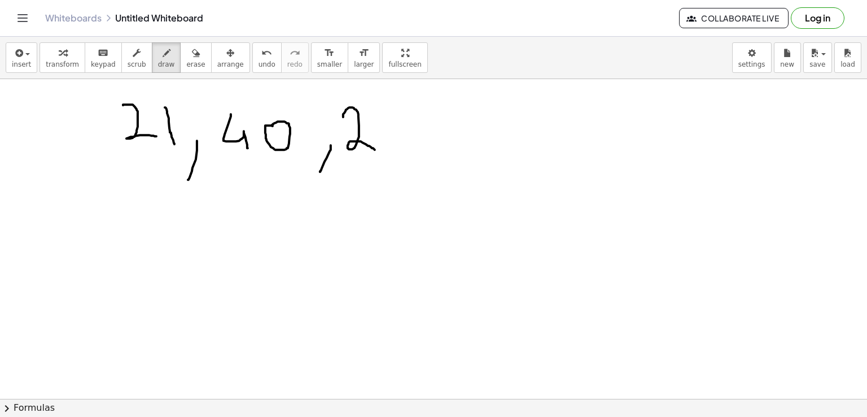
drag, startPoint x: 384, startPoint y: 104, endPoint x: 388, endPoint y: 145, distance: 40.8
drag, startPoint x: 436, startPoint y: 145, endPoint x: 425, endPoint y: 163, distance: 21.0
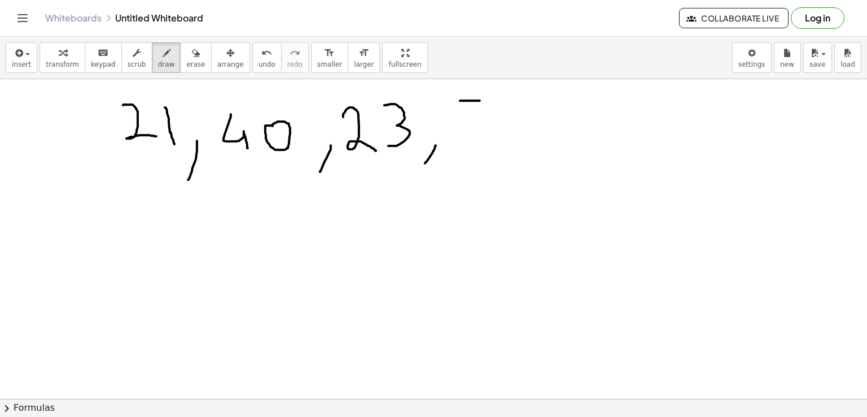
drag, startPoint x: 460, startPoint y: 100, endPoint x: 480, endPoint y: 99, distance: 19.8
drag, startPoint x: 460, startPoint y: 101, endPoint x: 465, endPoint y: 151, distance: 50.5
drag, startPoint x: 516, startPoint y: 149, endPoint x: 504, endPoint y: 168, distance: 22.4
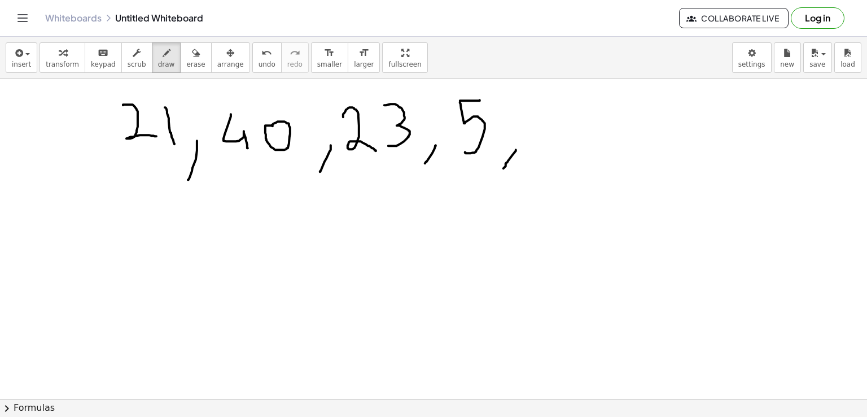
drag, startPoint x: 533, startPoint y: 111, endPoint x: 533, endPoint y: 141, distance: 29.4
drag, startPoint x: 558, startPoint y: 115, endPoint x: 552, endPoint y: 124, distance: 10.7
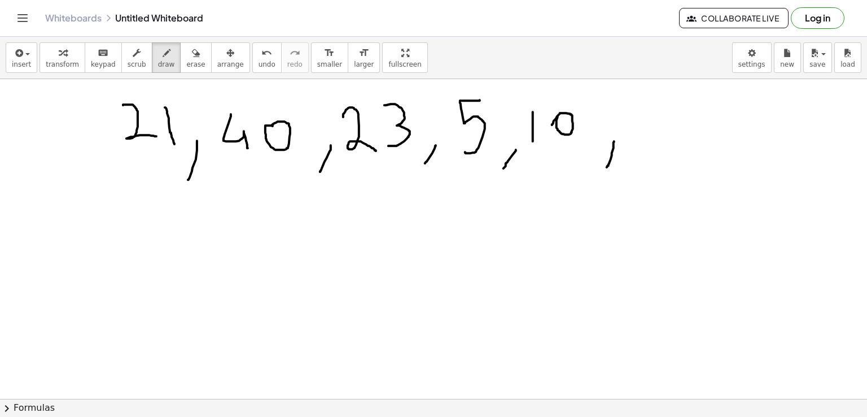
drag, startPoint x: 614, startPoint y: 141, endPoint x: 606, endPoint y: 168, distance: 28.9
drag, startPoint x: 638, startPoint y: 111, endPoint x: 646, endPoint y: 143, distance: 32.5
drag, startPoint x: 657, startPoint y: 114, endPoint x: 689, endPoint y: 150, distance: 48.0
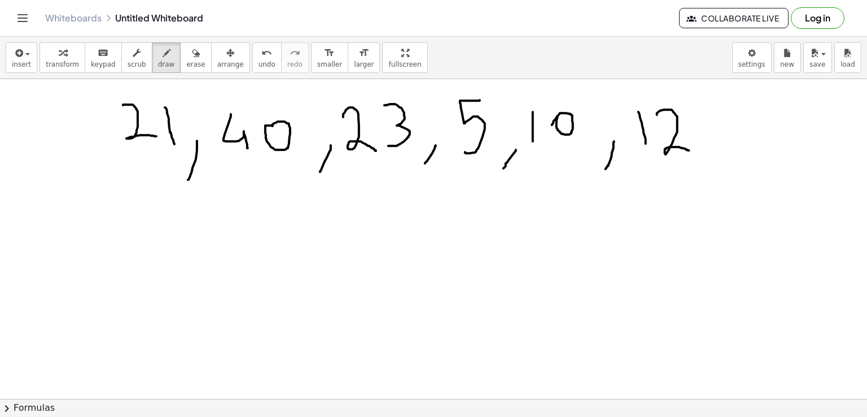
drag, startPoint x: 645, startPoint y: 134, endPoint x: 651, endPoint y: 156, distance: 22.9
drag, startPoint x: 70, startPoint y: 224, endPoint x: 68, endPoint y: 252, distance: 28.3
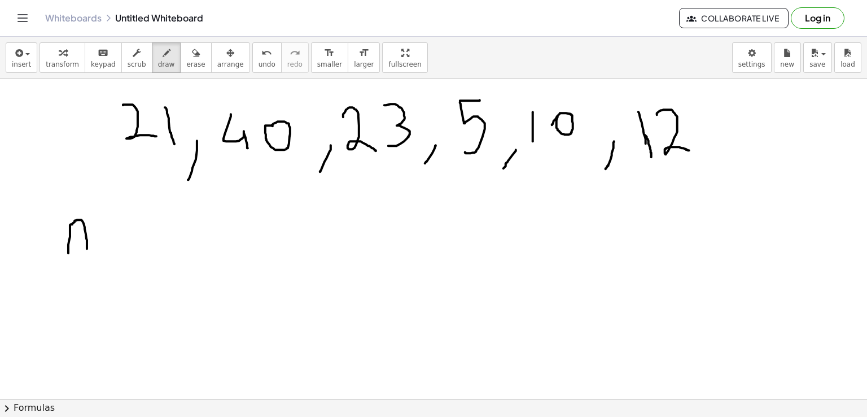
drag, startPoint x: 71, startPoint y: 224, endPoint x: 87, endPoint y: 249, distance: 30.2
drag, startPoint x: 74, startPoint y: 237, endPoint x: 84, endPoint y: 237, distance: 9.6
drag, startPoint x: 112, startPoint y: 231, endPoint x: 97, endPoint y: 247, distance: 22.4
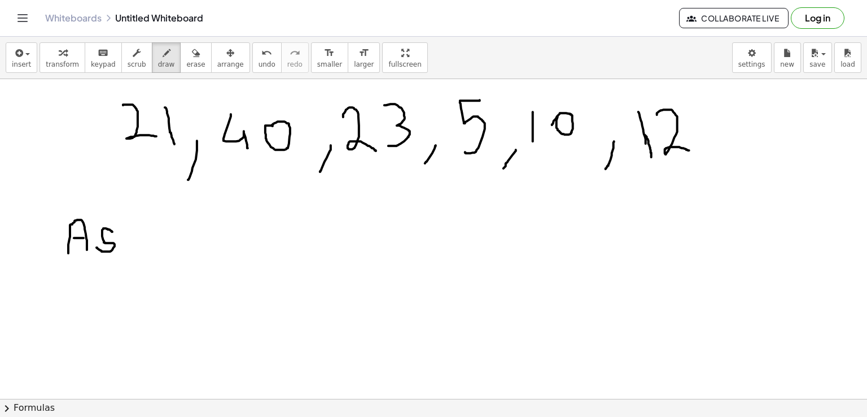
drag, startPoint x: 124, startPoint y: 234, endPoint x: 131, endPoint y: 253, distance: 19.8
drag, startPoint x: 203, startPoint y: 248, endPoint x: 218, endPoint y: 248, distance: 15.3
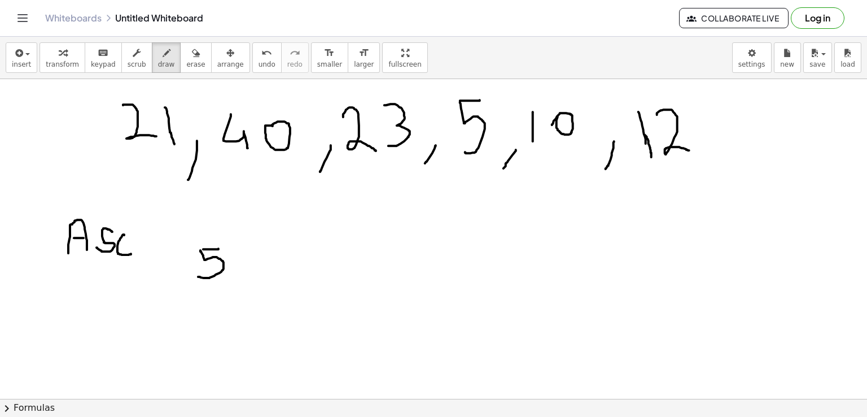
drag, startPoint x: 200, startPoint y: 250, endPoint x: 198, endPoint y: 276, distance: 26.1
drag, startPoint x: 237, startPoint y: 274, endPoint x: 230, endPoint y: 292, distance: 19.8
drag, startPoint x: 261, startPoint y: 248, endPoint x: 261, endPoint y: 283, distance: 35.0
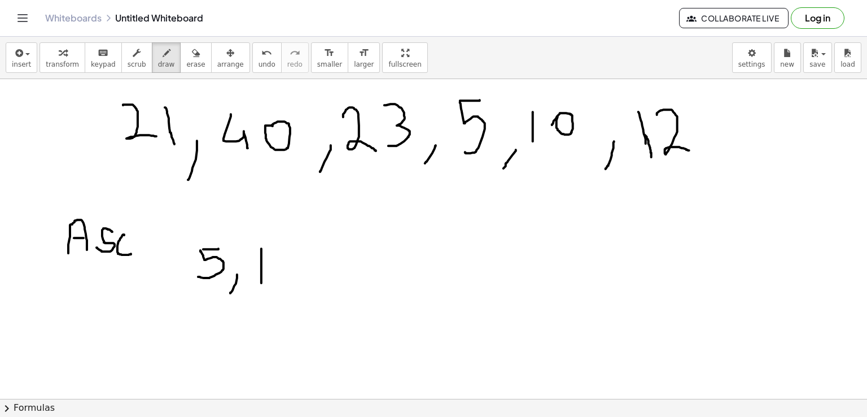
drag, startPoint x: 333, startPoint y: 270, endPoint x: 329, endPoint y: 288, distance: 18.6
drag, startPoint x: 359, startPoint y: 231, endPoint x: 361, endPoint y: 269, distance: 37.3
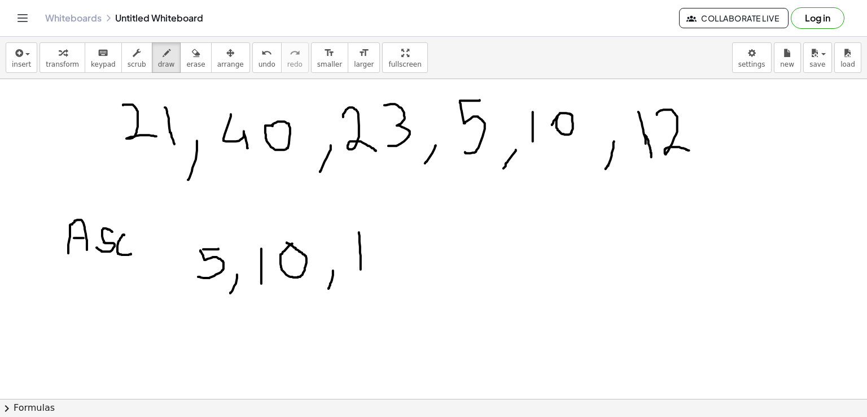
drag, startPoint x: 382, startPoint y: 237, endPoint x: 416, endPoint y: 268, distance: 46.3
drag, startPoint x: 445, startPoint y: 268, endPoint x: 435, endPoint y: 294, distance: 28.2
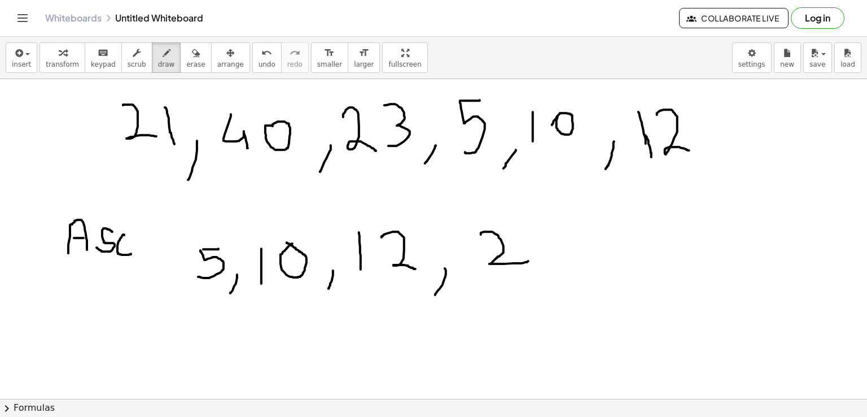
drag, startPoint x: 481, startPoint y: 234, endPoint x: 528, endPoint y: 260, distance: 54.3
drag, startPoint x: 532, startPoint y: 226, endPoint x: 549, endPoint y: 260, distance: 37.6
drag, startPoint x: 579, startPoint y: 262, endPoint x: 573, endPoint y: 282, distance: 20.7
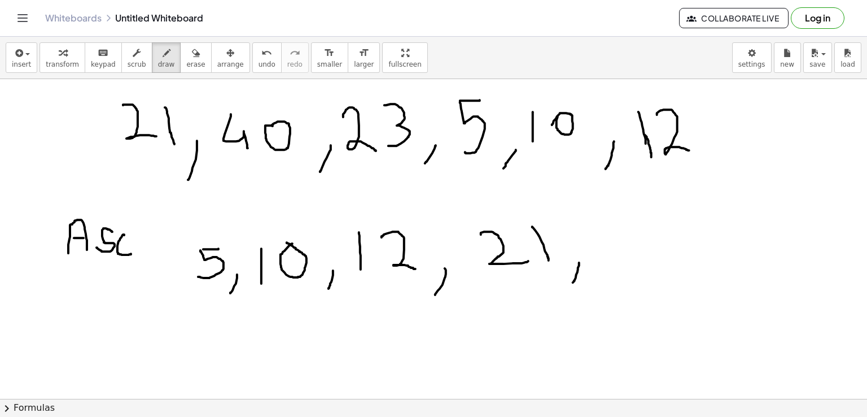
drag, startPoint x: 607, startPoint y: 222, endPoint x: 654, endPoint y: 269, distance: 65.5
drag, startPoint x: 659, startPoint y: 229, endPoint x: 668, endPoint y: 264, distance: 36.1
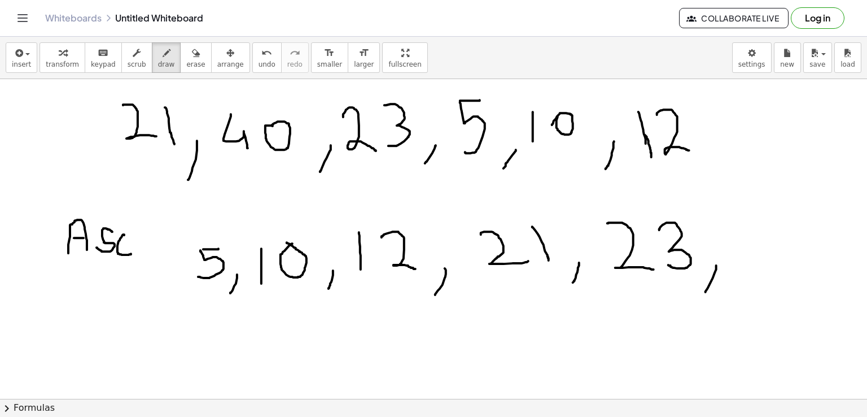
drag, startPoint x: 716, startPoint y: 265, endPoint x: 706, endPoint y: 291, distance: 28.6
drag, startPoint x: 746, startPoint y: 215, endPoint x: 761, endPoint y: 269, distance: 56.1
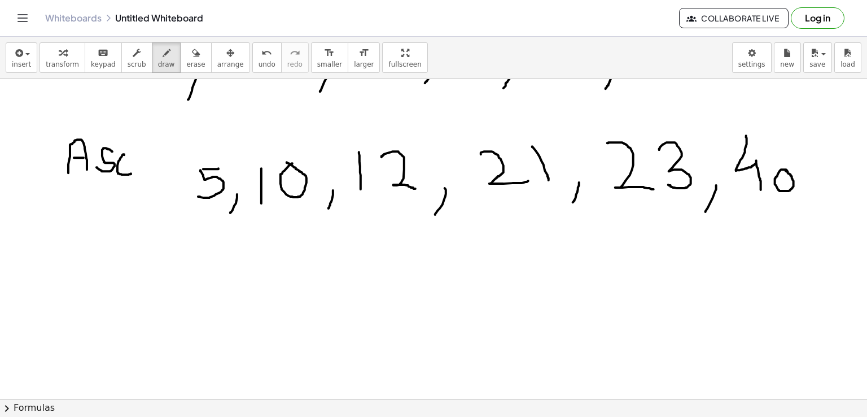
scroll to position [90, 0]
drag, startPoint x: 159, startPoint y: 278, endPoint x: 162, endPoint y: 305, distance: 27.3
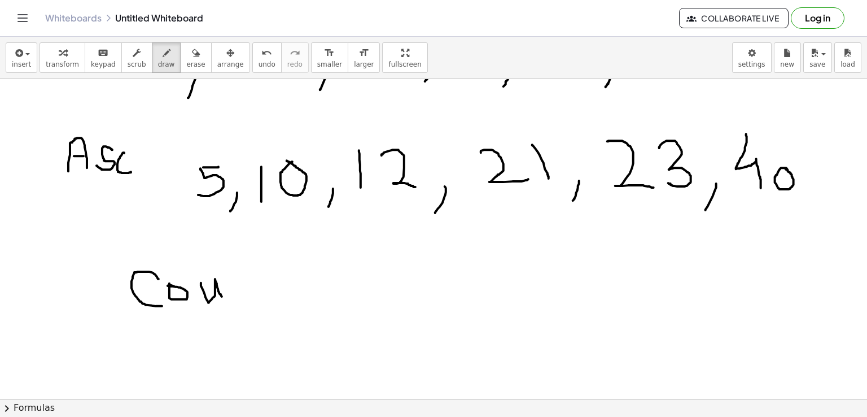
drag, startPoint x: 201, startPoint y: 282, endPoint x: 222, endPoint y: 296, distance: 24.9
drag, startPoint x: 235, startPoint y: 280, endPoint x: 253, endPoint y: 303, distance: 29.4
drag, startPoint x: 265, startPoint y: 276, endPoint x: 278, endPoint y: 301, distance: 27.8
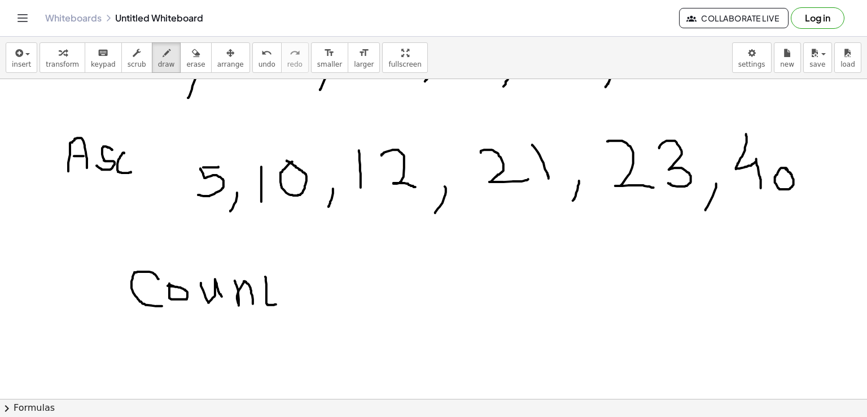
drag, startPoint x: 268, startPoint y: 283, endPoint x: 278, endPoint y: 283, distance: 10.7
drag, startPoint x: 312, startPoint y: 280, endPoint x: 308, endPoint y: 308, distance: 27.9
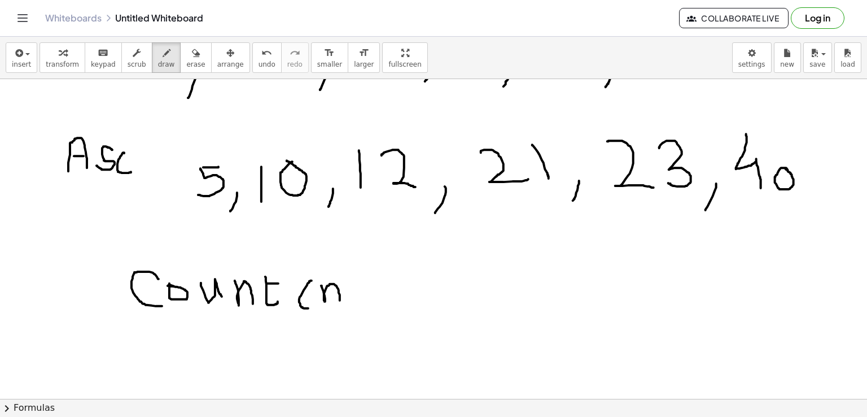
drag, startPoint x: 321, startPoint y: 285, endPoint x: 340, endPoint y: 300, distance: 23.7
drag, startPoint x: 343, startPoint y: 270, endPoint x: 352, endPoint y: 320, distance: 51.0
drag, startPoint x: 392, startPoint y: 289, endPoint x: 405, endPoint y: 288, distance: 13.0
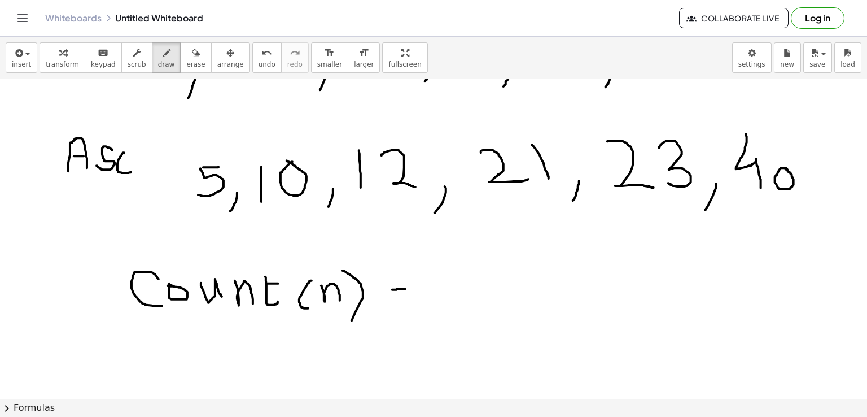
drag, startPoint x: 389, startPoint y: 299, endPoint x: 418, endPoint y: 298, distance: 28.8
drag, startPoint x: 474, startPoint y: 259, endPoint x: 447, endPoint y: 286, distance: 38.3
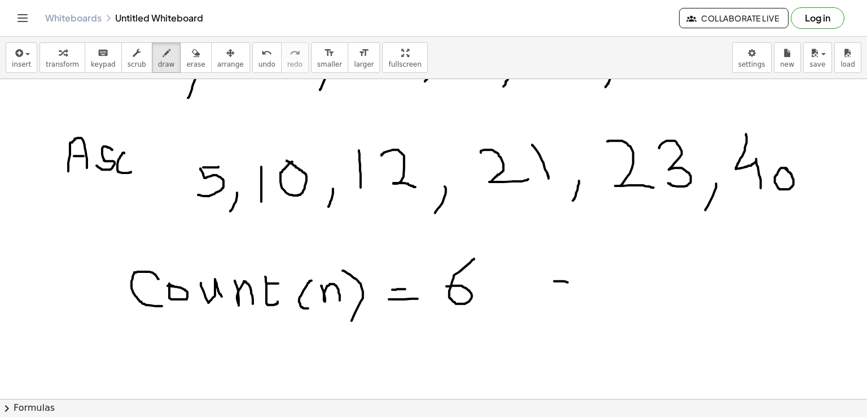
drag, startPoint x: 554, startPoint y: 281, endPoint x: 568, endPoint y: 282, distance: 13.6
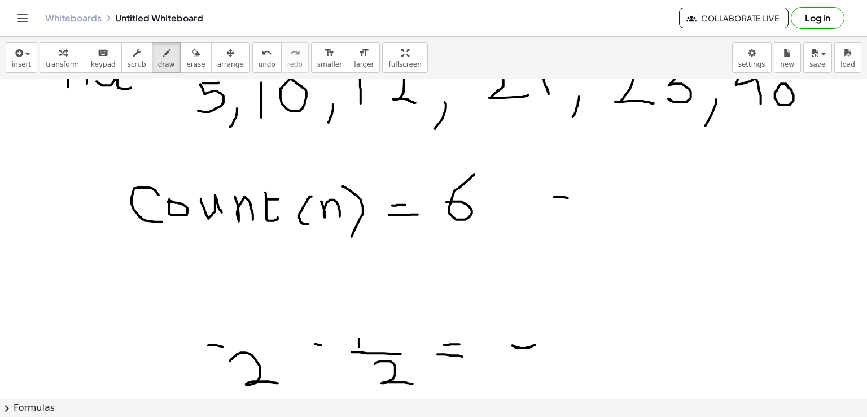
scroll to position [176, 0]
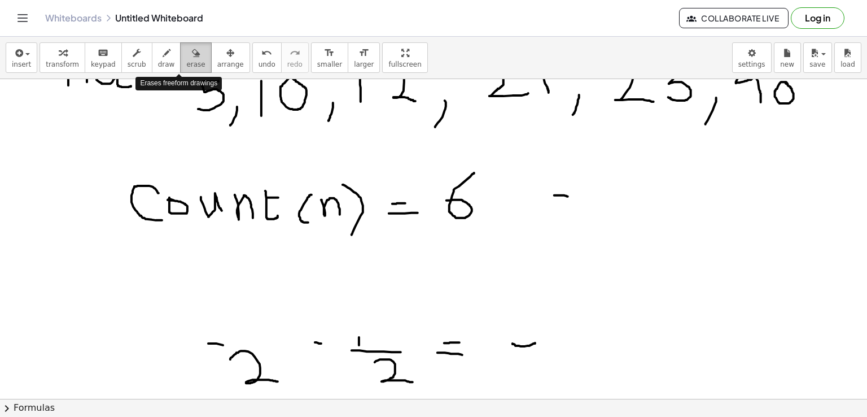
click at [192, 52] on icon "button" at bounding box center [196, 53] width 8 height 14
drag, startPoint x: 551, startPoint y: 190, endPoint x: 570, endPoint y: 200, distance: 21.2
click at [570, 200] on div at bounding box center [433, 382] width 867 height 959
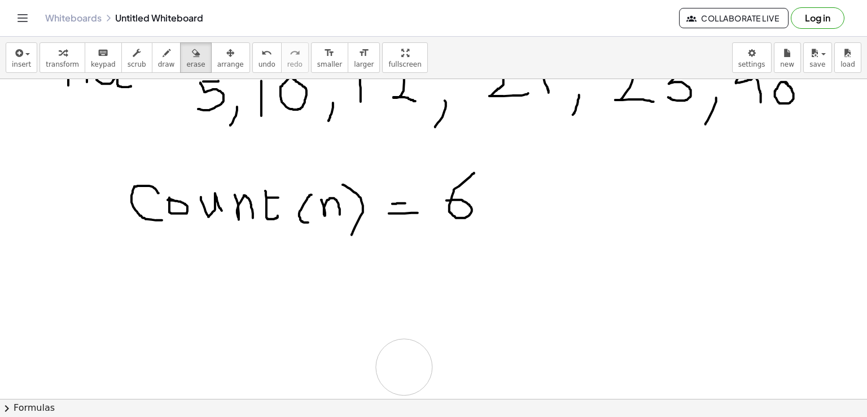
drag, startPoint x: 189, startPoint y: 326, endPoint x: 867, endPoint y: 263, distance: 681.0
click at [567, 355] on div at bounding box center [433, 382] width 867 height 959
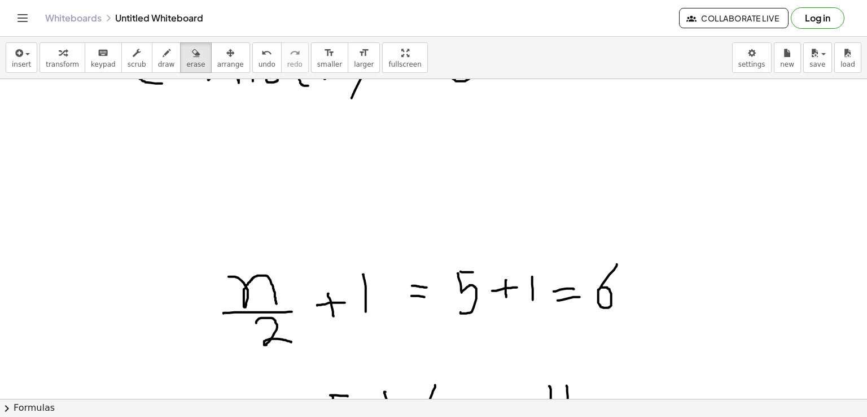
scroll to position [334, 0]
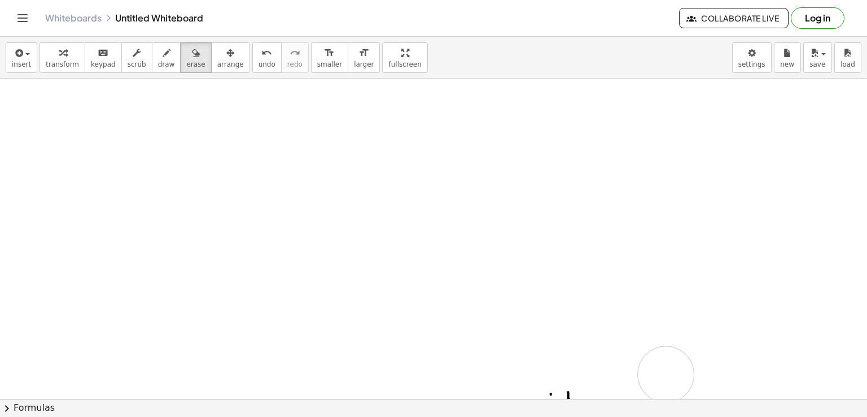
drag, startPoint x: 203, startPoint y: 250, endPoint x: 666, endPoint y: 374, distance: 479.3
click at [666, 374] on div at bounding box center [433, 224] width 867 height 959
drag, startPoint x: 347, startPoint y: 246, endPoint x: 653, endPoint y: 215, distance: 307.6
click at [653, 215] on div at bounding box center [433, 65] width 867 height 959
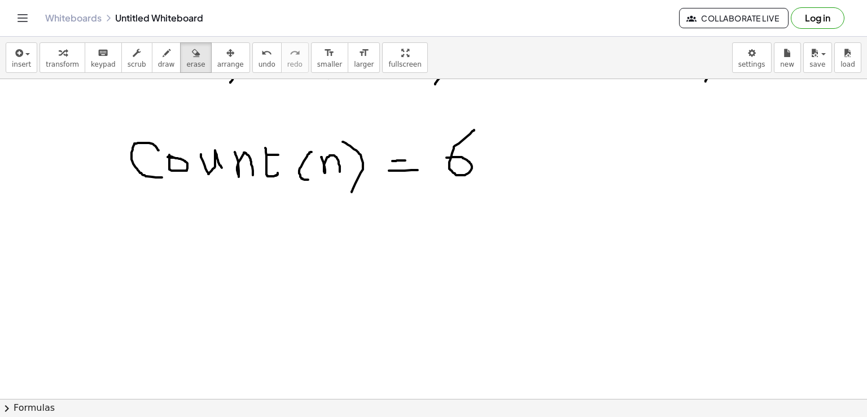
scroll to position [205, 0]
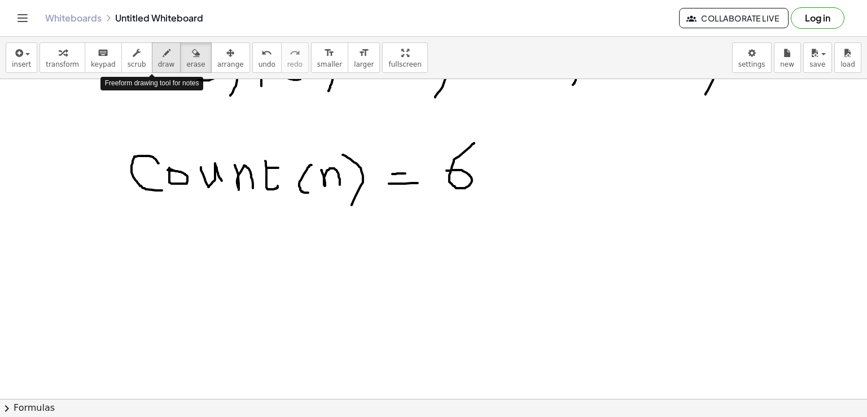
click at [163, 56] on icon "button" at bounding box center [167, 53] width 8 height 14
drag, startPoint x: 168, startPoint y: 250, endPoint x: 188, endPoint y: 281, distance: 37.6
click at [188, 281] on div at bounding box center [433, 194] width 867 height 640
drag, startPoint x: 167, startPoint y: 251, endPoint x: 179, endPoint y: 250, distance: 11.9
click at [179, 250] on div at bounding box center [433, 194] width 867 height 640
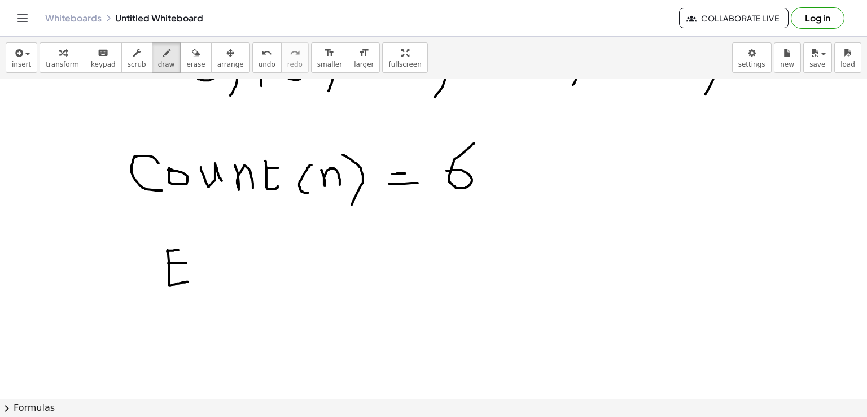
drag, startPoint x: 168, startPoint y: 263, endPoint x: 188, endPoint y: 263, distance: 19.8
click at [188, 263] on div at bounding box center [433, 194] width 867 height 640
drag, startPoint x: 196, startPoint y: 263, endPoint x: 216, endPoint y: 260, distance: 20.4
click at [216, 260] on div at bounding box center [433, 194] width 867 height 640
drag, startPoint x: 237, startPoint y: 266, endPoint x: 255, endPoint y: 283, distance: 25.2
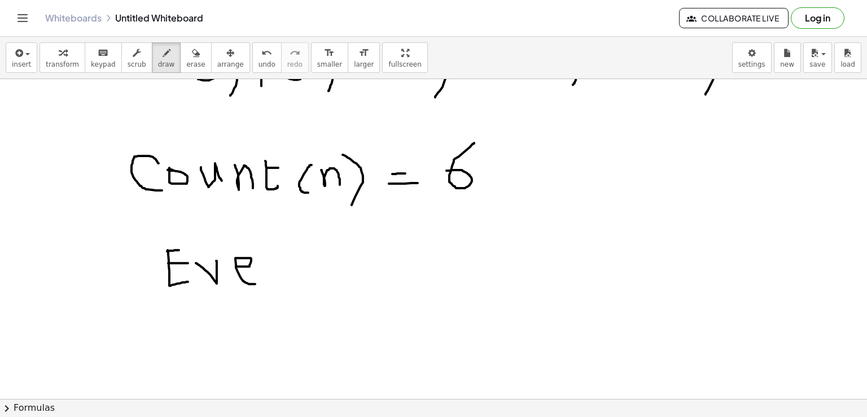
click at [255, 283] on div at bounding box center [433, 194] width 867 height 640
drag, startPoint x: 269, startPoint y: 261, endPoint x: 303, endPoint y: 292, distance: 46.4
click at [303, 292] on div at bounding box center [433, 194] width 867 height 640
click at [341, 263] on div at bounding box center [433, 194] width 867 height 640
drag, startPoint x: 371, startPoint y: 264, endPoint x: 383, endPoint y: 260, distance: 13.0
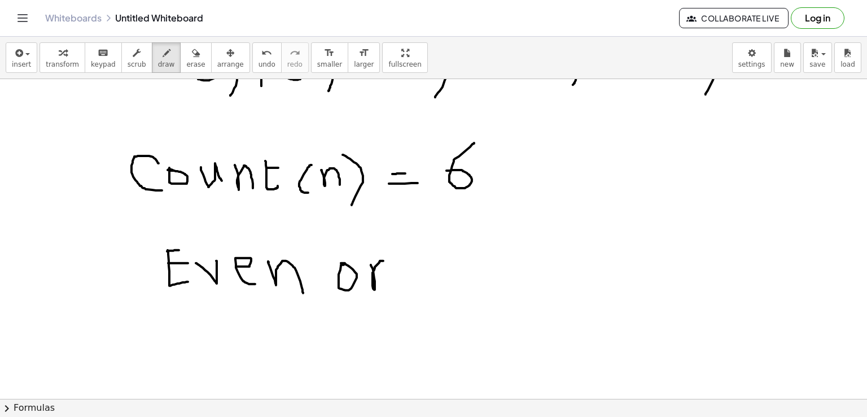
click at [383, 260] on div at bounding box center [433, 194] width 867 height 640
click at [453, 251] on div at bounding box center [433, 194] width 867 height 640
drag, startPoint x: 495, startPoint y: 258, endPoint x: 517, endPoint y: 272, distance: 26.6
click at [517, 272] on div at bounding box center [433, 194] width 867 height 640
drag, startPoint x: 548, startPoint y: 250, endPoint x: 568, endPoint y: 265, distance: 25.9
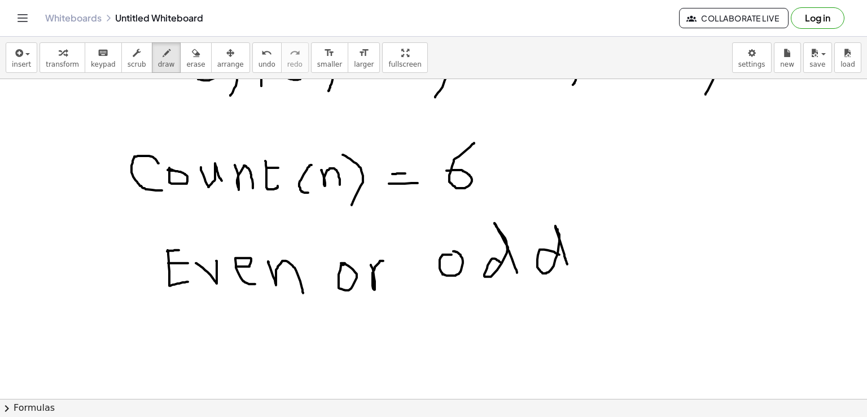
click at [568, 265] on div at bounding box center [433, 194] width 867 height 640
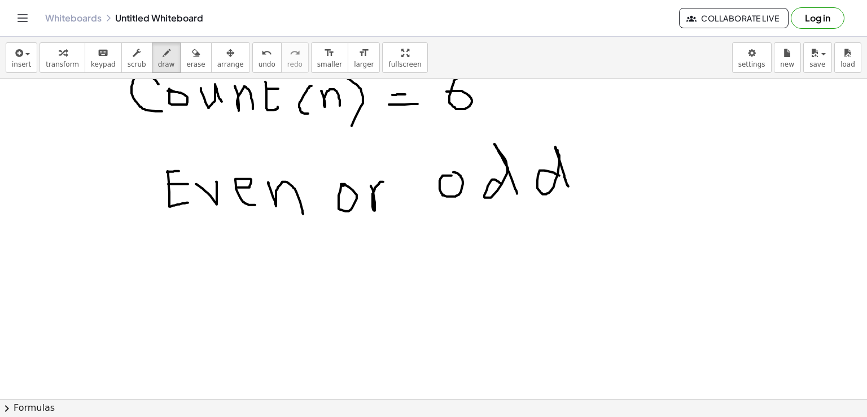
scroll to position [291, 0]
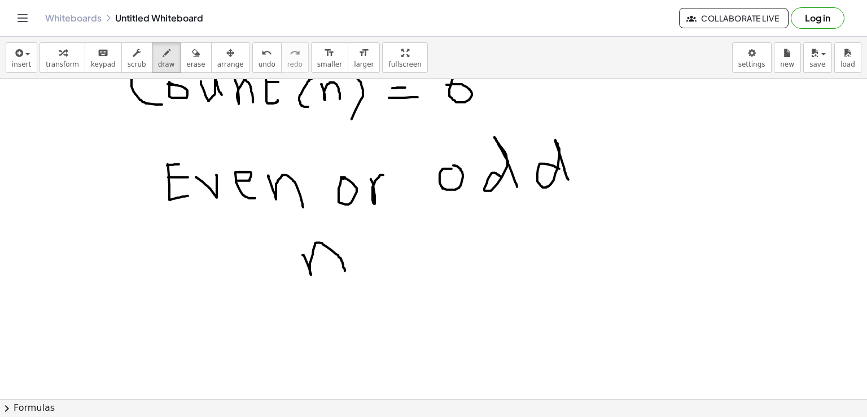
drag, startPoint x: 303, startPoint y: 254, endPoint x: 345, endPoint y: 270, distance: 45.2
click at [345, 270] on div at bounding box center [433, 108] width 867 height 640
drag, startPoint x: 299, startPoint y: 284, endPoint x: 359, endPoint y: 285, distance: 59.8
click at [359, 285] on div at bounding box center [433, 108] width 867 height 640
drag, startPoint x: 321, startPoint y: 298, endPoint x: 361, endPoint y: 312, distance: 42.5
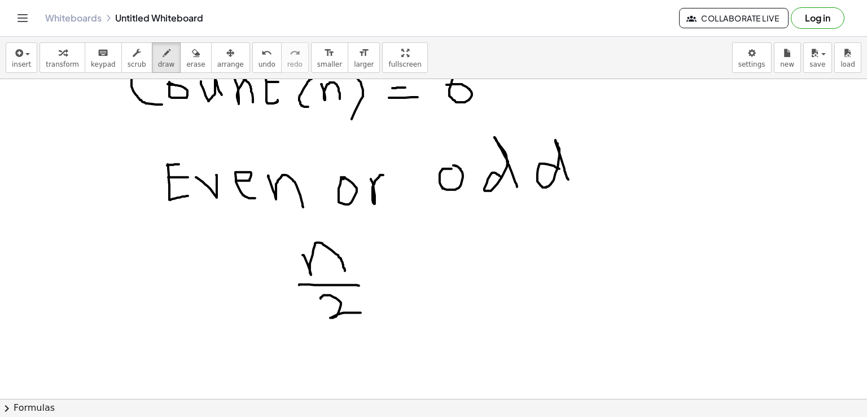
click at [361, 312] on div at bounding box center [433, 108] width 867 height 640
drag, startPoint x: 388, startPoint y: 282, endPoint x: 411, endPoint y: 279, distance: 23.3
click at [411, 279] on div at bounding box center [433, 108] width 867 height 640
drag, startPoint x: 393, startPoint y: 287, endPoint x: 412, endPoint y: 287, distance: 18.6
click at [412, 287] on div at bounding box center [433, 108] width 867 height 640
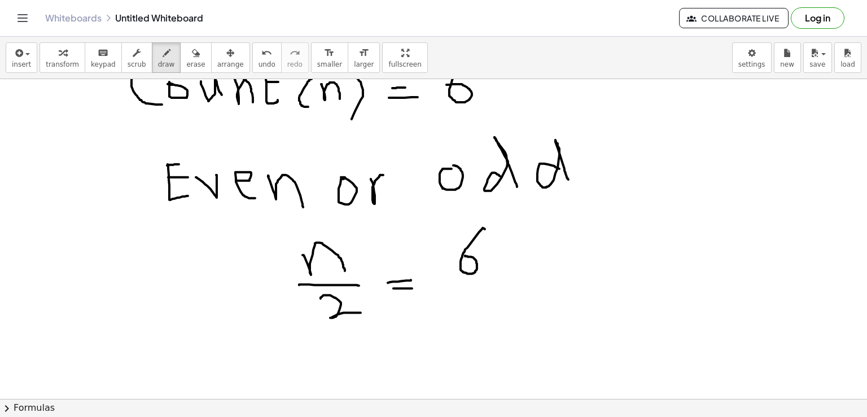
drag, startPoint x: 485, startPoint y: 228, endPoint x: 465, endPoint y: 255, distance: 33.1
click at [465, 255] on div at bounding box center [433, 108] width 867 height 640
drag, startPoint x: 449, startPoint y: 278, endPoint x: 494, endPoint y: 278, distance: 45.2
click at [494, 278] on div at bounding box center [433, 108] width 867 height 640
drag, startPoint x: 466, startPoint y: 290, endPoint x: 502, endPoint y: 305, distance: 38.9
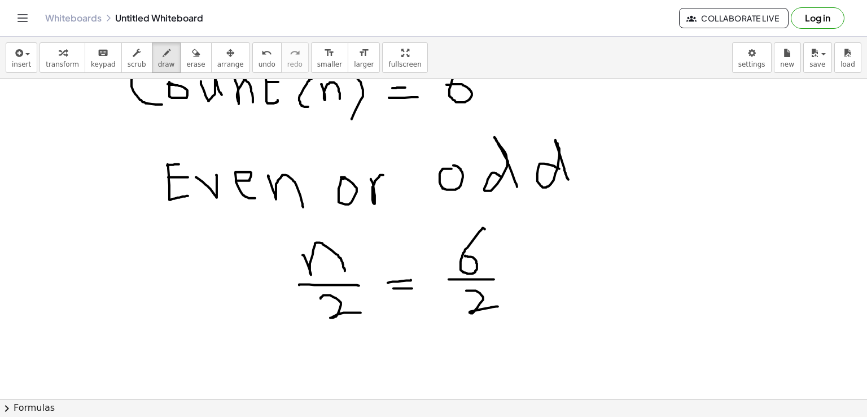
click at [502, 305] on div at bounding box center [433, 108] width 867 height 640
drag, startPoint x: 528, startPoint y: 278, endPoint x: 548, endPoint y: 275, distance: 20.0
click at [548, 275] on div at bounding box center [433, 108] width 867 height 640
drag, startPoint x: 531, startPoint y: 288, endPoint x: 554, endPoint y: 285, distance: 22.8
click at [554, 285] on div at bounding box center [433, 108] width 867 height 640
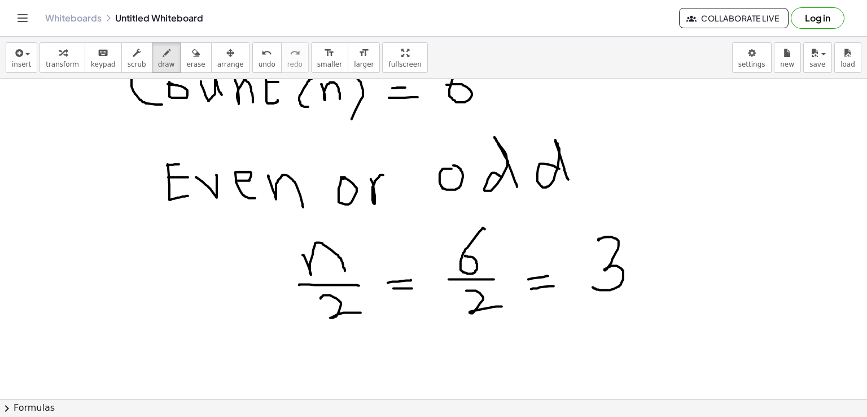
drag, startPoint x: 599, startPoint y: 239, endPoint x: 593, endPoint y: 286, distance: 46.7
click at [593, 286] on div at bounding box center [433, 108] width 867 height 640
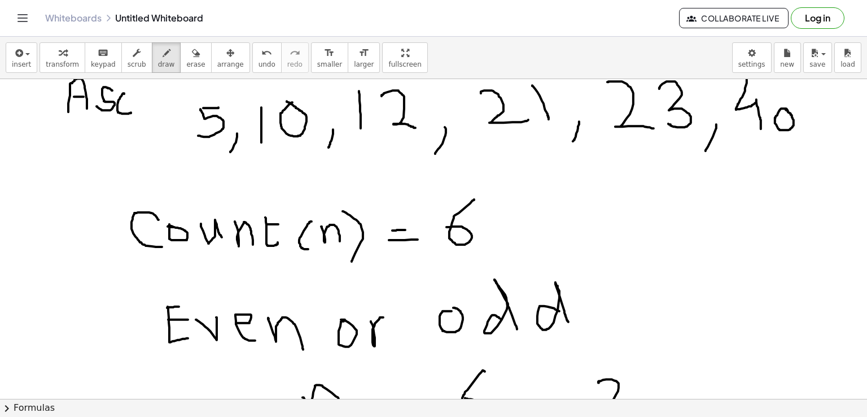
scroll to position [148, 0]
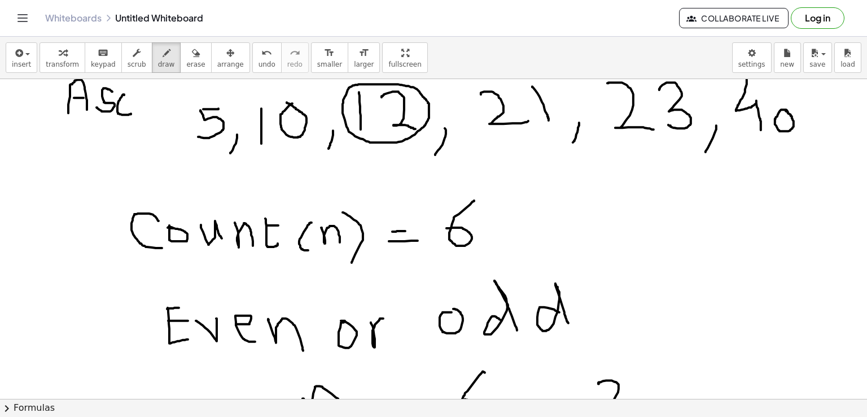
click at [428, 101] on div at bounding box center [433, 251] width 867 height 640
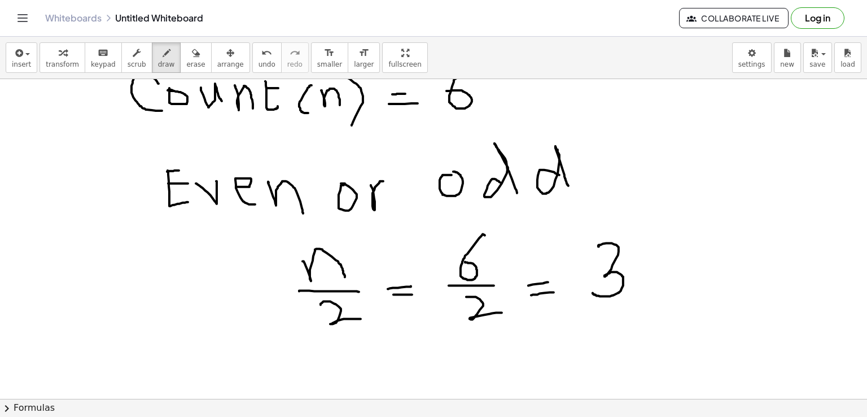
scroll to position [301, 0]
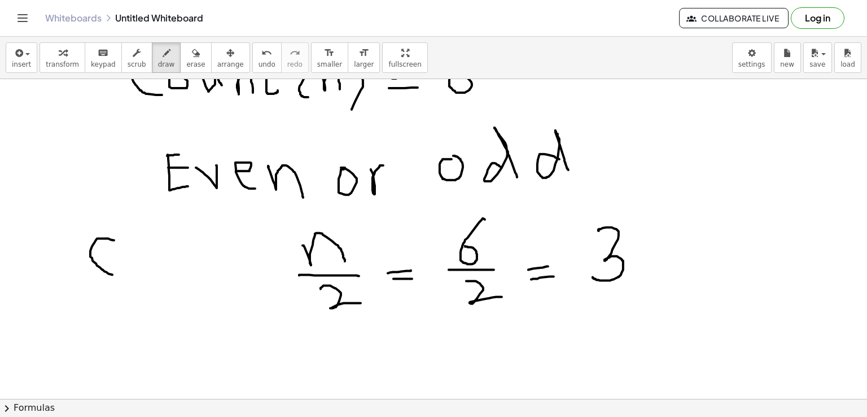
drag, startPoint x: 114, startPoint y: 239, endPoint x: 119, endPoint y: 273, distance: 34.2
click at [119, 273] on div at bounding box center [433, 98] width 867 height 640
click at [135, 249] on div at bounding box center [433, 98] width 867 height 640
drag, startPoint x: 160, startPoint y: 250, endPoint x: 185, endPoint y: 279, distance: 38.4
click at [185, 279] on div at bounding box center [433, 98] width 867 height 640
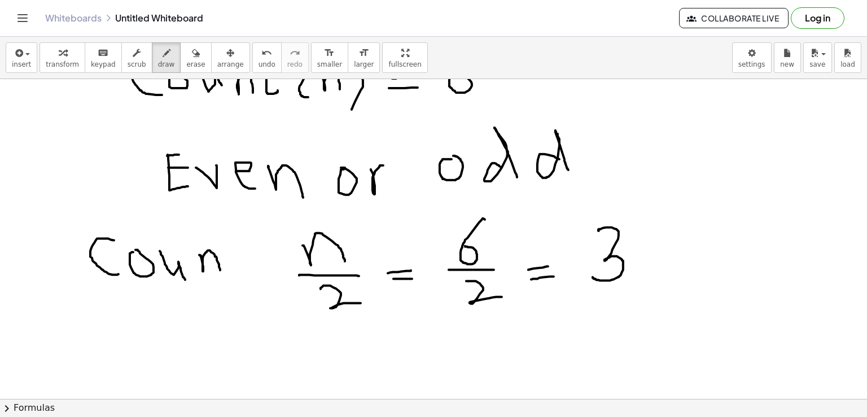
drag, startPoint x: 200, startPoint y: 254, endPoint x: 220, endPoint y: 269, distance: 25.4
click at [220, 269] on div at bounding box center [433, 98] width 867 height 640
drag, startPoint x: 225, startPoint y: 244, endPoint x: 242, endPoint y: 272, distance: 31.7
click at [242, 272] on div at bounding box center [433, 98] width 867 height 640
drag, startPoint x: 228, startPoint y: 250, endPoint x: 239, endPoint y: 249, distance: 11.9
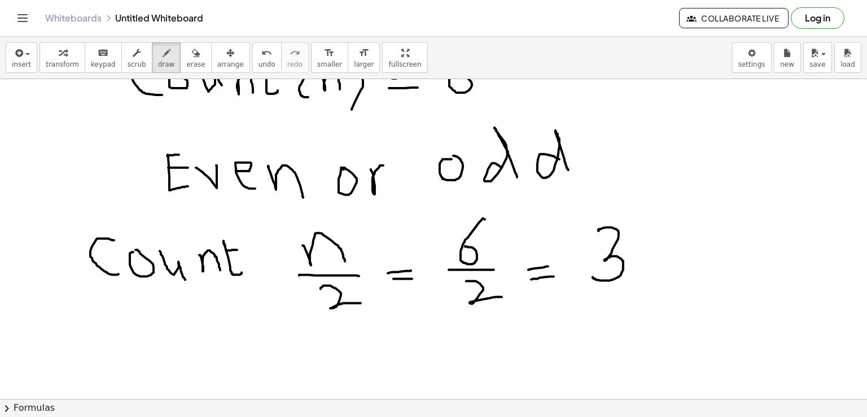
click at [239, 249] on div at bounding box center [433, 98] width 867 height 640
drag, startPoint x: 264, startPoint y: 252, endPoint x: 287, endPoint y: 265, distance: 26.8
click at [287, 265] on div at bounding box center [433, 98] width 867 height 640
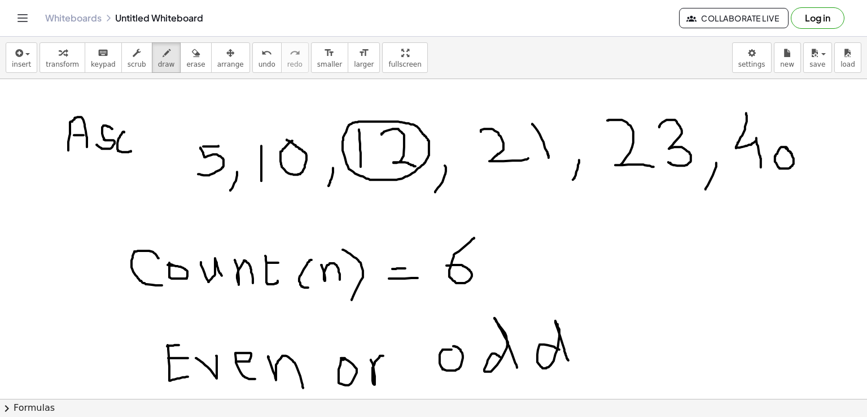
scroll to position [113, 0]
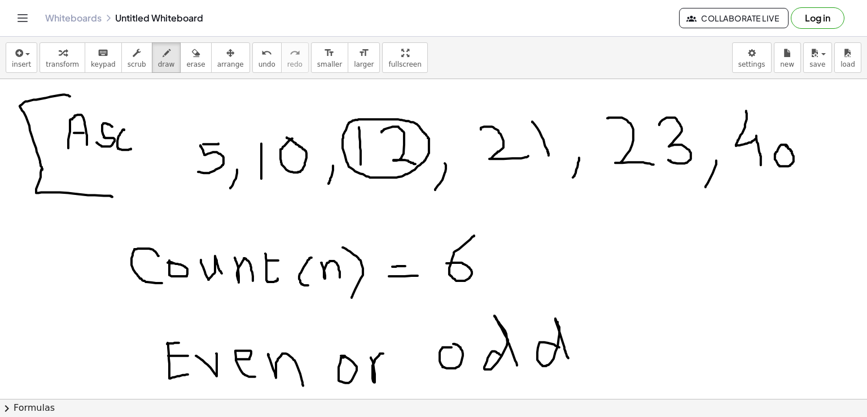
drag, startPoint x: 70, startPoint y: 95, endPoint x: 112, endPoint y: 196, distance: 109.0
click at [112, 196] on div at bounding box center [433, 286] width 867 height 640
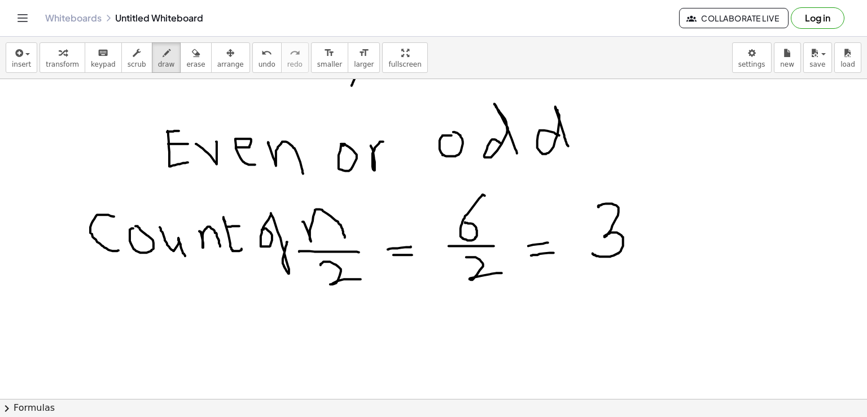
scroll to position [343, 0]
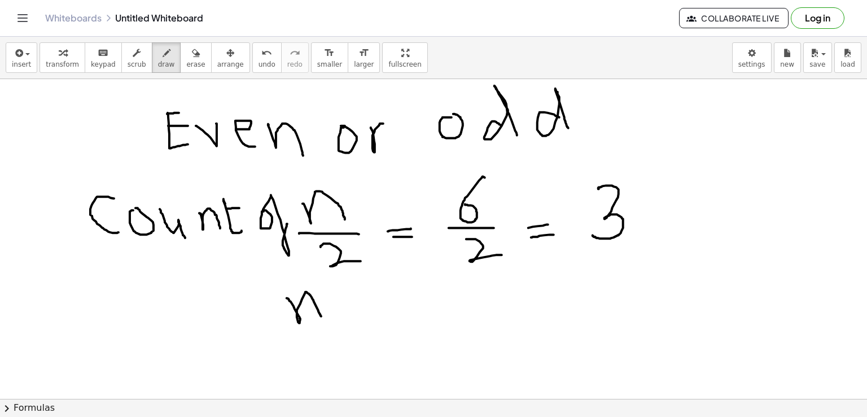
drag, startPoint x: 287, startPoint y: 298, endPoint x: 321, endPoint y: 316, distance: 39.2
click at [321, 316] on div at bounding box center [433, 215] width 867 height 959
drag, startPoint x: 275, startPoint y: 327, endPoint x: 330, endPoint y: 323, distance: 54.3
click at [330, 323] on div at bounding box center [433, 215] width 867 height 959
drag, startPoint x: 305, startPoint y: 332, endPoint x: 339, endPoint y: 344, distance: 36.4
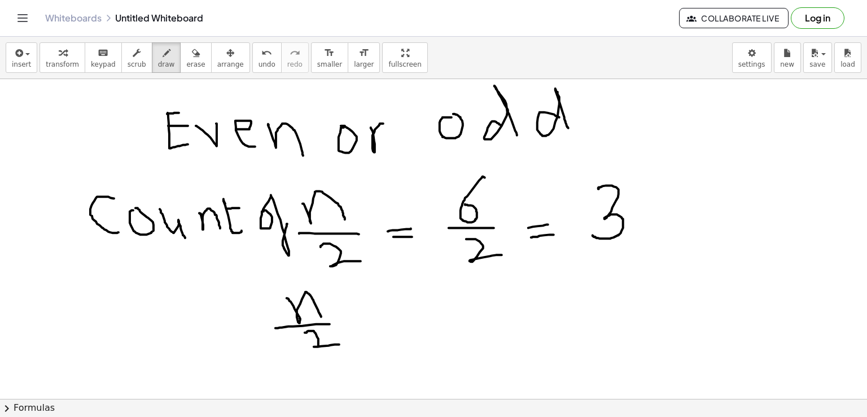
click at [339, 344] on div at bounding box center [433, 215] width 867 height 959
drag, startPoint x: 348, startPoint y: 315, endPoint x: 371, endPoint y: 312, distance: 23.3
click at [371, 312] on div at bounding box center [433, 215] width 867 height 959
drag, startPoint x: 359, startPoint y: 302, endPoint x: 361, endPoint y: 325, distance: 22.7
click at [361, 325] on div at bounding box center [433, 215] width 867 height 959
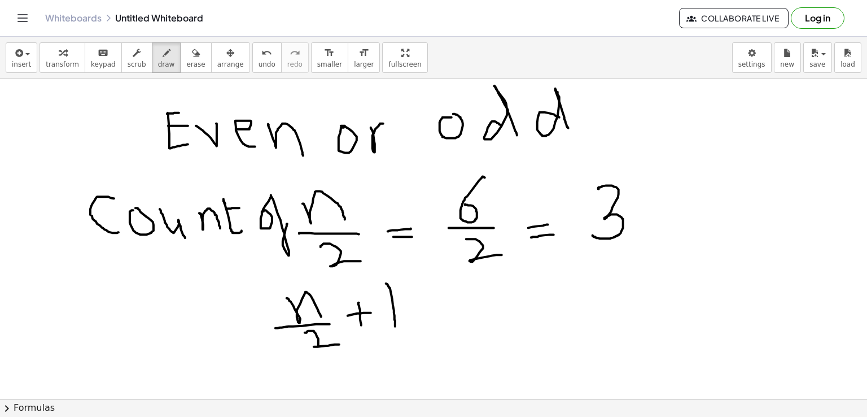
drag, startPoint x: 386, startPoint y: 283, endPoint x: 395, endPoint y: 326, distance: 43.8
click at [395, 326] on div at bounding box center [433, 215] width 867 height 959
drag, startPoint x: 434, startPoint y: 310, endPoint x: 456, endPoint y: 310, distance: 22.6
click at [456, 310] on div at bounding box center [433, 215] width 867 height 959
drag, startPoint x: 438, startPoint y: 320, endPoint x: 458, endPoint y: 320, distance: 20.3
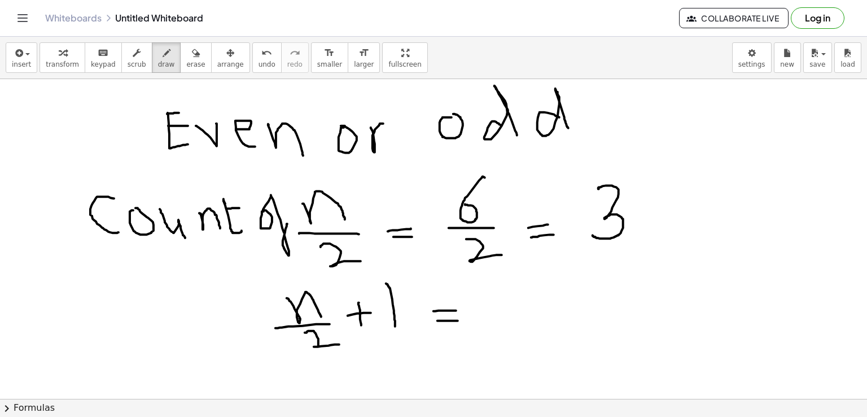
click at [458, 320] on div at bounding box center [433, 215] width 867 height 959
drag, startPoint x: 497, startPoint y: 288, endPoint x: 488, endPoint y: 310, distance: 23.8
click at [488, 310] on div at bounding box center [433, 215] width 867 height 959
drag, startPoint x: 473, startPoint y: 329, endPoint x: 509, endPoint y: 329, distance: 36.1
click at [509, 329] on div at bounding box center [433, 215] width 867 height 959
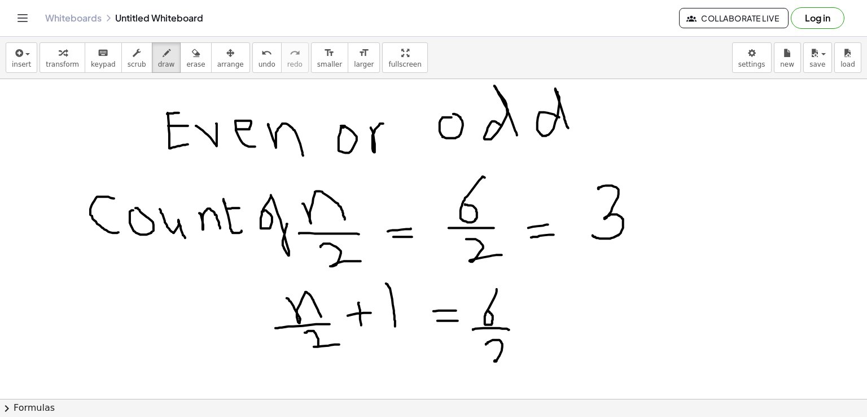
drag, startPoint x: 486, startPoint y: 344, endPoint x: 510, endPoint y: 358, distance: 28.1
click at [510, 358] on div at bounding box center [433, 215] width 867 height 959
drag, startPoint x: 526, startPoint y: 323, endPoint x: 556, endPoint y: 317, distance: 30.7
click at [556, 317] on div at bounding box center [433, 215] width 867 height 959
drag, startPoint x: 540, startPoint y: 307, endPoint x: 548, endPoint y: 330, distance: 24.3
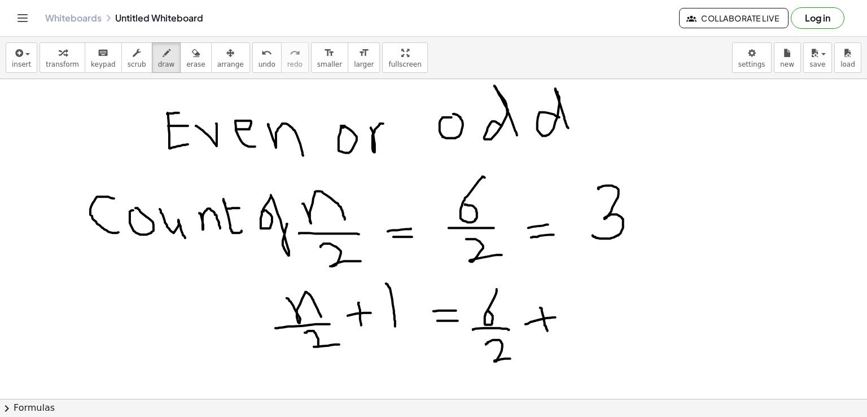
click at [548, 330] on div at bounding box center [433, 215] width 867 height 959
drag, startPoint x: 574, startPoint y: 296, endPoint x: 578, endPoint y: 321, distance: 25.2
click at [578, 321] on div at bounding box center [433, 215] width 867 height 959
drag, startPoint x: 614, startPoint y: 319, endPoint x: 627, endPoint y: 318, distance: 12.4
click at [627, 318] on div at bounding box center [433, 215] width 867 height 959
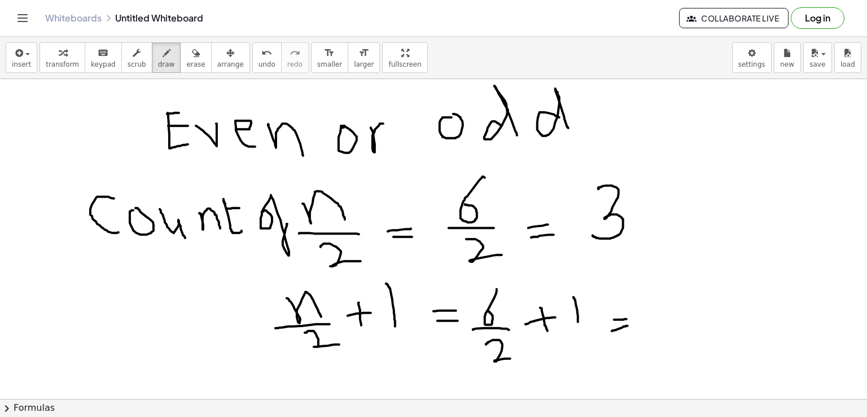
drag, startPoint x: 612, startPoint y: 330, endPoint x: 628, endPoint y: 325, distance: 16.8
click at [628, 325] on div at bounding box center [433, 215] width 867 height 959
drag, startPoint x: 648, startPoint y: 304, endPoint x: 653, endPoint y: 323, distance: 19.9
click at [653, 323] on div at bounding box center [433, 215] width 867 height 959
drag, startPoint x: 693, startPoint y: 307, endPoint x: 708, endPoint y: 305, distance: 14.7
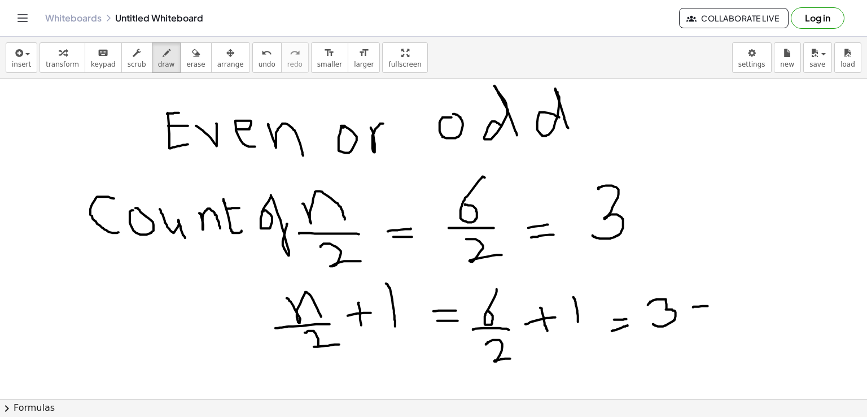
click at [708, 305] on div at bounding box center [433, 215] width 867 height 959
drag, startPoint x: 696, startPoint y: 294, endPoint x: 705, endPoint y: 312, distance: 19.7
click at [705, 312] on div at bounding box center [433, 215] width 867 height 959
drag, startPoint x: 716, startPoint y: 296, endPoint x: 721, endPoint y: 320, distance: 24.2
click at [721, 320] on div at bounding box center [433, 215] width 867 height 959
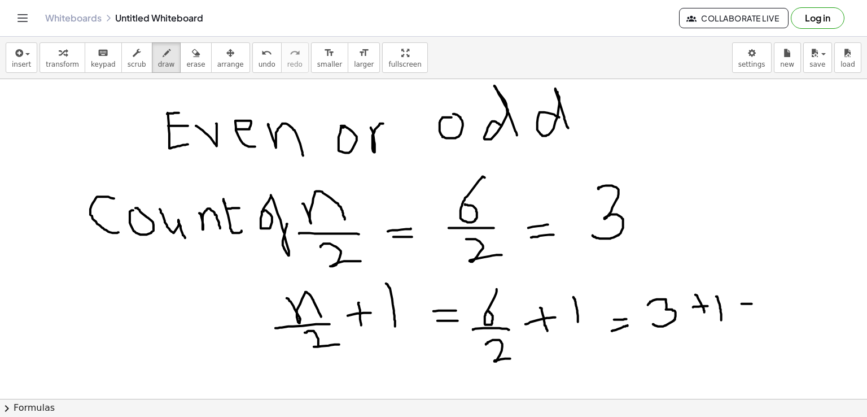
drag, startPoint x: 742, startPoint y: 303, endPoint x: 752, endPoint y: 303, distance: 10.2
click at [752, 303] on div at bounding box center [433, 215] width 867 height 959
drag, startPoint x: 745, startPoint y: 308, endPoint x: 761, endPoint y: 308, distance: 15.8
click at [761, 308] on div at bounding box center [433, 215] width 867 height 959
drag, startPoint x: 780, startPoint y: 288, endPoint x: 791, endPoint y: 331, distance: 43.8
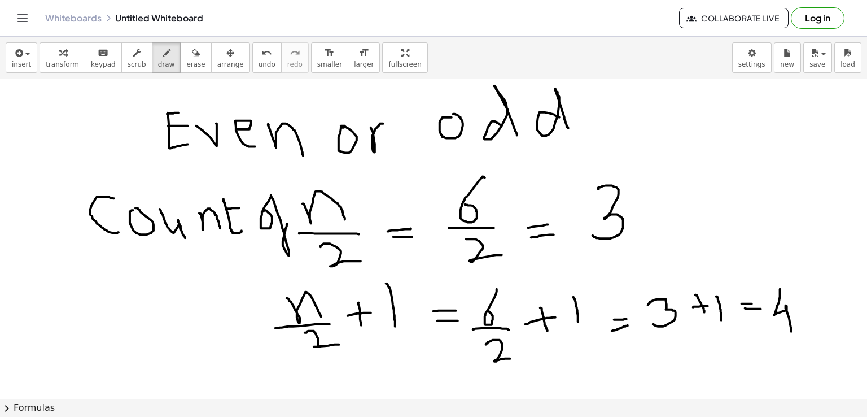
click at [791, 331] on div at bounding box center [433, 215] width 867 height 959
drag, startPoint x: 278, startPoint y: 282, endPoint x: 295, endPoint y: 348, distance: 68.7
click at [295, 348] on div at bounding box center [433, 215] width 867 height 959
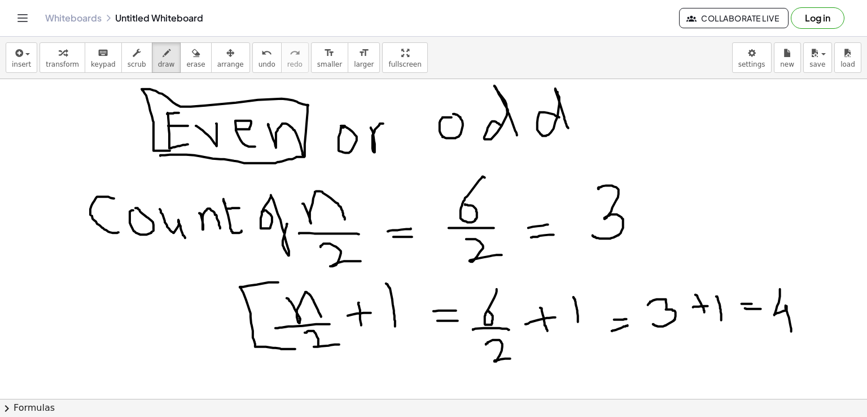
drag, startPoint x: 160, startPoint y: 155, endPoint x: 170, endPoint y: 150, distance: 10.9
click at [170, 150] on div at bounding box center [433, 215] width 867 height 959
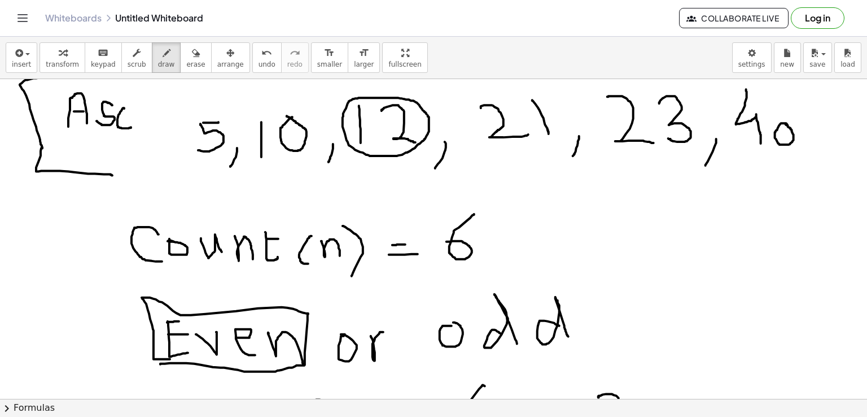
scroll to position [124, 0]
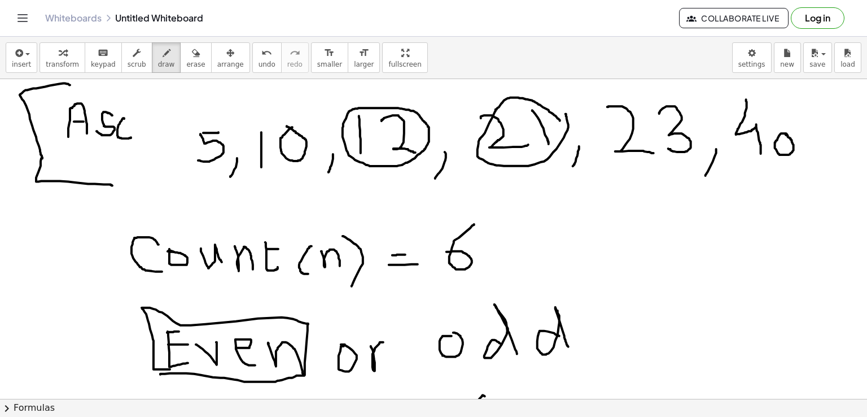
drag, startPoint x: 560, startPoint y: 120, endPoint x: 566, endPoint y: 113, distance: 8.8
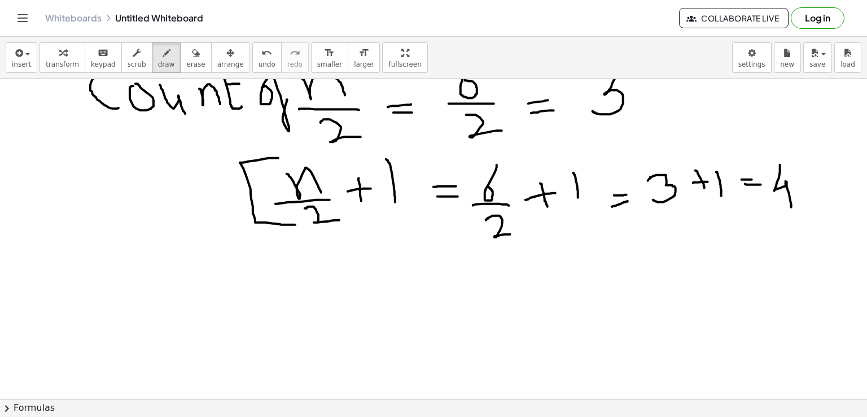
scroll to position [482, 0]
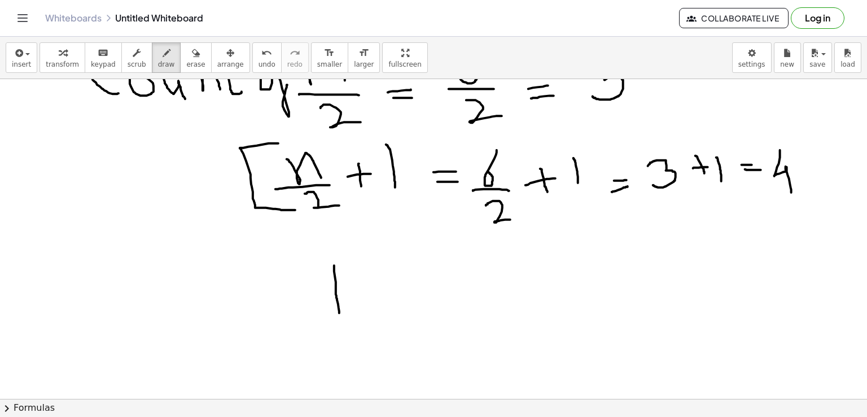
drag, startPoint x: 334, startPoint y: 265, endPoint x: 339, endPoint y: 312, distance: 47.7
click at [339, 312] on div at bounding box center [433, 76] width 867 height 959
drag, startPoint x: 355, startPoint y: 272, endPoint x: 391, endPoint y: 296, distance: 43.2
click at [391, 296] on div at bounding box center [433, 76] width 867 height 959
drag, startPoint x: 406, startPoint y: 286, endPoint x: 434, endPoint y: 283, distance: 27.8
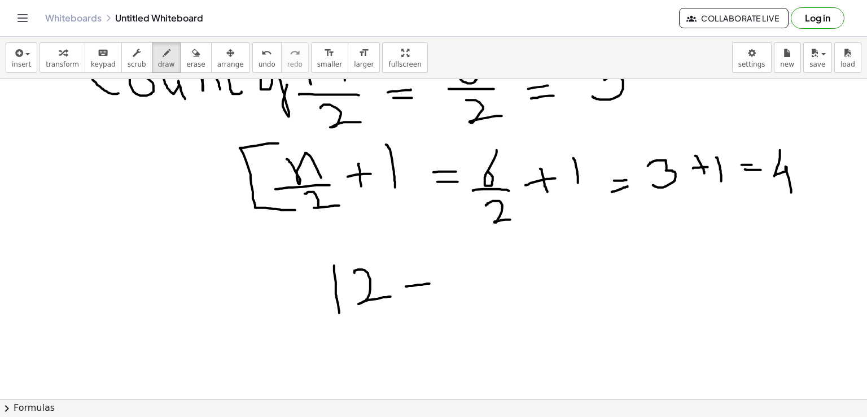
click at [434, 283] on div at bounding box center [433, 76] width 867 height 959
drag, startPoint x: 419, startPoint y: 276, endPoint x: 420, endPoint y: 303, distance: 27.1
click at [420, 303] on div at bounding box center [433, 76] width 867 height 959
drag, startPoint x: 445, startPoint y: 265, endPoint x: 469, endPoint y: 301, distance: 43.7
click at [469, 301] on div at bounding box center [433, 76] width 867 height 959
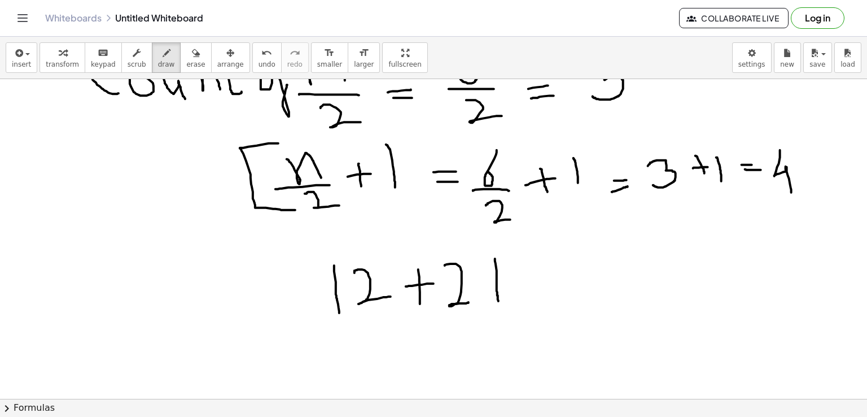
drag, startPoint x: 495, startPoint y: 258, endPoint x: 498, endPoint y: 300, distance: 42.5
click at [498, 300] on div at bounding box center [433, 76] width 867 height 959
drag, startPoint x: 317, startPoint y: 317, endPoint x: 531, endPoint y: 317, distance: 214.5
click at [531, 317] on div at bounding box center [433, 76] width 867 height 959
drag, startPoint x: 430, startPoint y: 339, endPoint x: 483, endPoint y: 356, distance: 56.2
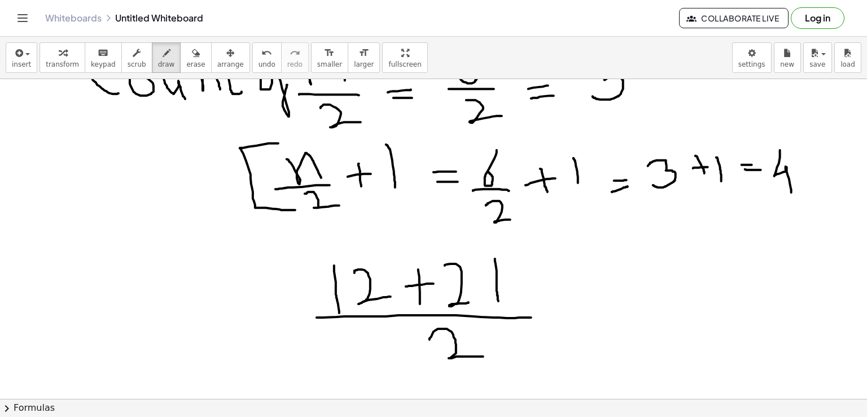
click at [483, 356] on div at bounding box center [433, 76] width 867 height 959
drag, startPoint x: 565, startPoint y: 305, endPoint x: 583, endPoint y: 305, distance: 18.1
click at [583, 305] on div at bounding box center [433, 76] width 867 height 959
drag, startPoint x: 567, startPoint y: 313, endPoint x: 585, endPoint y: 313, distance: 18.1
click at [585, 313] on div at bounding box center [433, 76] width 867 height 959
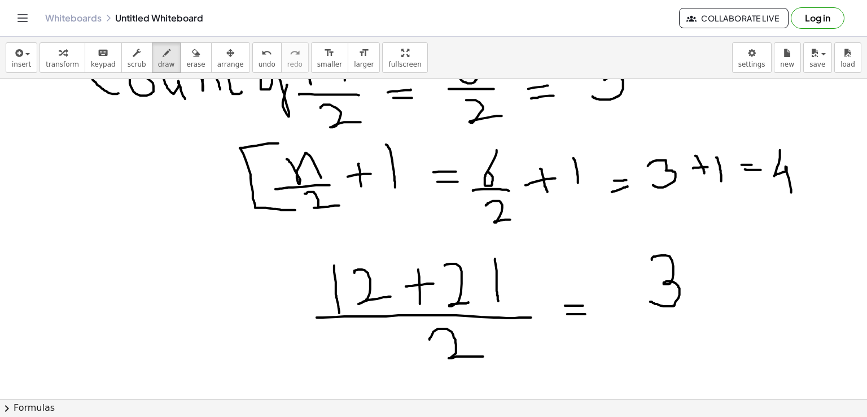
drag, startPoint x: 652, startPoint y: 259, endPoint x: 650, endPoint y: 301, distance: 41.8
click at [650, 301] on div at bounding box center [433, 76] width 867 height 959
drag, startPoint x: 691, startPoint y: 254, endPoint x: 696, endPoint y: 303, distance: 49.3
click at [696, 303] on div at bounding box center [433, 76] width 867 height 959
drag, startPoint x: 649, startPoint y: 315, endPoint x: 729, endPoint y: 313, distance: 80.7
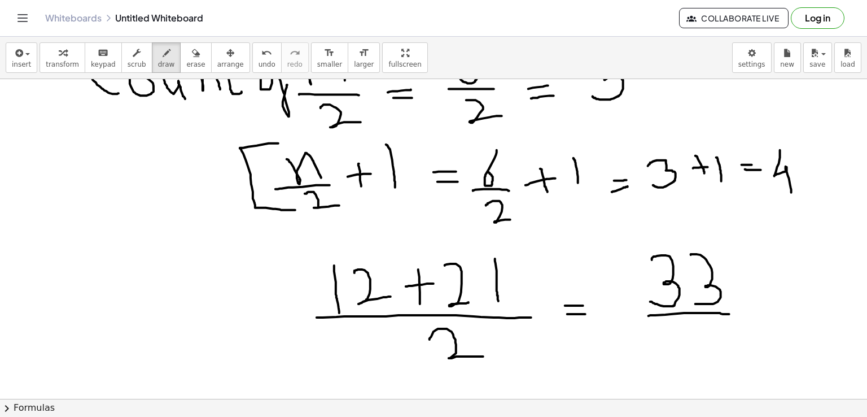
click at [729, 313] on div at bounding box center [433, 76] width 867 height 959
drag, startPoint x: 682, startPoint y: 325, endPoint x: 727, endPoint y: 344, distance: 49.1
click at [727, 344] on div at bounding box center [433, 76] width 867 height 959
drag, startPoint x: 117, startPoint y: 273, endPoint x: 115, endPoint y: 312, distance: 38.4
click at [115, 312] on div at bounding box center [433, 76] width 867 height 959
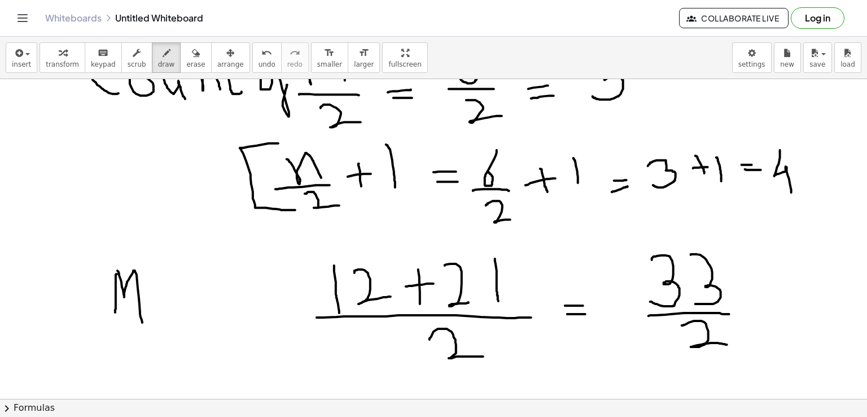
drag, startPoint x: 117, startPoint y: 270, endPoint x: 142, endPoint y: 322, distance: 57.6
click at [142, 322] on div at bounding box center [433, 76] width 867 height 959
drag, startPoint x: 158, startPoint y: 298, endPoint x: 165, endPoint y: 319, distance: 22.1
click at [165, 319] on div at bounding box center [433, 76] width 867 height 959
drag, startPoint x: 180, startPoint y: 295, endPoint x: 194, endPoint y: 319, distance: 28.1
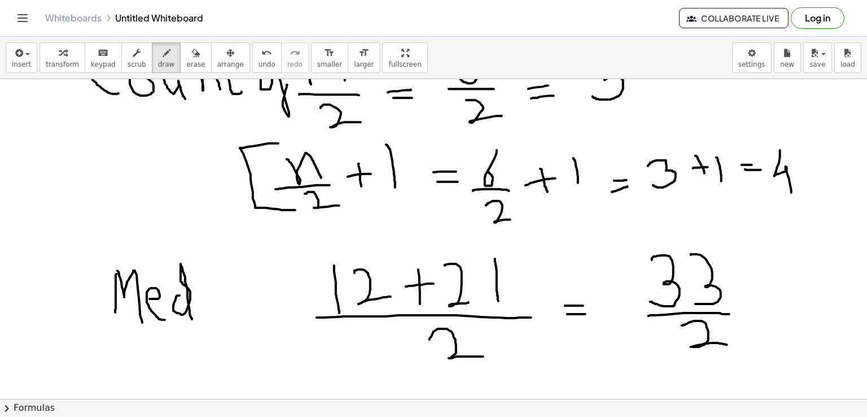
click at [194, 319] on div at bounding box center [433, 76] width 867 height 959
drag, startPoint x: 209, startPoint y: 293, endPoint x: 210, endPoint y: 308, distance: 14.7
click at [210, 308] on div at bounding box center [433, 76] width 867 height 959
click at [205, 278] on div at bounding box center [433, 76] width 867 height 959
drag, startPoint x: 228, startPoint y: 286, endPoint x: 240, endPoint y: 319, distance: 35.7
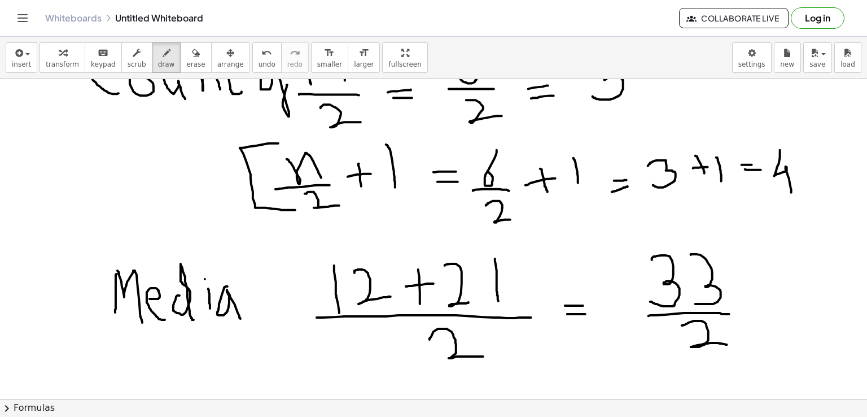
click at [240, 319] on div at bounding box center [433, 76] width 867 height 959
drag, startPoint x: 242, startPoint y: 293, endPoint x: 274, endPoint y: 326, distance: 46.3
click at [274, 326] on div at bounding box center [433, 76] width 867 height 959
drag, startPoint x: 291, startPoint y: 310, endPoint x: 299, endPoint y: 310, distance: 7.4
click at [299, 310] on div at bounding box center [433, 76] width 867 height 959
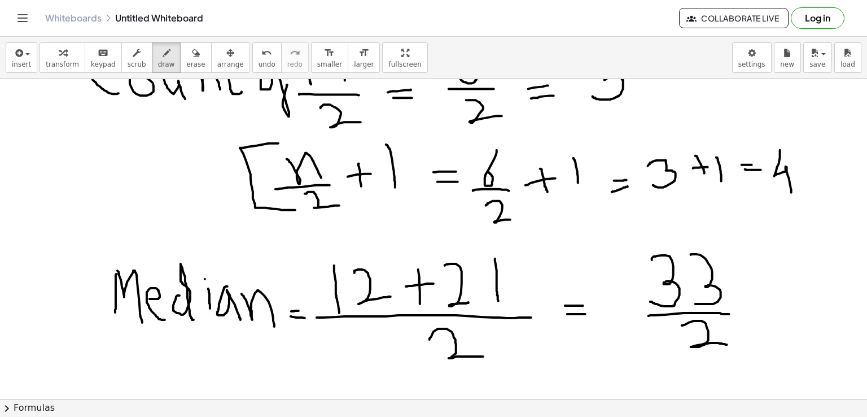
drag, startPoint x: 291, startPoint y: 316, endPoint x: 306, endPoint y: 318, distance: 15.4
click at [306, 318] on div at bounding box center [433, 76] width 867 height 959
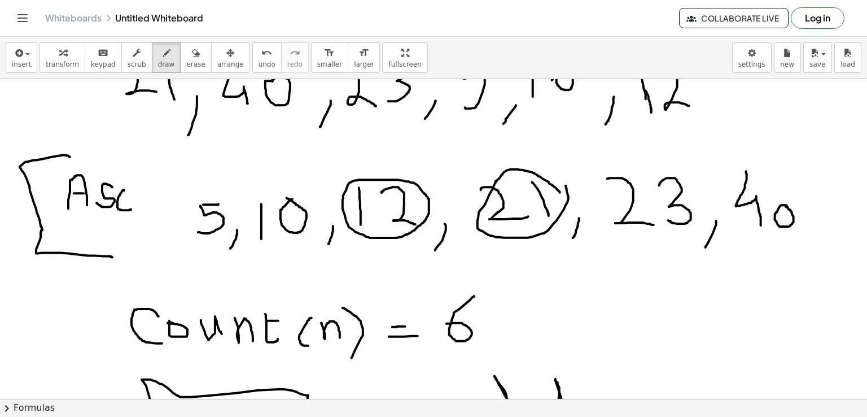
scroll to position [54, 0]
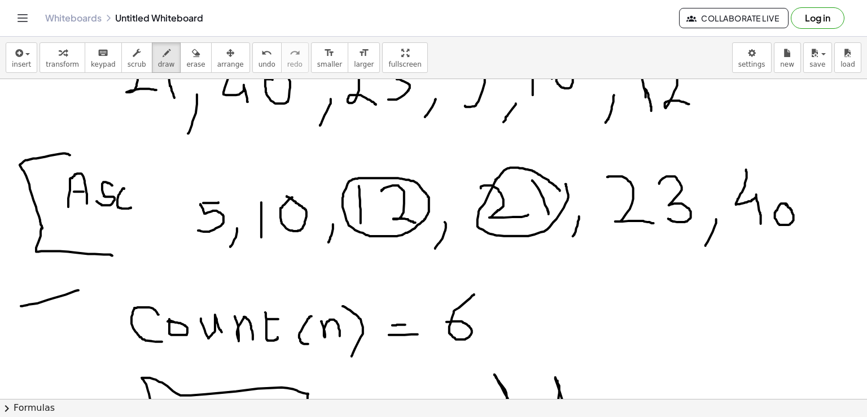
drag, startPoint x: 21, startPoint y: 305, endPoint x: 78, endPoint y: 290, distance: 59.7
drag, startPoint x: 38, startPoint y: 298, endPoint x: 41, endPoint y: 322, distance: 25.0
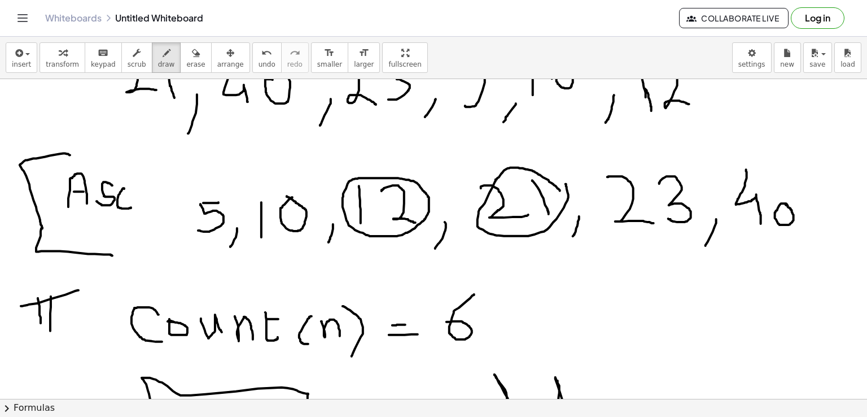
drag, startPoint x: 51, startPoint y: 296, endPoint x: 50, endPoint y: 330, distance: 34.4
drag, startPoint x: 27, startPoint y: 332, endPoint x: 88, endPoint y: 318, distance: 62.0
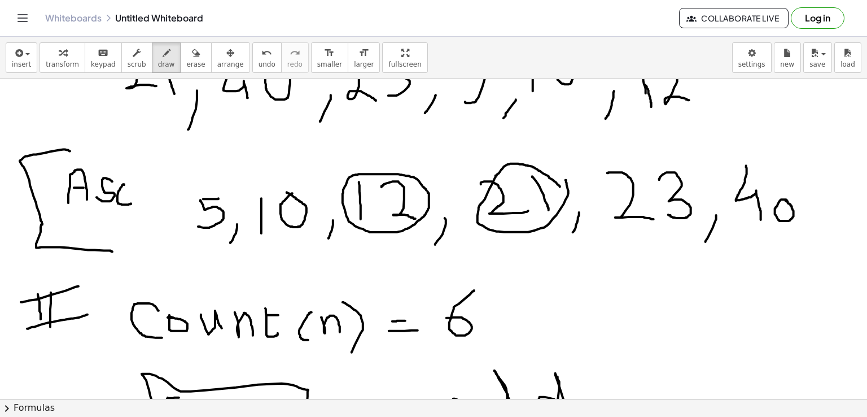
scroll to position [73, 0]
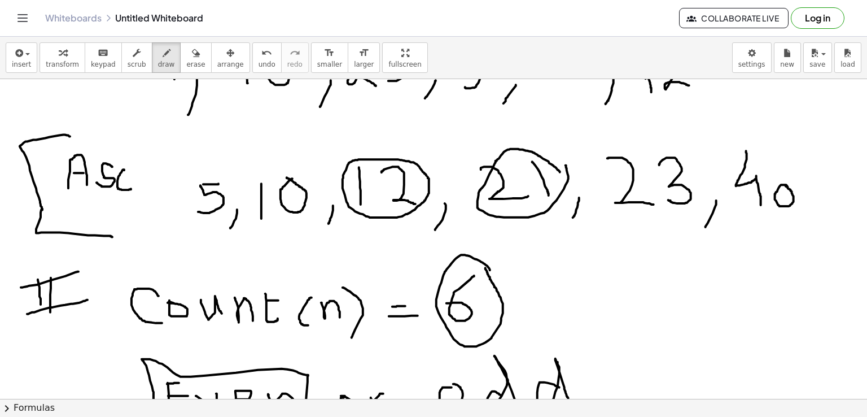
drag, startPoint x: 490, startPoint y: 269, endPoint x: 484, endPoint y: 265, distance: 7.7
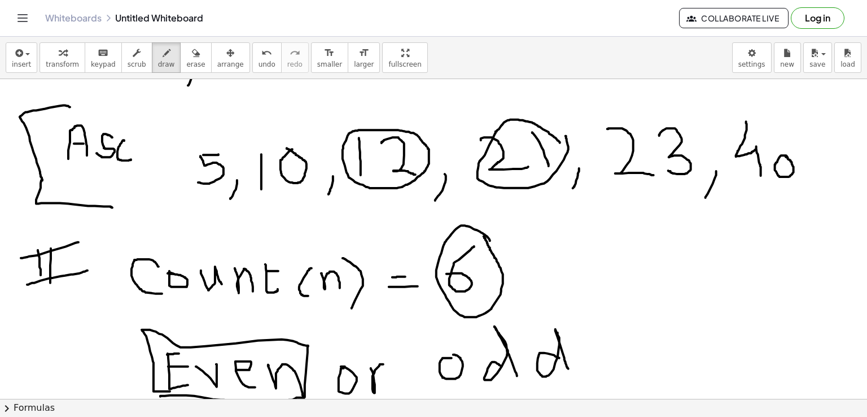
scroll to position [99, 0]
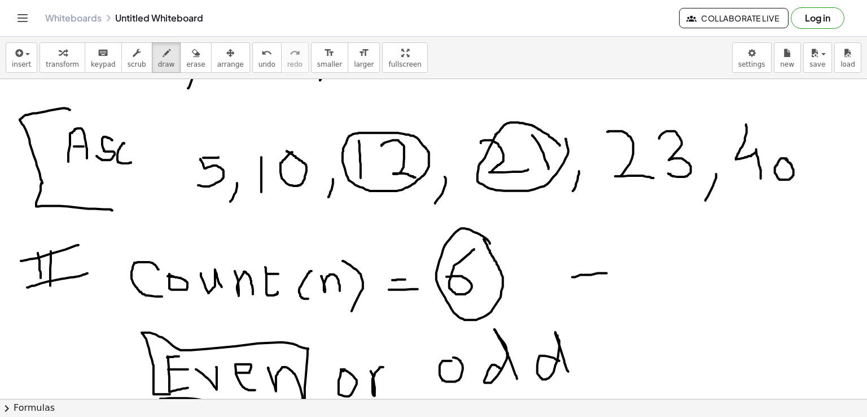
drag, startPoint x: 572, startPoint y: 276, endPoint x: 607, endPoint y: 272, distance: 34.7
drag, startPoint x: 600, startPoint y: 265, endPoint x: 605, endPoint y: 296, distance: 31.5
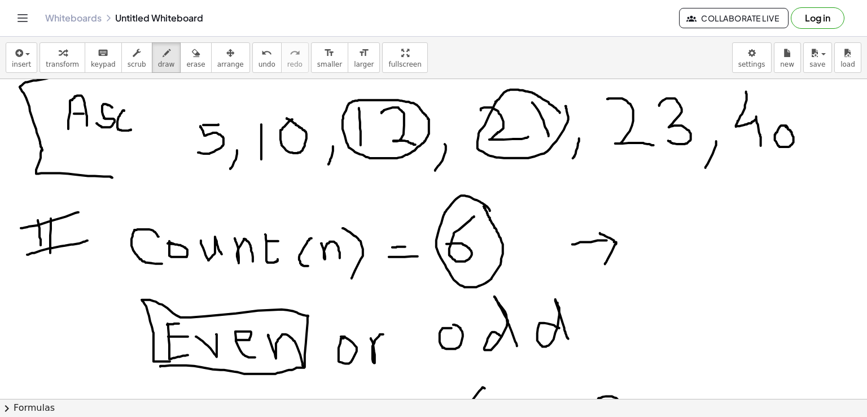
scroll to position [135, 0]
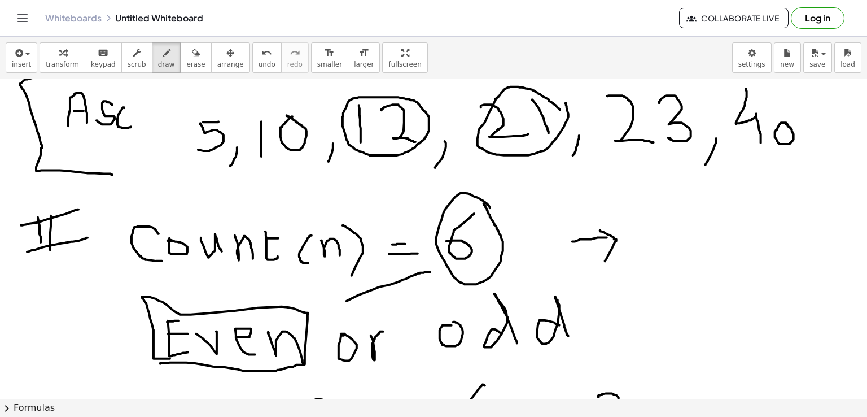
drag, startPoint x: 347, startPoint y: 300, endPoint x: 430, endPoint y: 272, distance: 88.4
click at [430, 272] on div at bounding box center [433, 423] width 867 height 959
drag, startPoint x: 426, startPoint y: 265, endPoint x: 432, endPoint y: 281, distance: 16.5
click at [432, 281] on div at bounding box center [433, 423] width 867 height 959
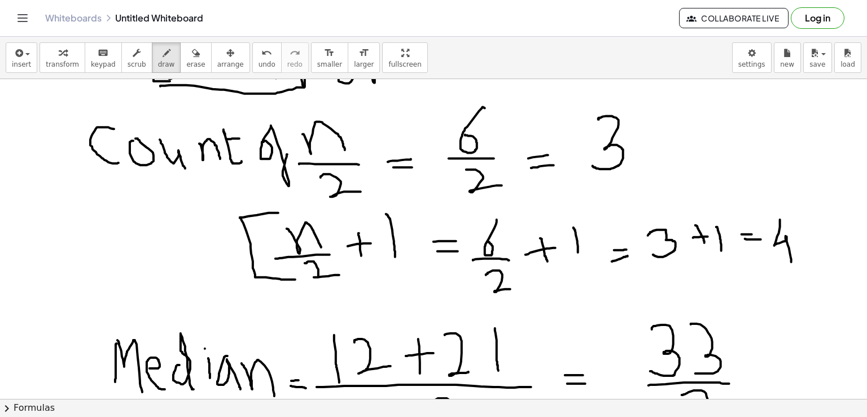
scroll to position [424, 0]
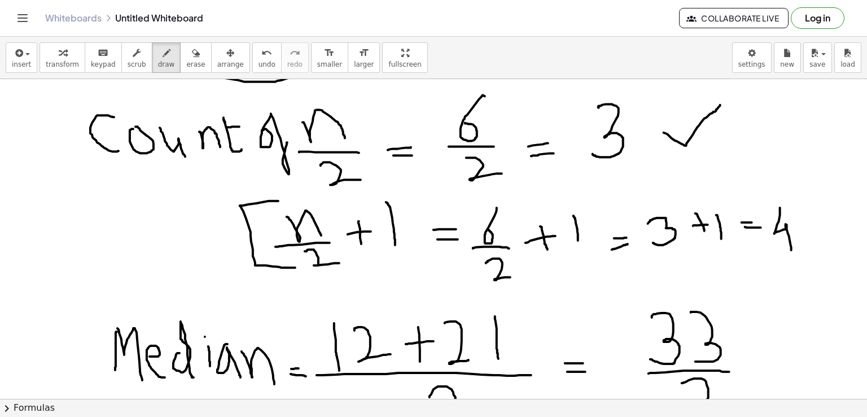
drag, startPoint x: 664, startPoint y: 132, endPoint x: 720, endPoint y: 104, distance: 62.9
click at [720, 104] on div at bounding box center [433, 134] width 867 height 959
drag, startPoint x: 809, startPoint y: 219, endPoint x: 855, endPoint y: 168, distance: 69.2
click at [855, 168] on div at bounding box center [433, 134] width 867 height 959
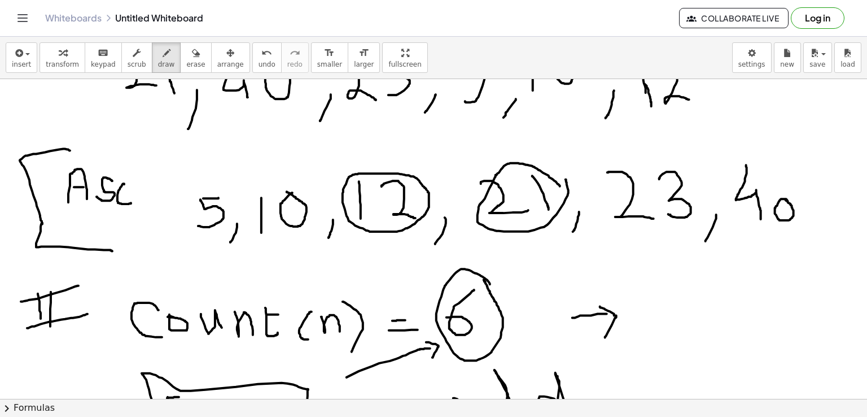
scroll to position [0, 0]
